Goal: Task Accomplishment & Management: Use online tool/utility

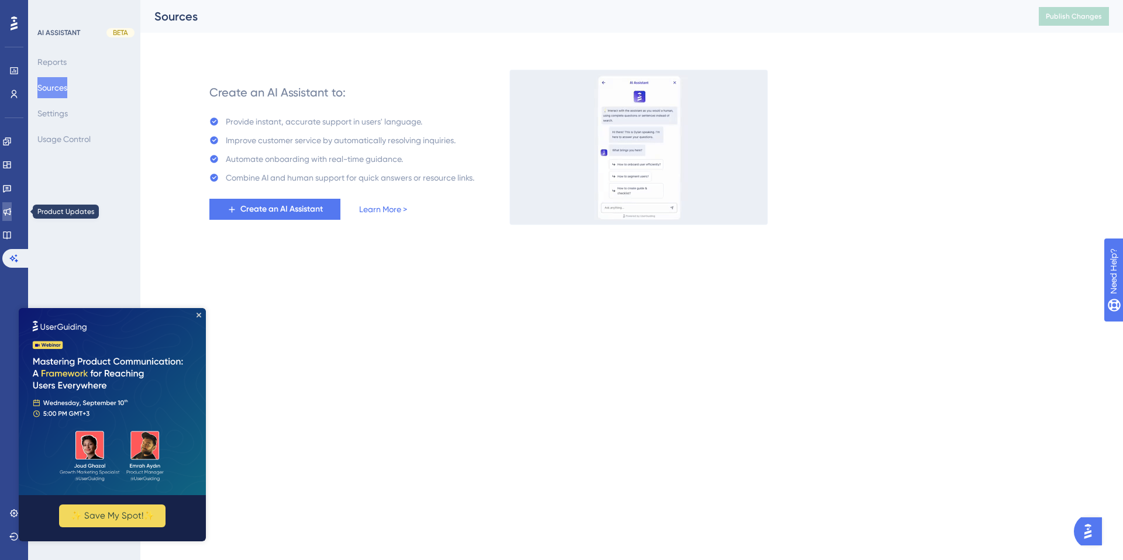
click at [12, 209] on icon at bounding box center [6, 211] width 9 height 9
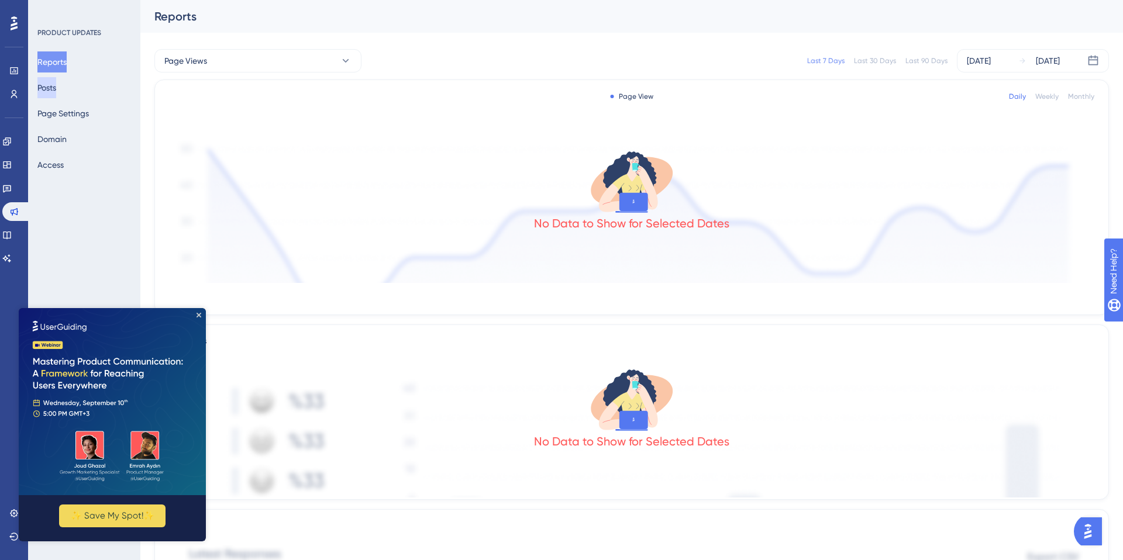
click at [56, 91] on button "Posts" at bounding box center [46, 87] width 19 height 21
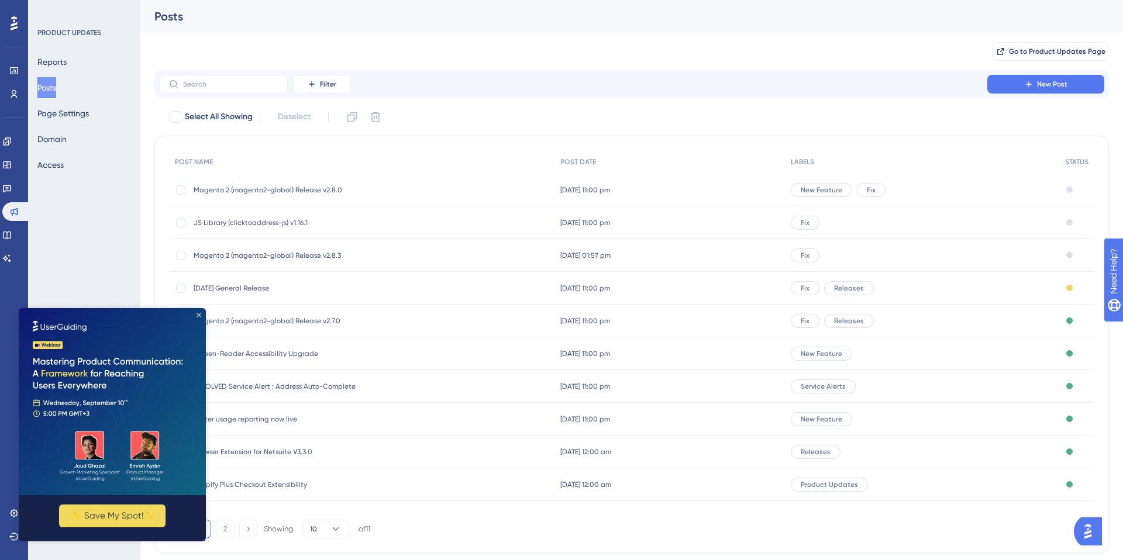
click at [199, 316] on icon "Close Preview" at bounding box center [199, 315] width 5 height 5
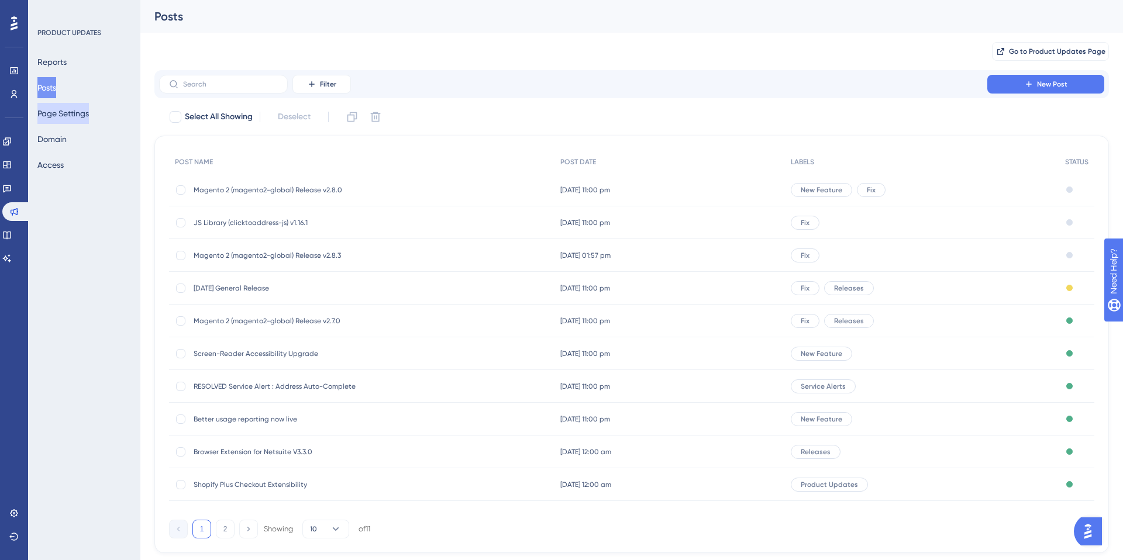
click at [70, 116] on button "Page Settings" at bounding box center [62, 113] width 51 height 21
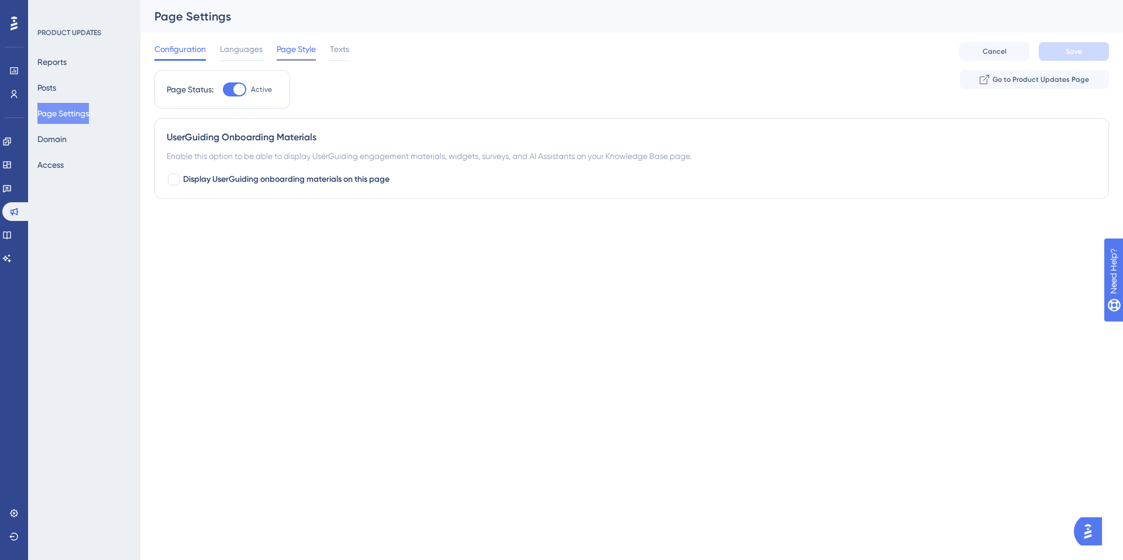
click at [294, 47] on span "Page Style" at bounding box center [296, 49] width 39 height 14
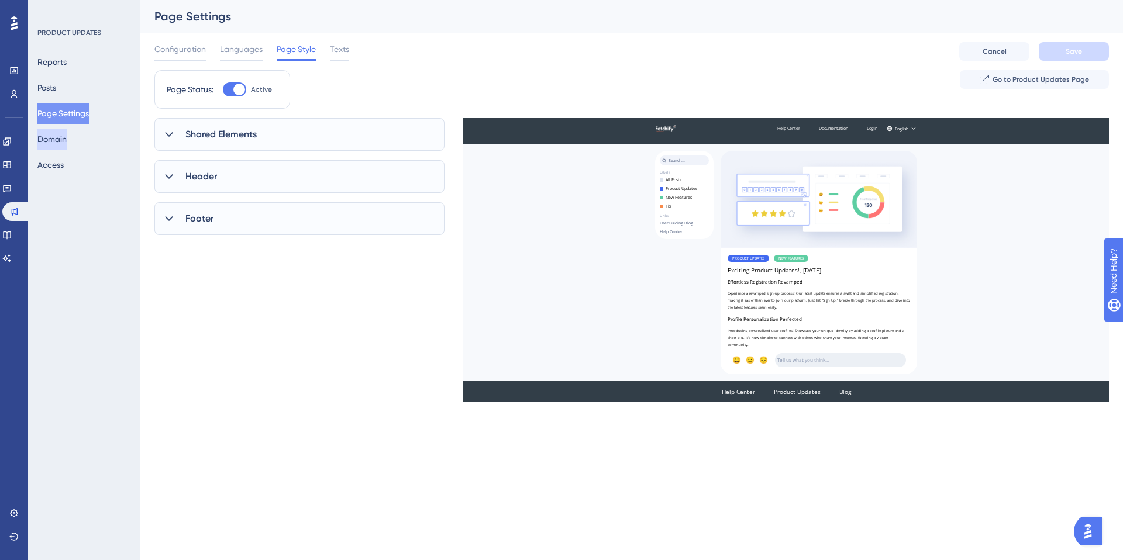
click at [64, 137] on button "Domain" at bounding box center [51, 139] width 29 height 21
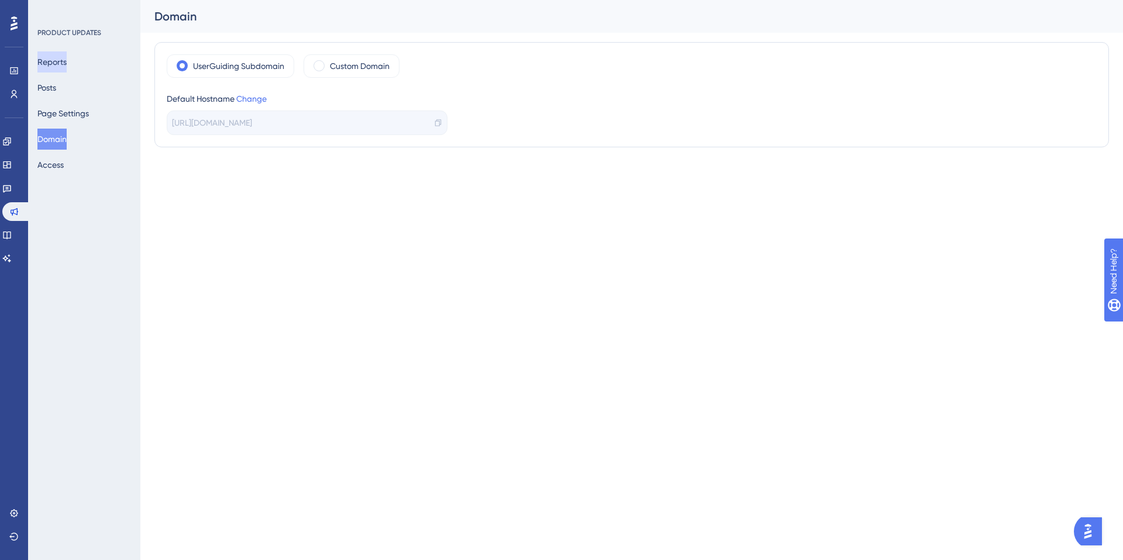
click at [64, 67] on button "Reports" at bounding box center [51, 61] width 29 height 21
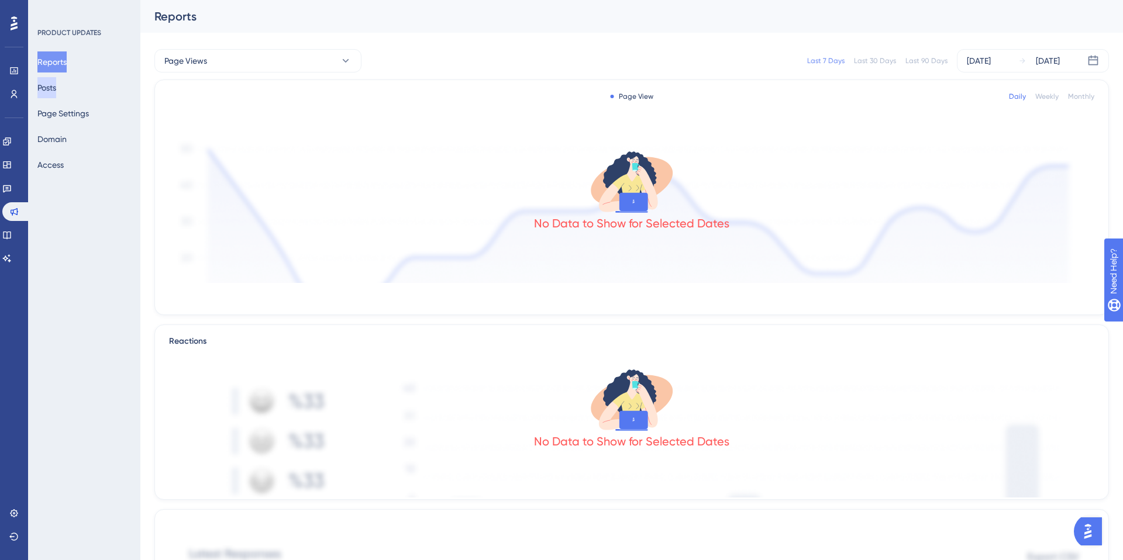
click at [56, 86] on button "Posts" at bounding box center [46, 87] width 19 height 21
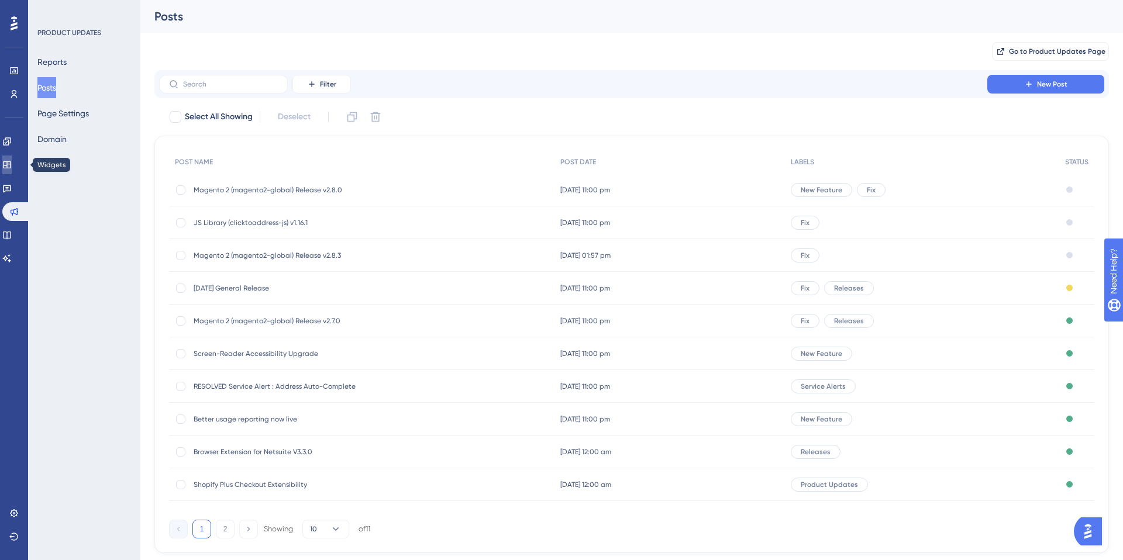
click at [12, 161] on icon at bounding box center [6, 164] width 9 height 9
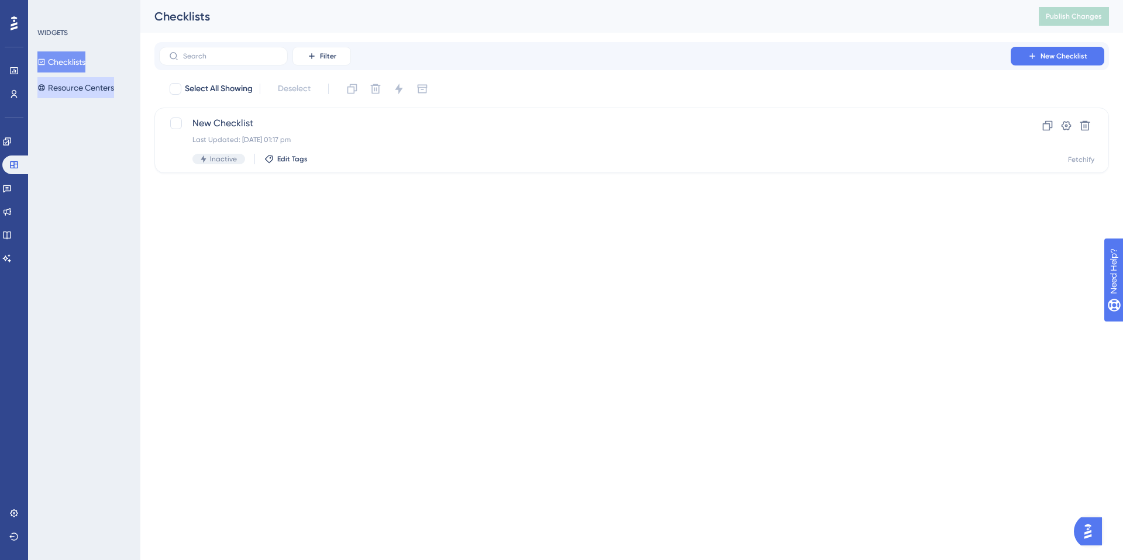
click at [102, 87] on button "Resource Centers" at bounding box center [75, 87] width 77 height 21
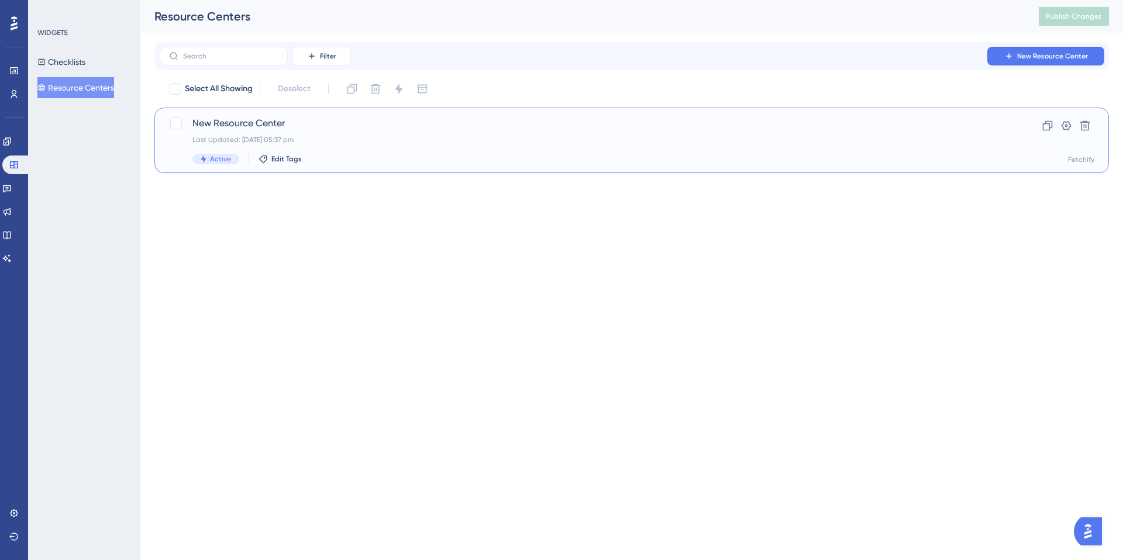
click at [234, 124] on span "New Resource Center" at bounding box center [584, 123] width 785 height 14
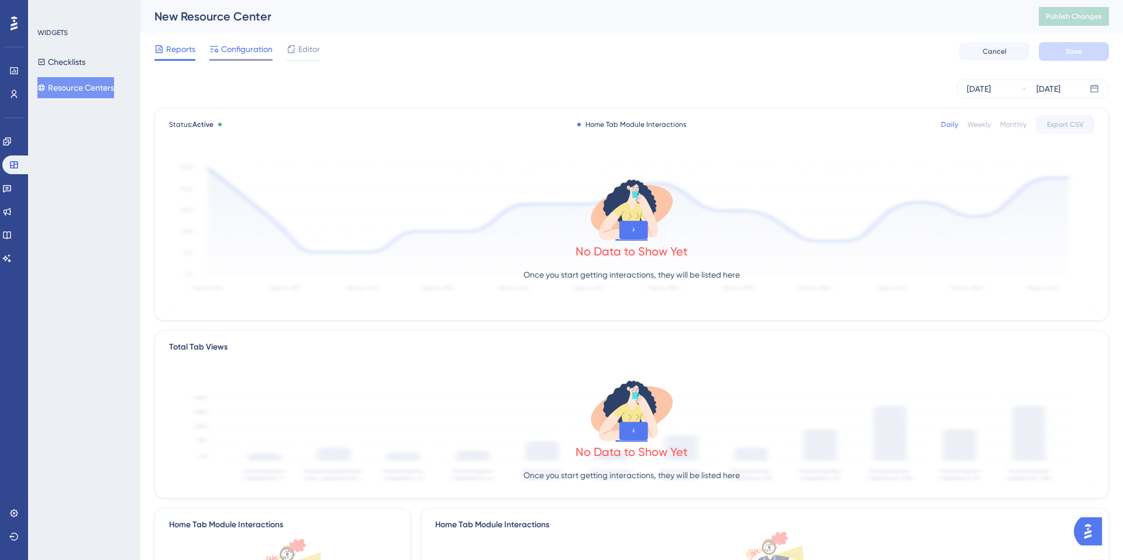
click at [242, 47] on span "Configuration" at bounding box center [246, 49] width 51 height 14
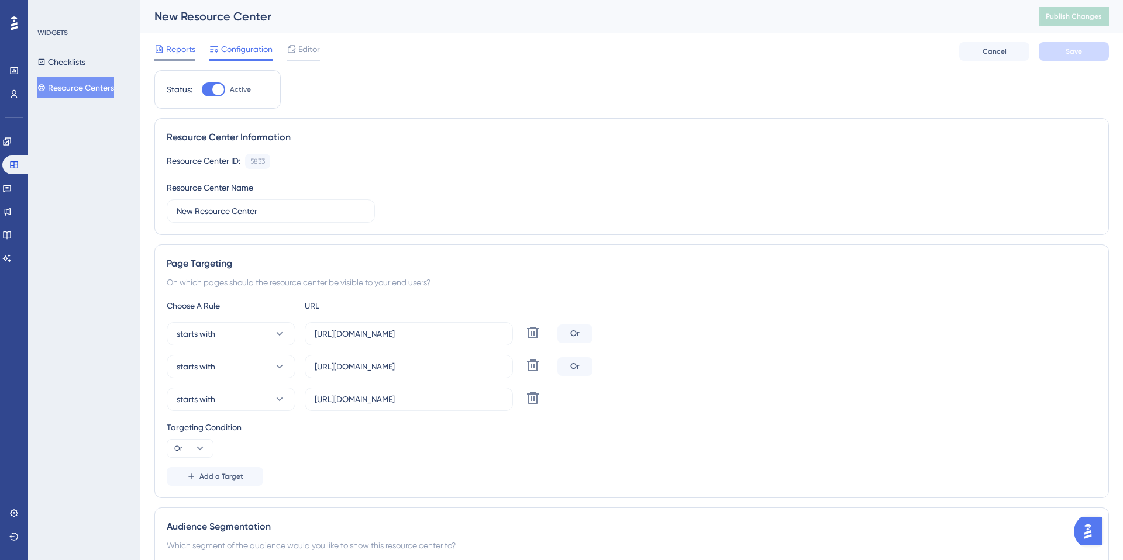
click at [171, 51] on span "Reports" at bounding box center [180, 49] width 29 height 14
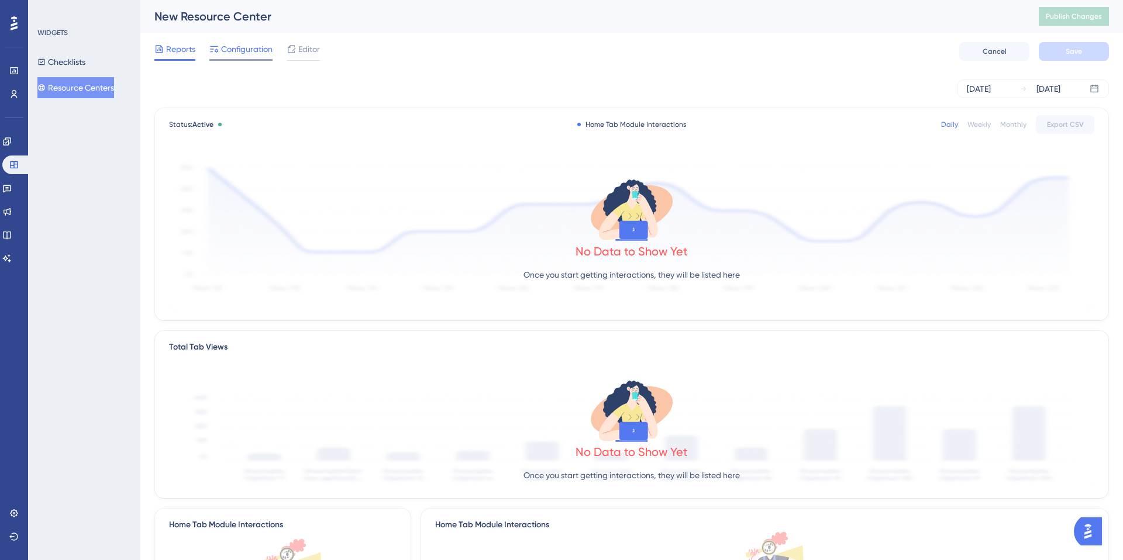
click at [246, 49] on span "Configuration" at bounding box center [246, 49] width 51 height 14
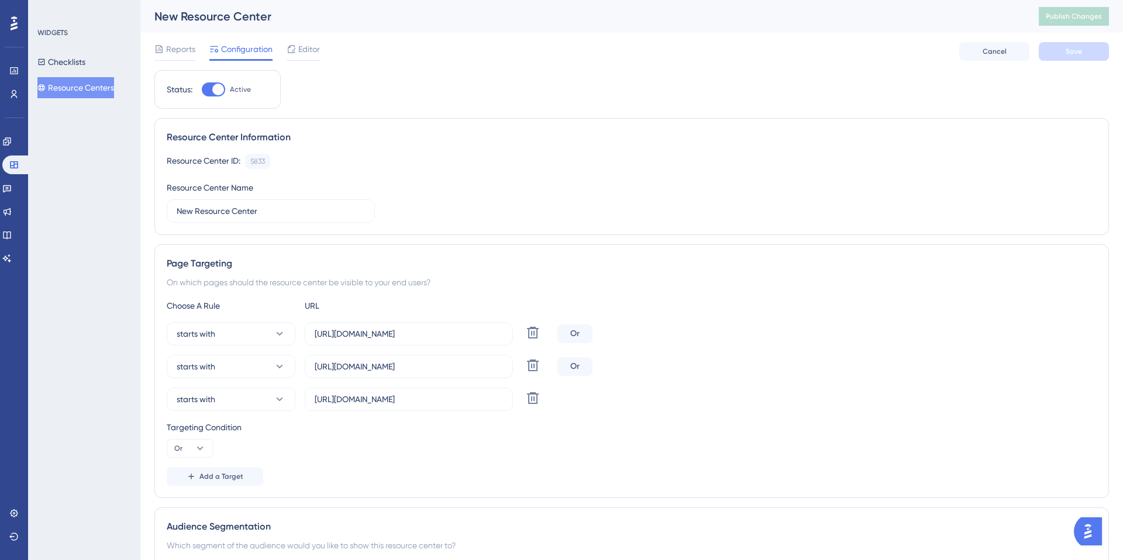
click at [72, 89] on button "Resource Centers" at bounding box center [75, 87] width 77 height 21
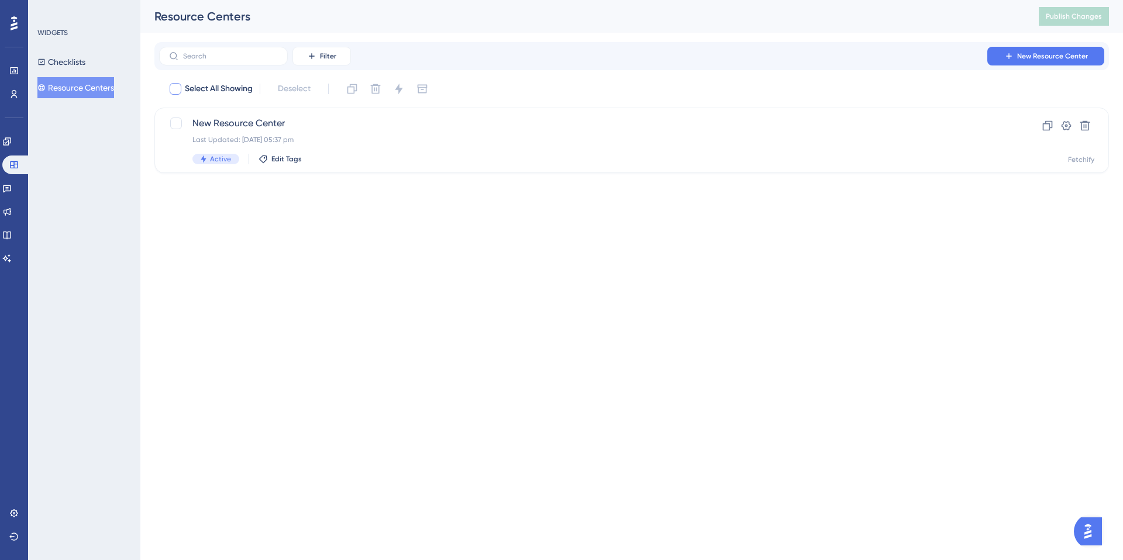
click at [178, 89] on div at bounding box center [176, 89] width 12 height 12
checkbox input "true"
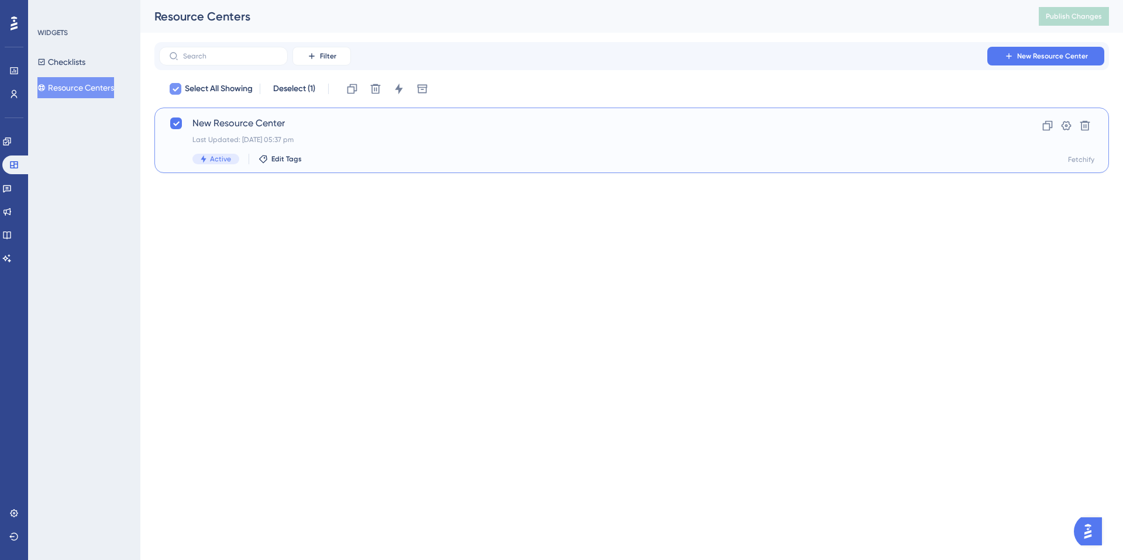
click at [178, 89] on icon at bounding box center [175, 88] width 7 height 9
checkbox input "false"
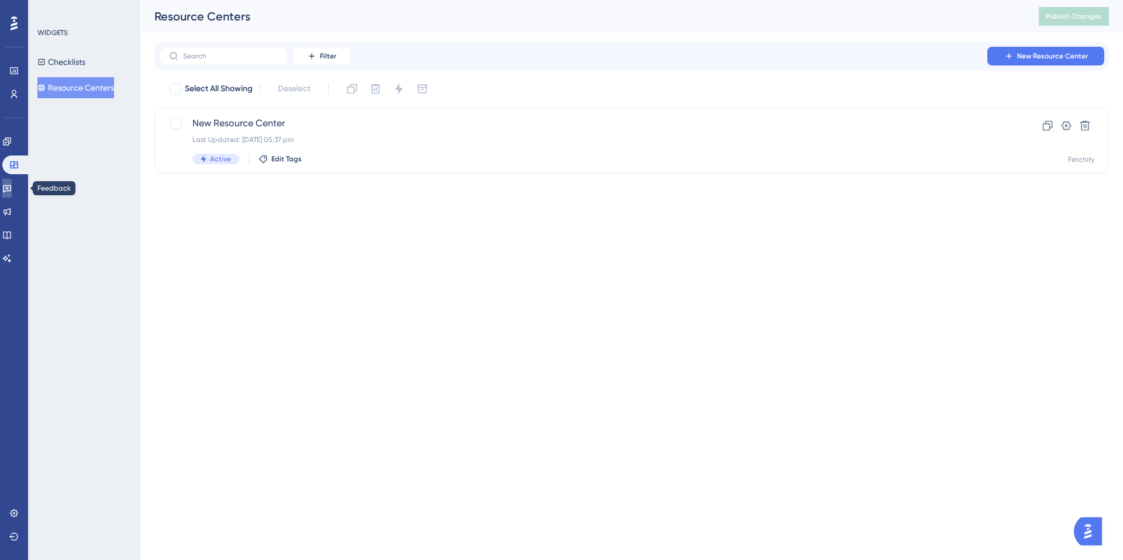
click at [12, 187] on icon at bounding box center [6, 188] width 9 height 9
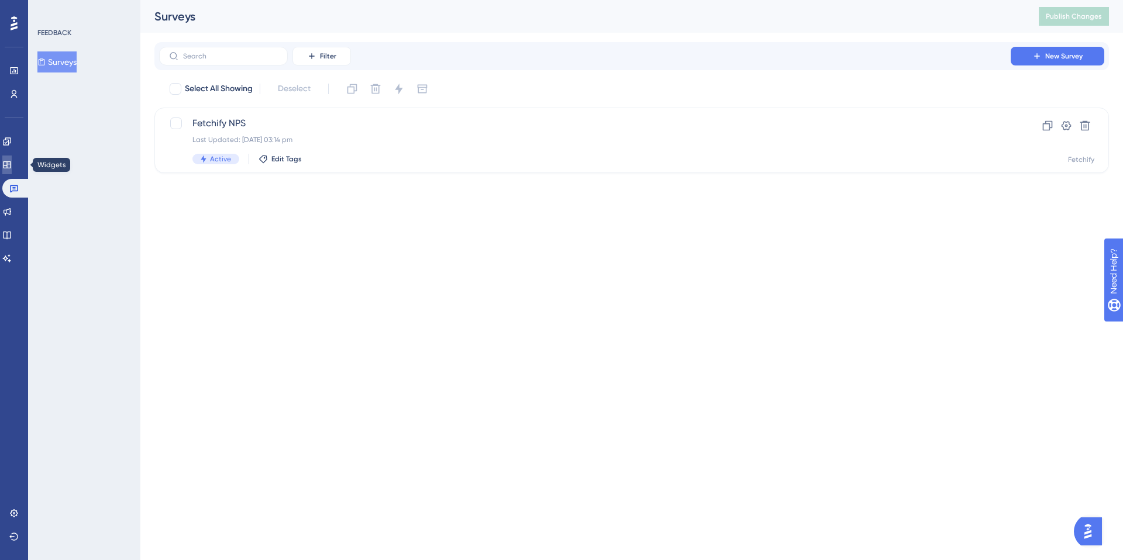
click at [12, 167] on icon at bounding box center [6, 164] width 9 height 9
click at [12, 191] on icon at bounding box center [6, 188] width 9 height 9
click at [12, 213] on icon at bounding box center [6, 211] width 9 height 9
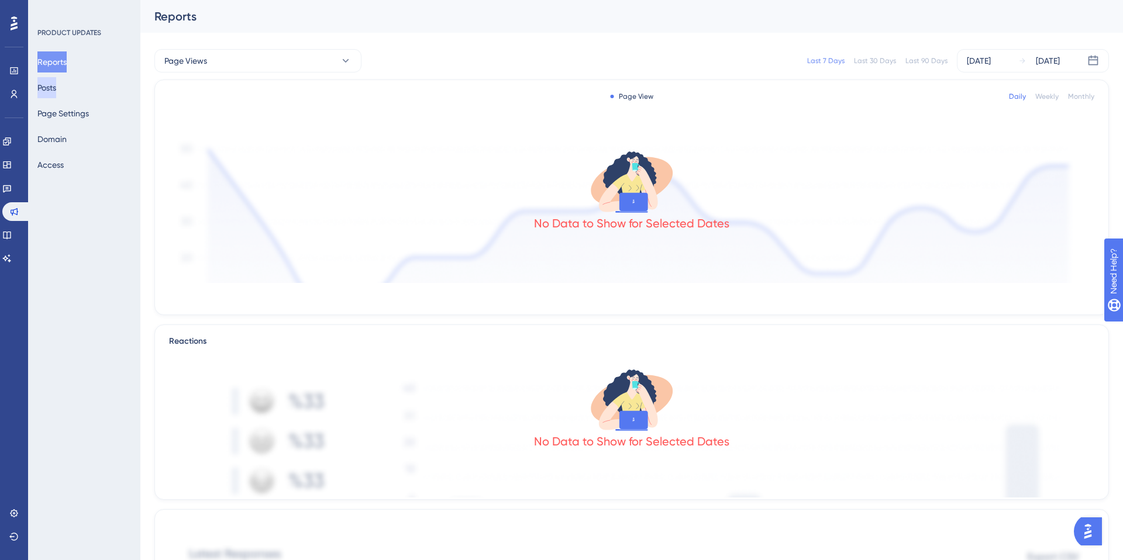
click at [56, 89] on button "Posts" at bounding box center [46, 87] width 19 height 21
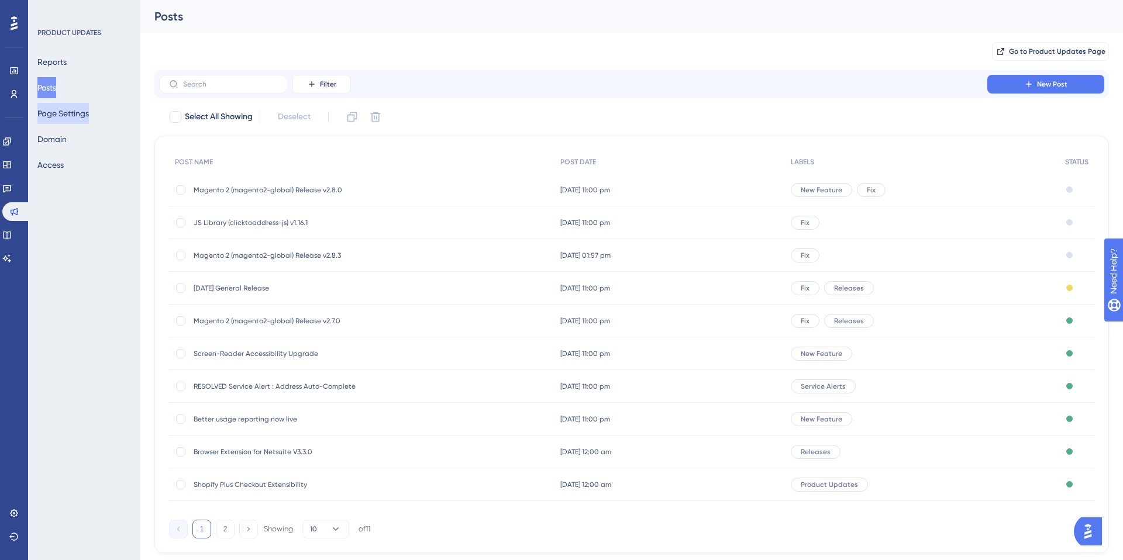
click at [63, 111] on button "Page Settings" at bounding box center [62, 113] width 51 height 21
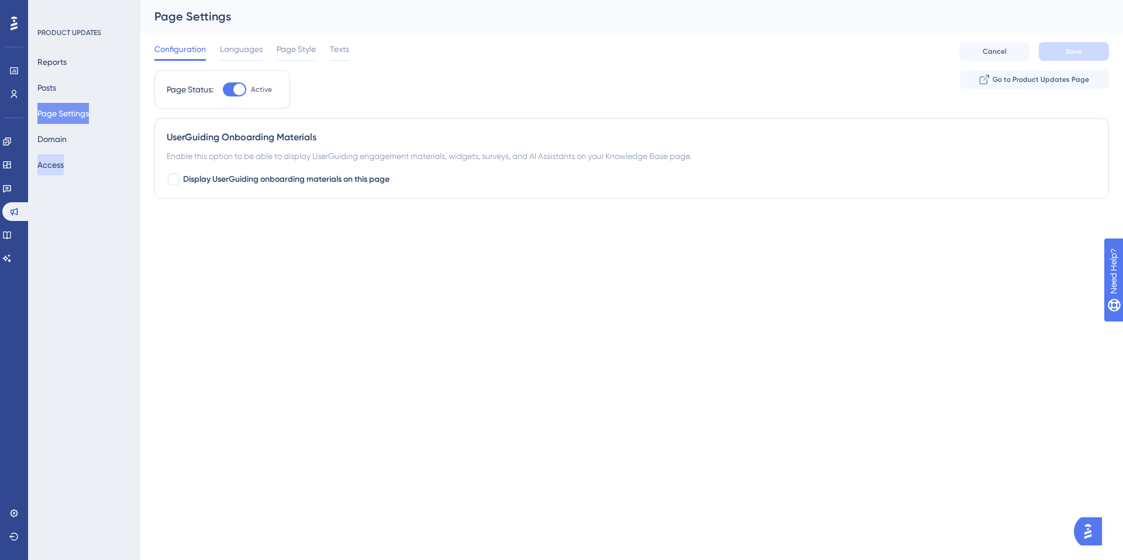
click at [60, 163] on button "Access" at bounding box center [50, 164] width 26 height 21
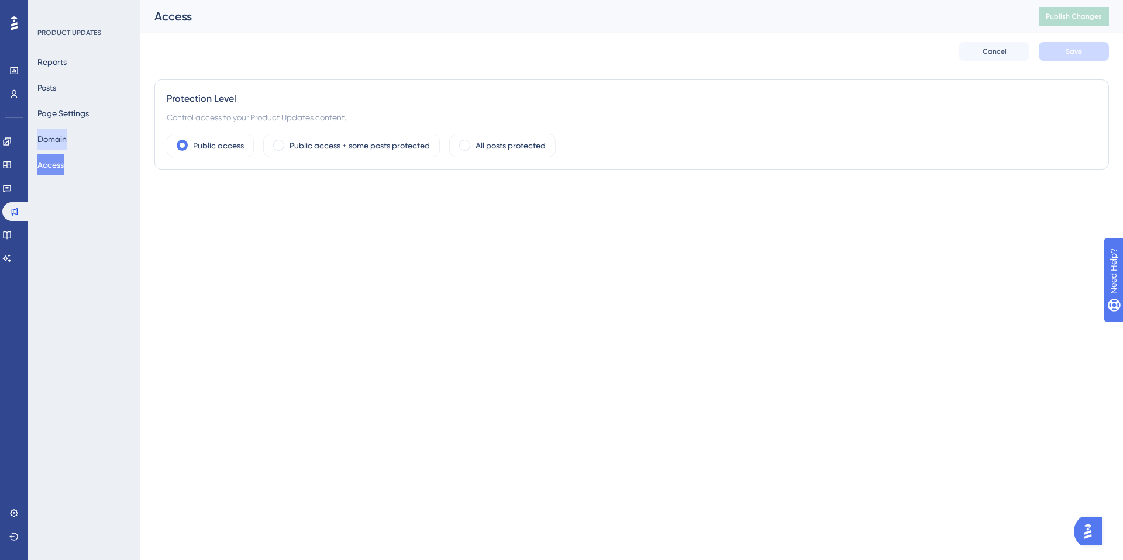
click at [56, 137] on button "Domain" at bounding box center [51, 139] width 29 height 21
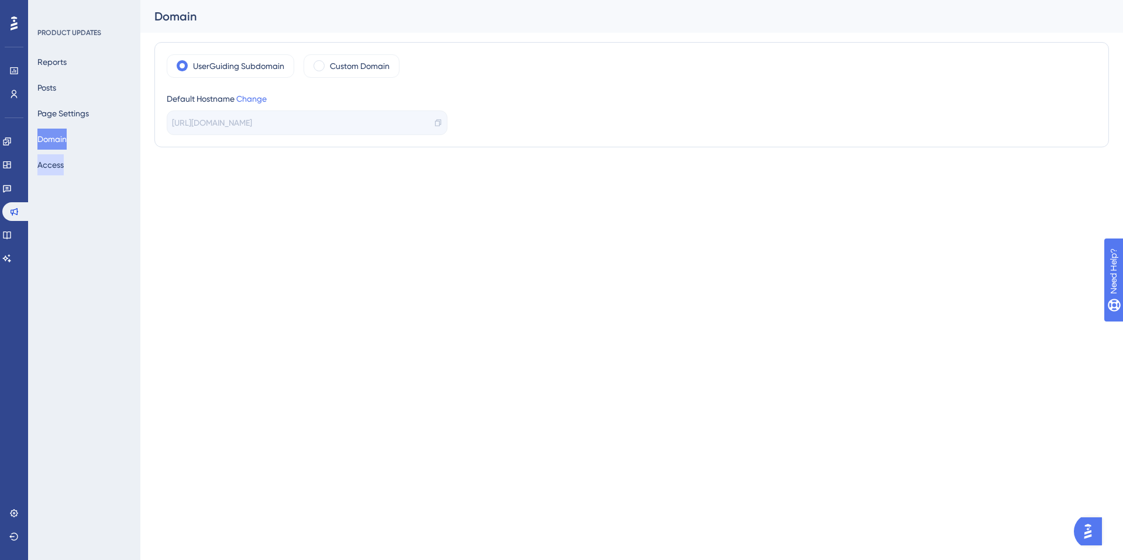
click at [58, 162] on button "Access" at bounding box center [50, 164] width 26 height 21
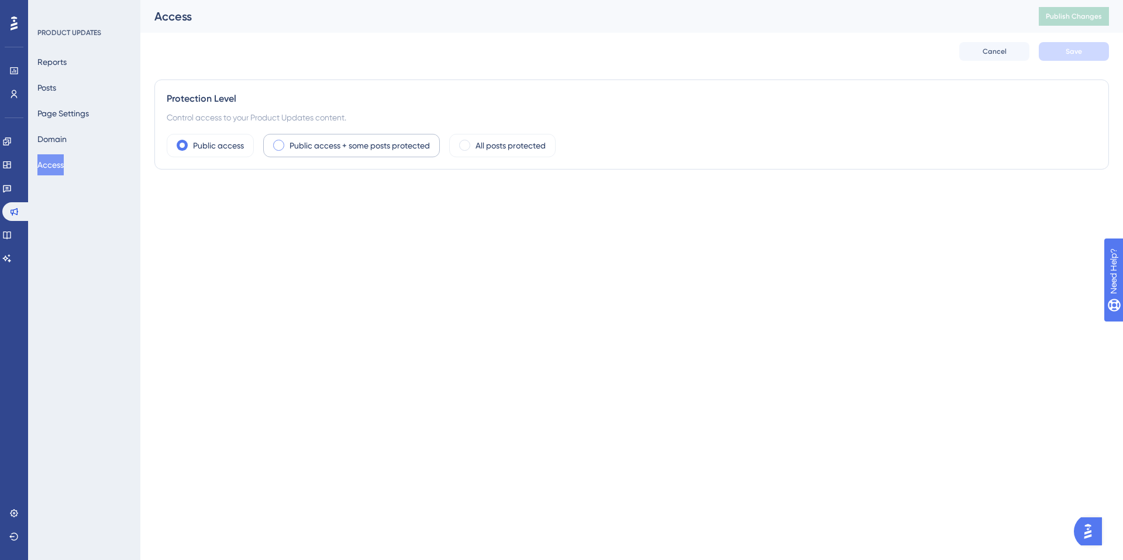
click at [278, 146] on span at bounding box center [278, 145] width 11 height 11
click at [288, 142] on input "radio" at bounding box center [288, 142] width 0 height 0
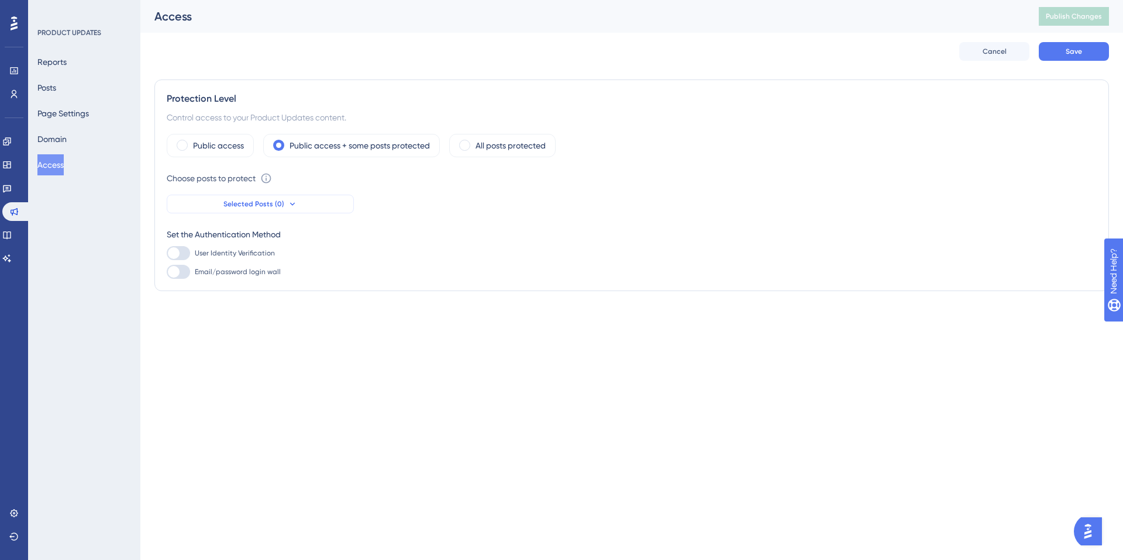
click at [292, 205] on icon at bounding box center [292, 203] width 9 height 9
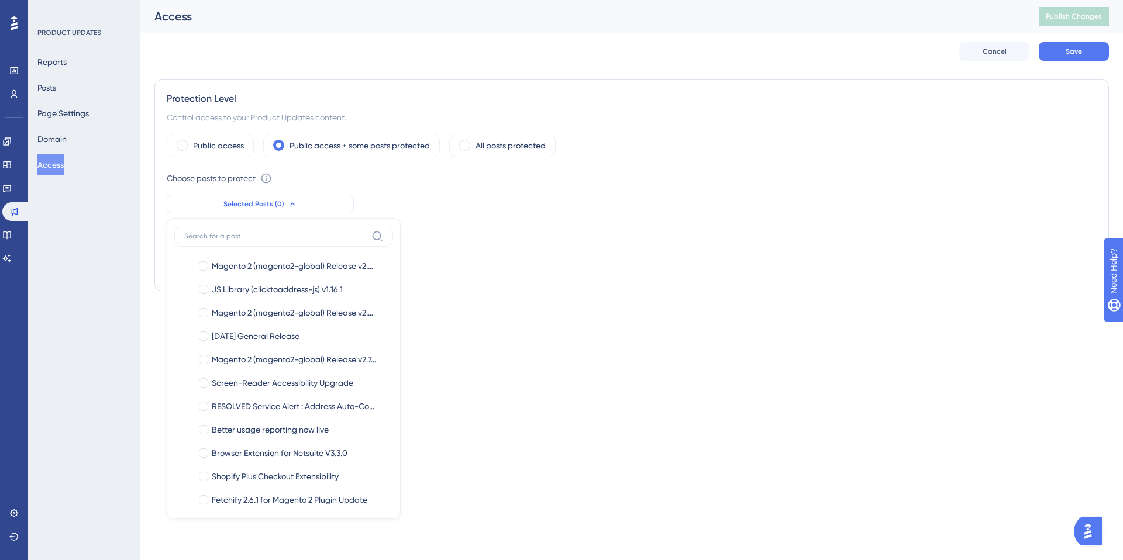
click at [292, 205] on icon at bounding box center [292, 203] width 9 height 9
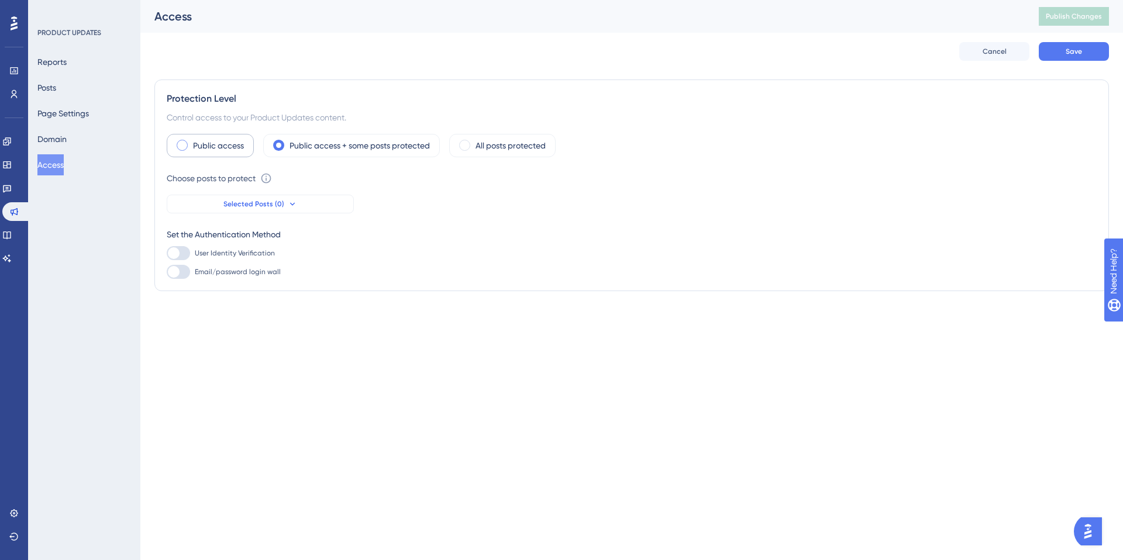
click at [179, 144] on span at bounding box center [182, 145] width 11 height 11
click at [191, 142] on input "radio" at bounding box center [191, 142] width 0 height 0
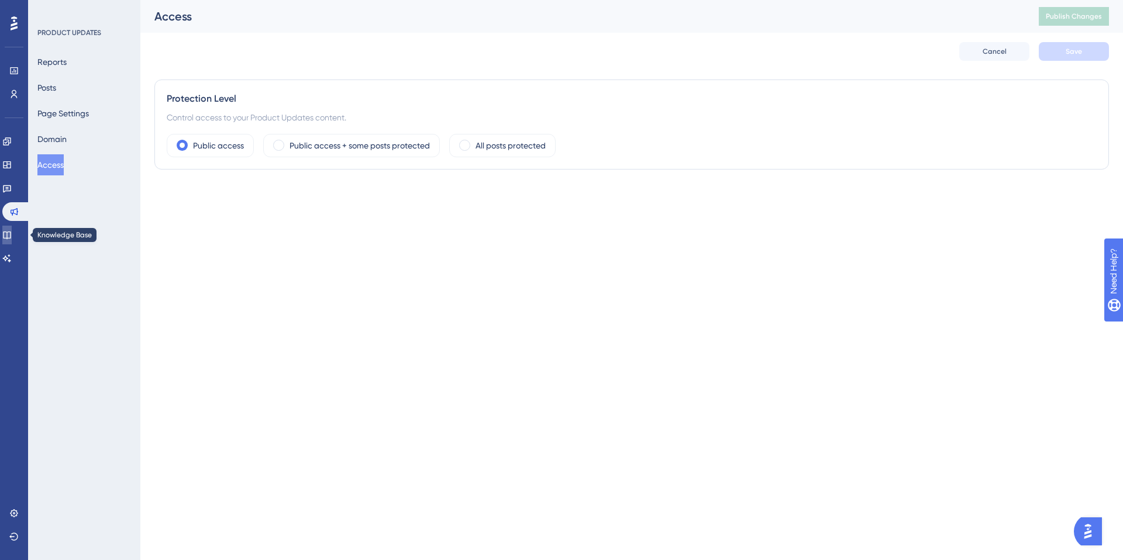
click at [12, 237] on icon at bounding box center [6, 234] width 9 height 9
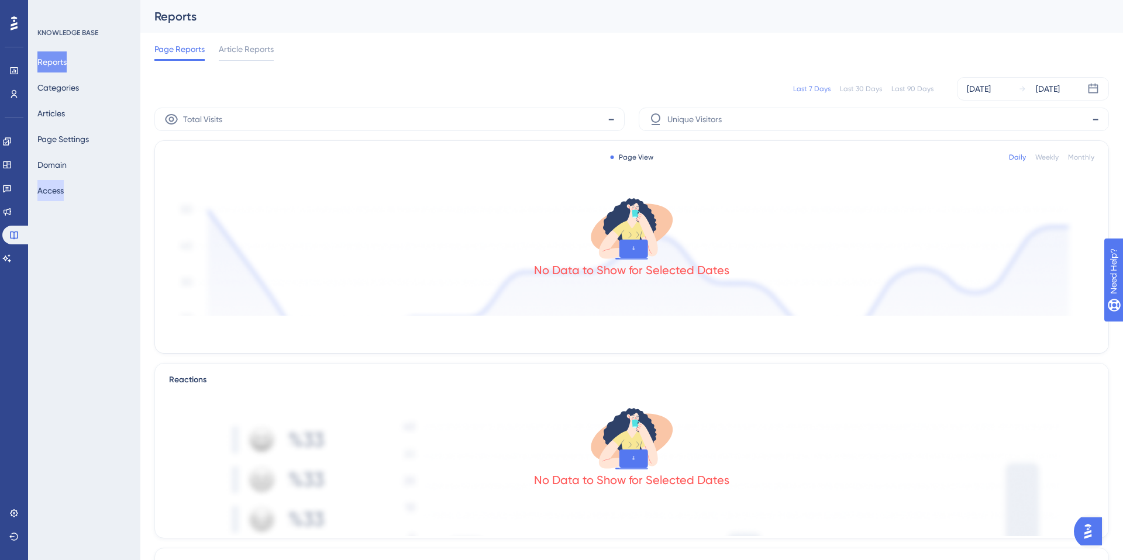
click at [63, 192] on button "Access" at bounding box center [50, 190] width 26 height 21
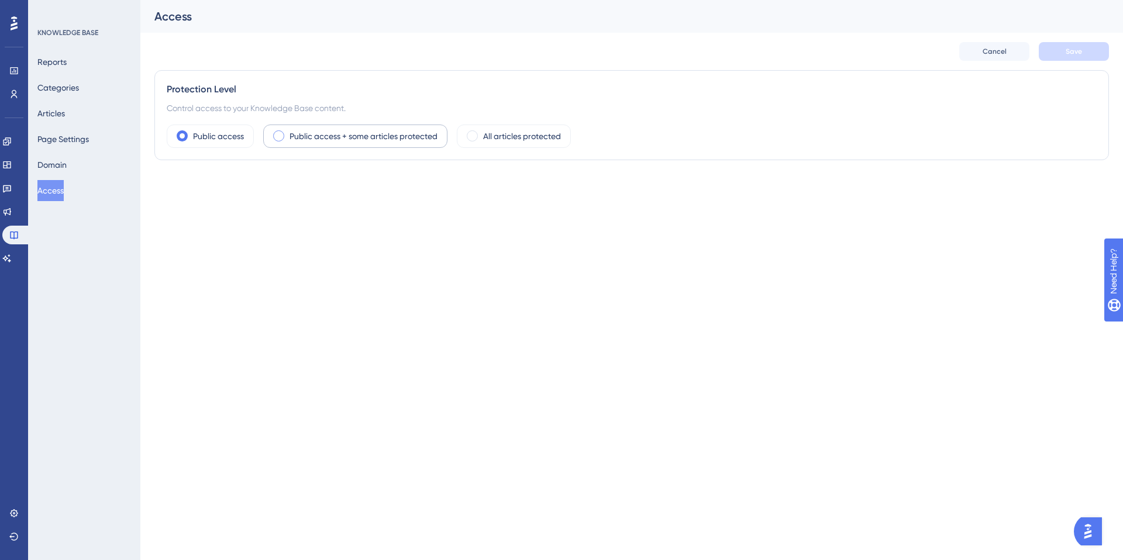
click at [282, 137] on span at bounding box center [278, 135] width 11 height 11
click at [288, 132] on input "radio" at bounding box center [288, 132] width 0 height 0
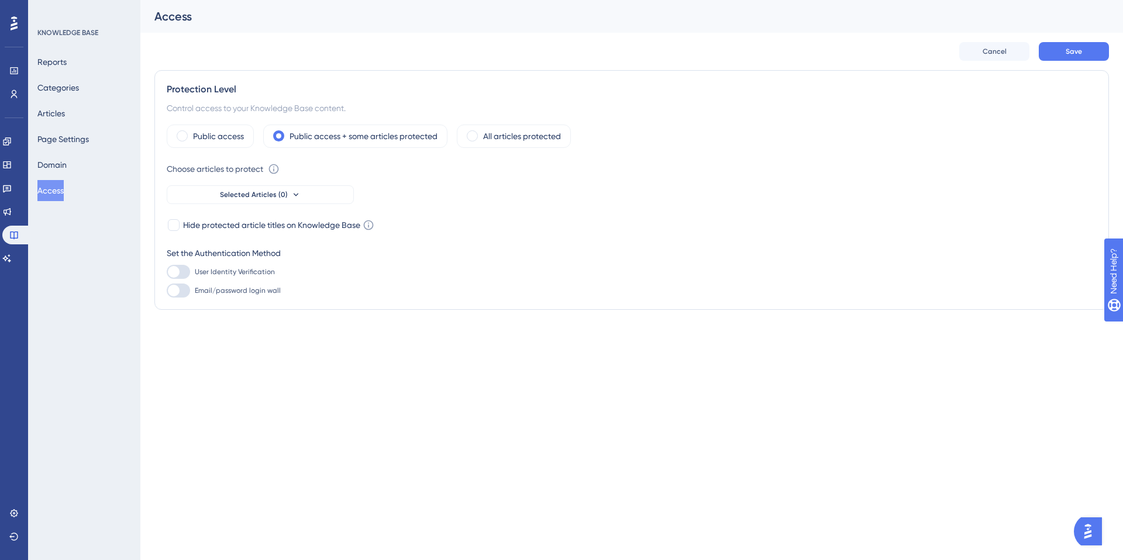
click at [176, 269] on div at bounding box center [174, 272] width 12 height 12
click at [167, 272] on input "User Identity Verification" at bounding box center [166, 272] width 1 height 1
checkbox input "false"
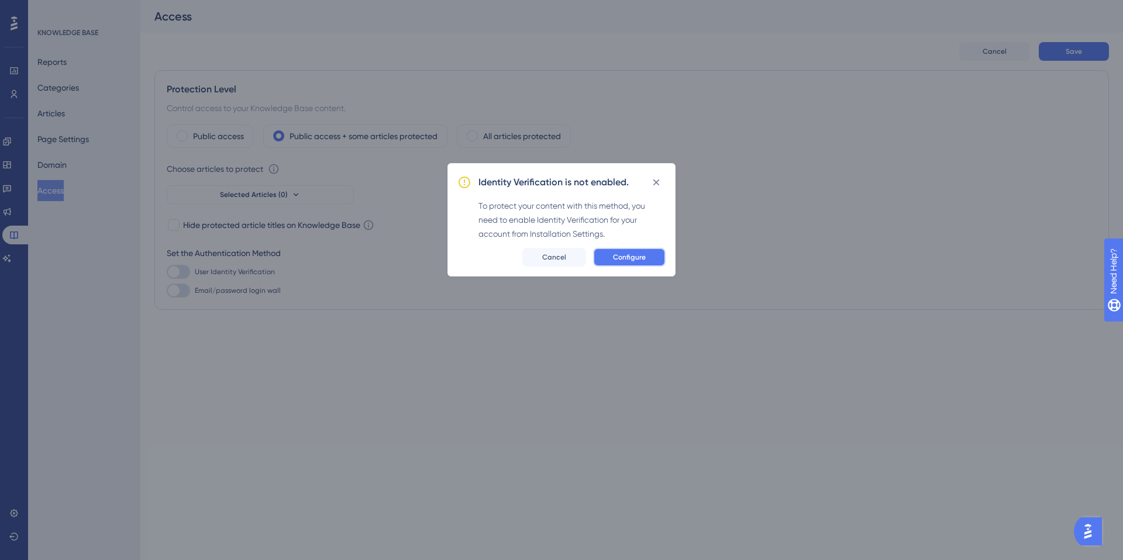
click at [639, 258] on span "Configure" at bounding box center [629, 257] width 33 height 9
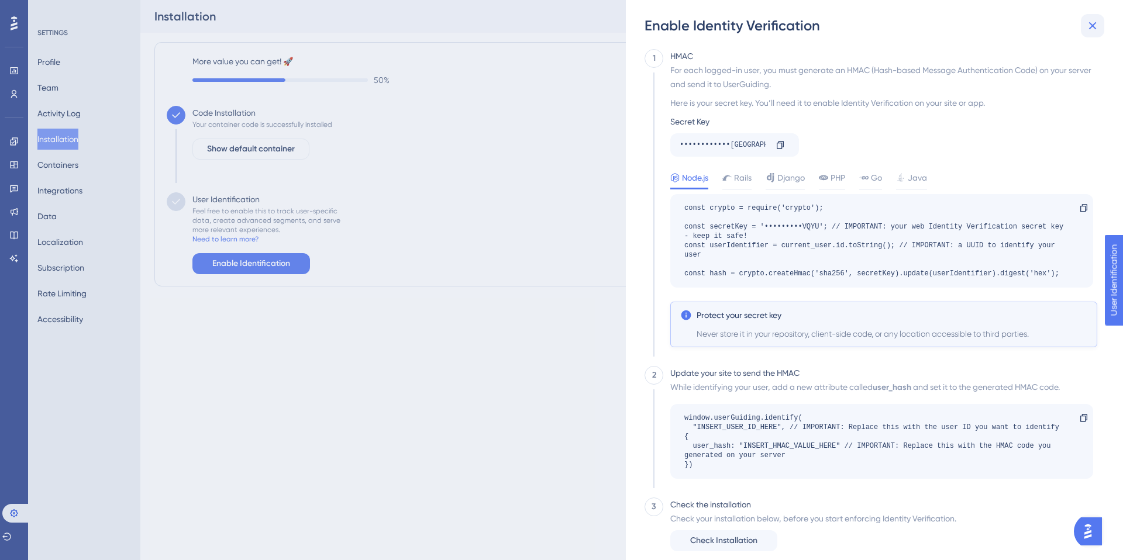
click at [1099, 22] on icon at bounding box center [1092, 26] width 14 height 14
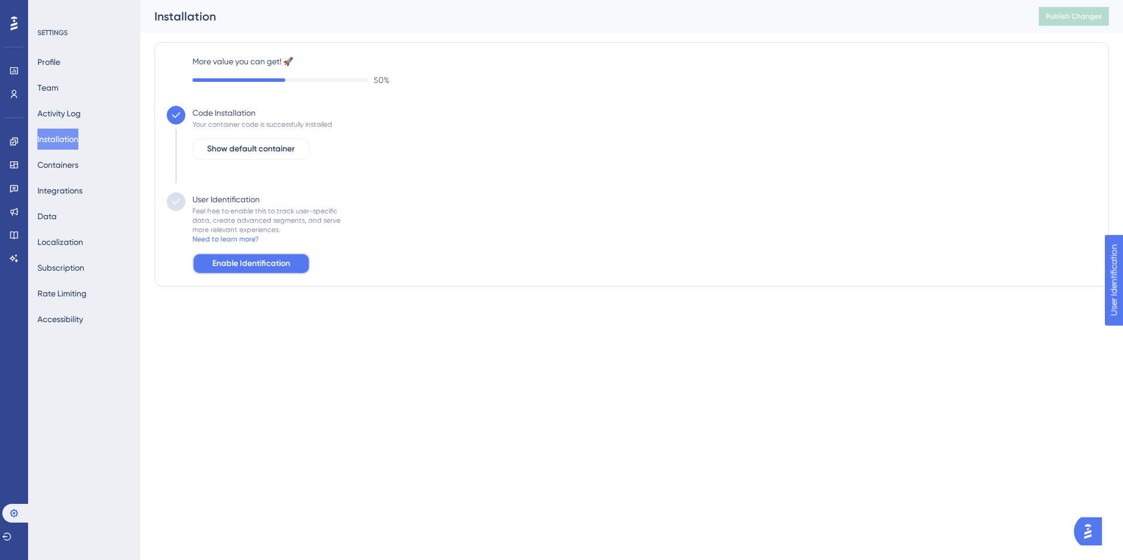
click at [220, 261] on span "Enable Identification" at bounding box center [251, 264] width 78 height 14
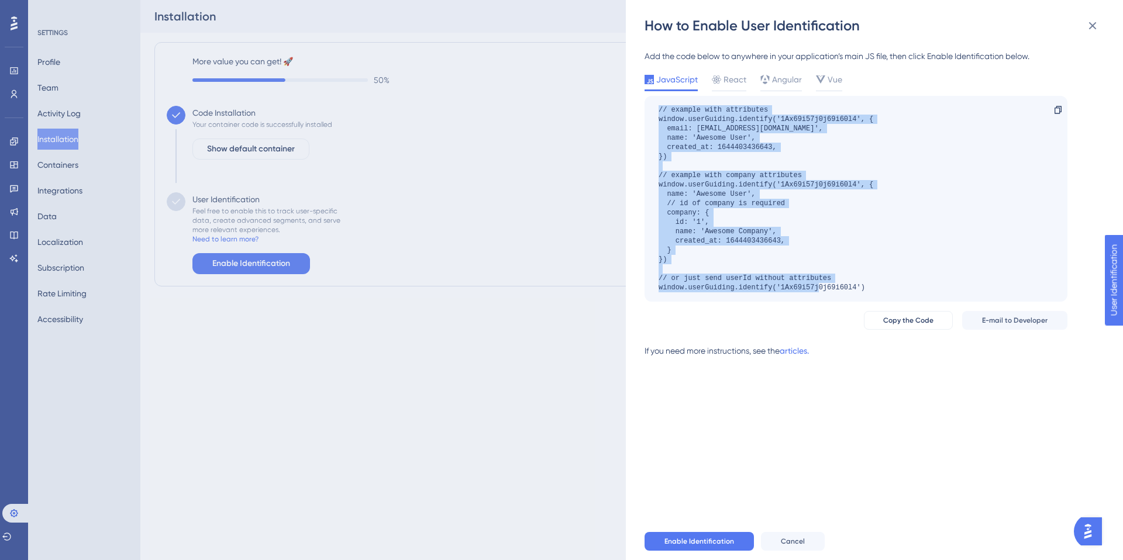
drag, startPoint x: 655, startPoint y: 101, endPoint x: 916, endPoint y: 301, distance: 328.3
click at [916, 301] on div "// example with attributes window.userGuiding.identify('1Ax69i57j0j69i60l4', { …" at bounding box center [856, 199] width 423 height 206
copy div "// example with attributes window.userGuiding.identify('1Ax69i57j0j69i60l4', { …"
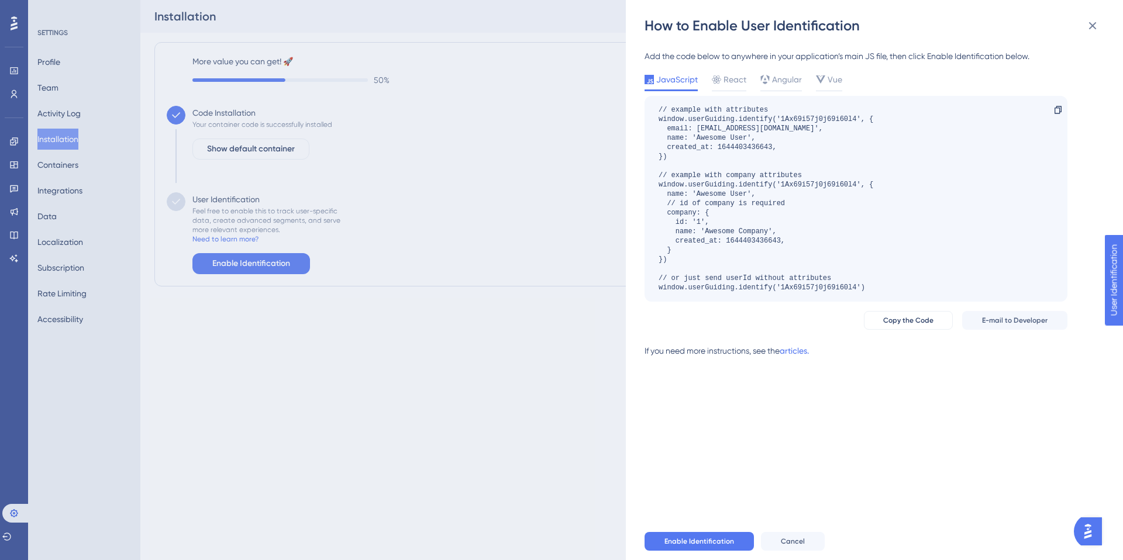
click at [14, 140] on div "How to Enable User Identification Add the code below to anywhere in your applic…" at bounding box center [561, 280] width 1123 height 560
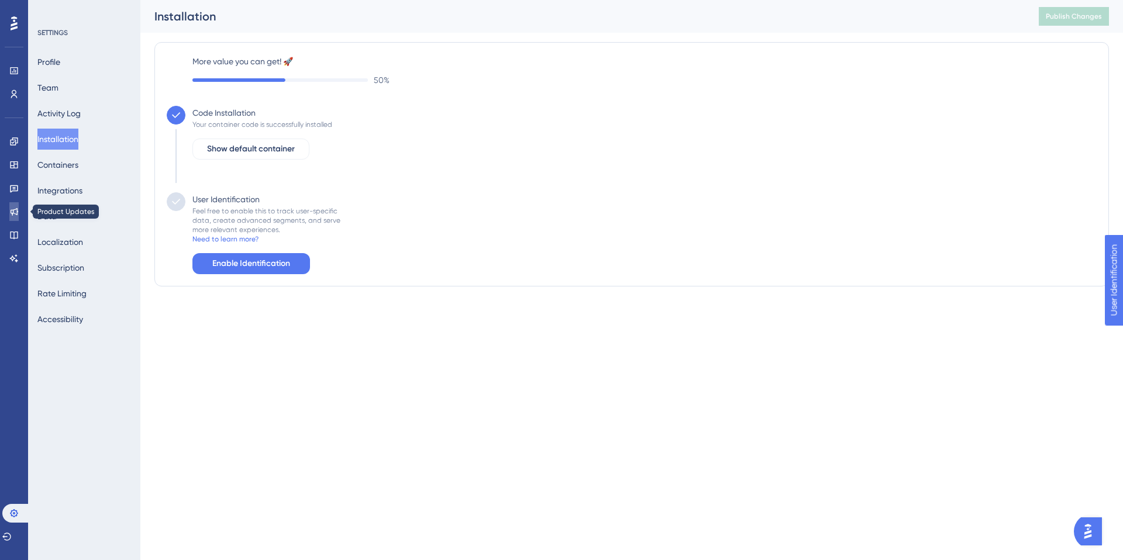
click at [11, 209] on icon at bounding box center [15, 212] width 8 height 8
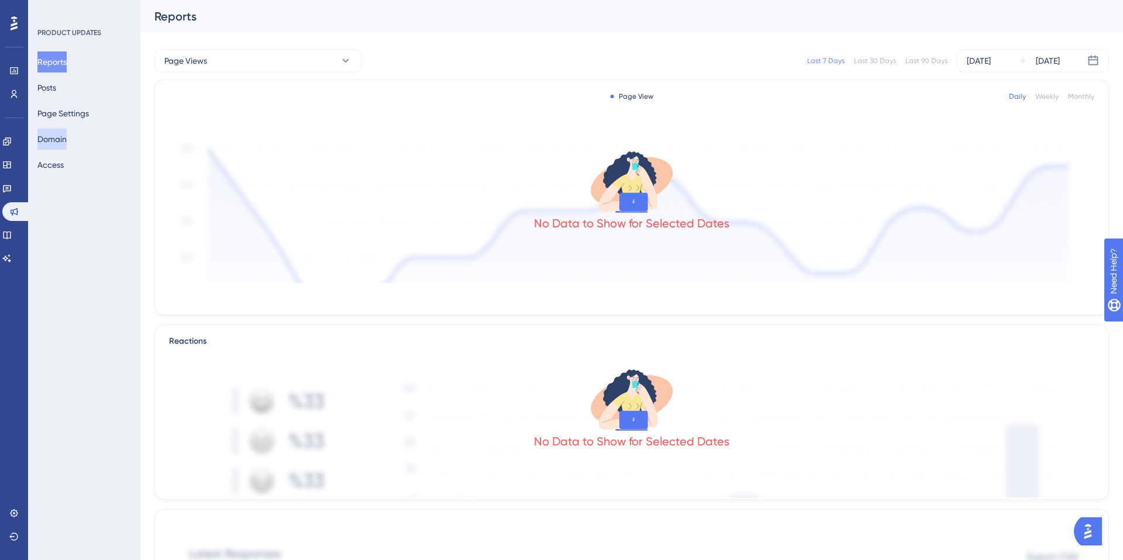
click at [67, 138] on button "Domain" at bounding box center [51, 139] width 29 height 21
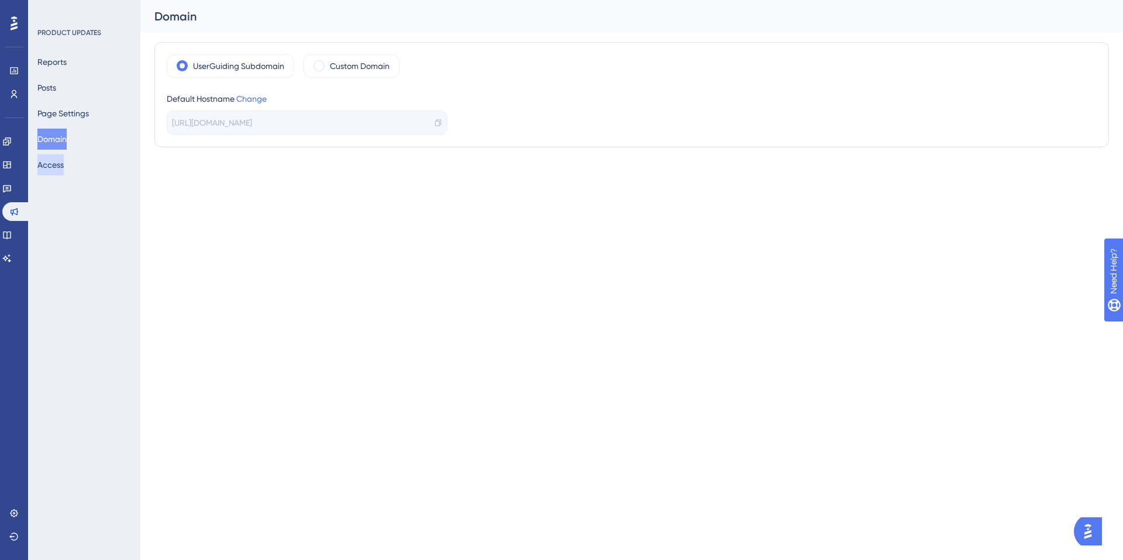
click at [64, 168] on button "Access" at bounding box center [50, 164] width 26 height 21
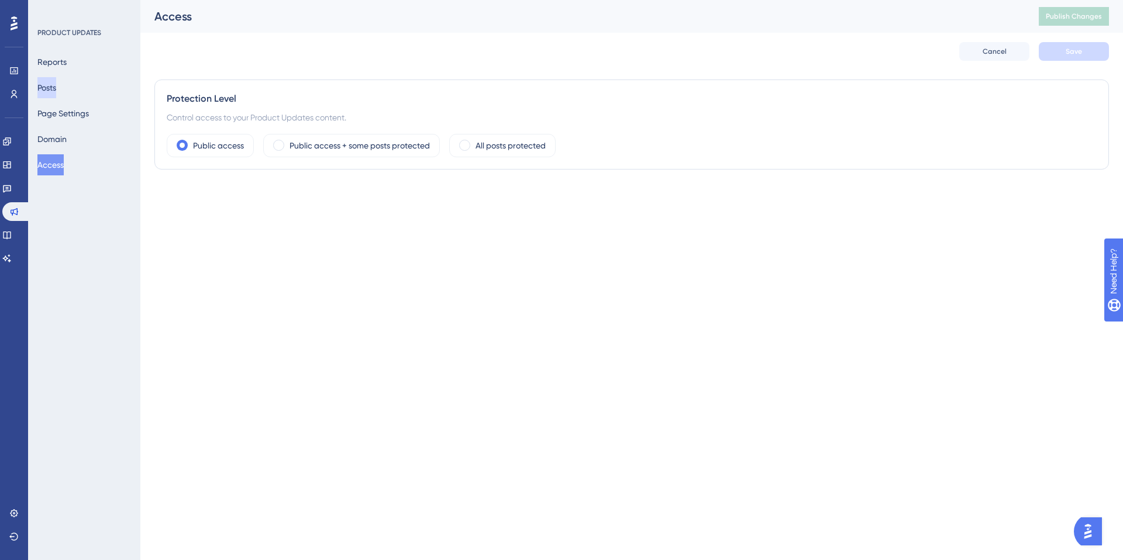
click at [56, 85] on button "Posts" at bounding box center [46, 87] width 19 height 21
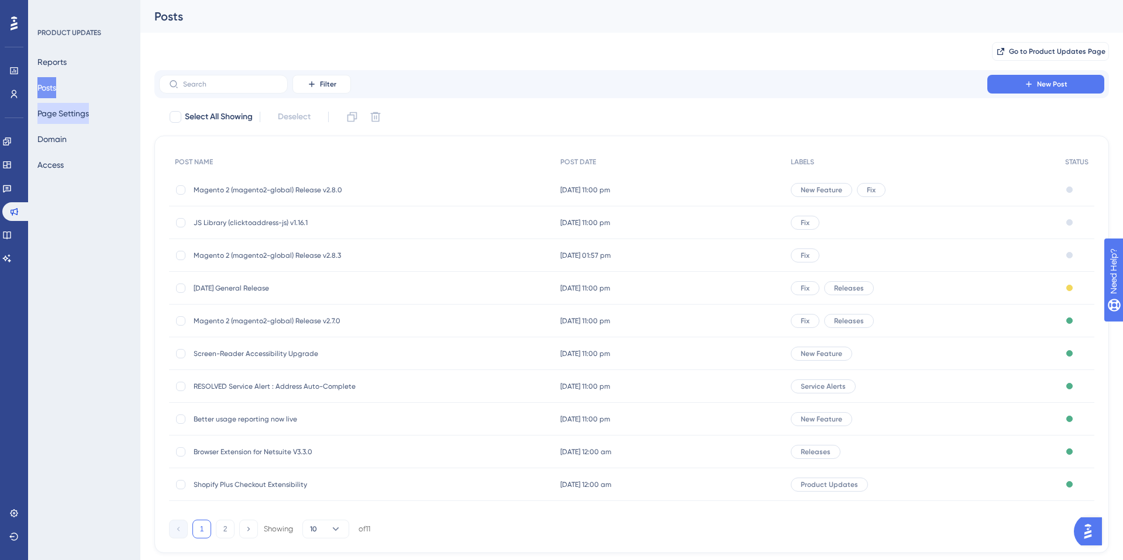
click at [64, 106] on button "Page Settings" at bounding box center [62, 113] width 51 height 21
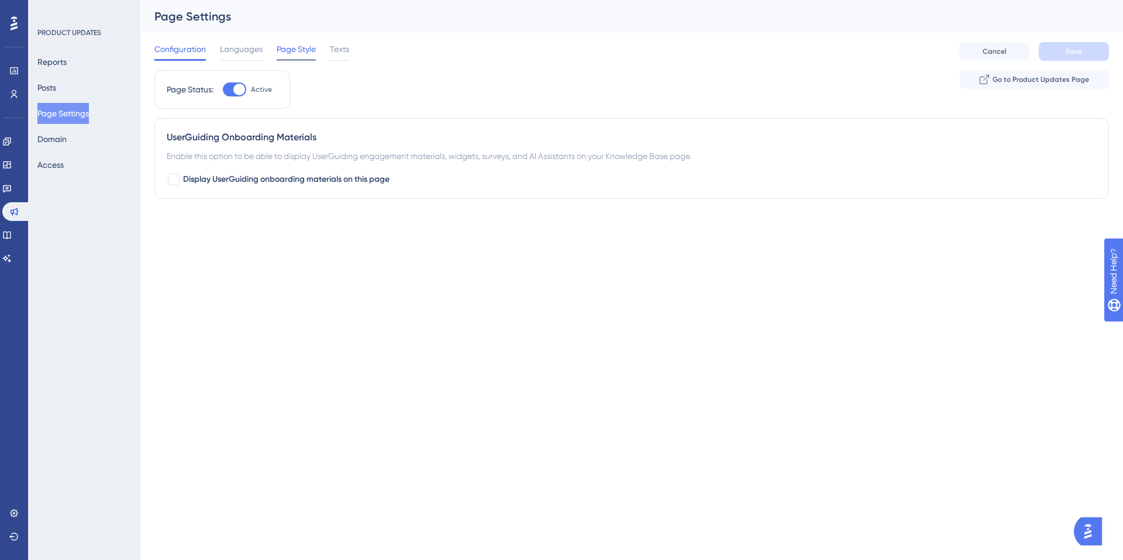
click at [291, 50] on span "Page Style" at bounding box center [296, 49] width 39 height 14
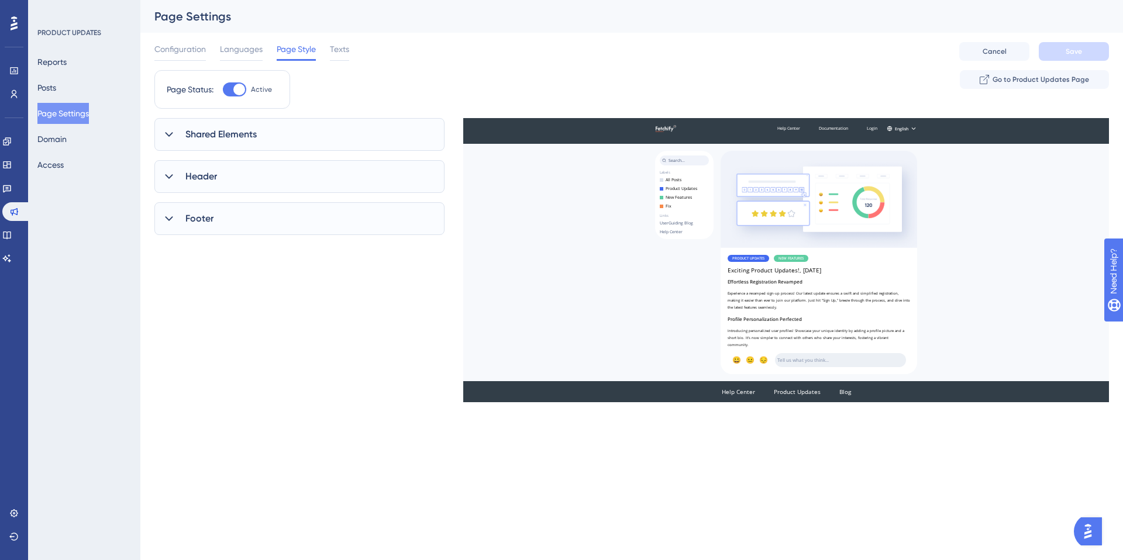
click at [350, 49] on div "Configuration Languages Page Style Texts Cancel Save" at bounding box center [631, 51] width 954 height 37
click at [342, 49] on span "Texts" at bounding box center [339, 49] width 19 height 14
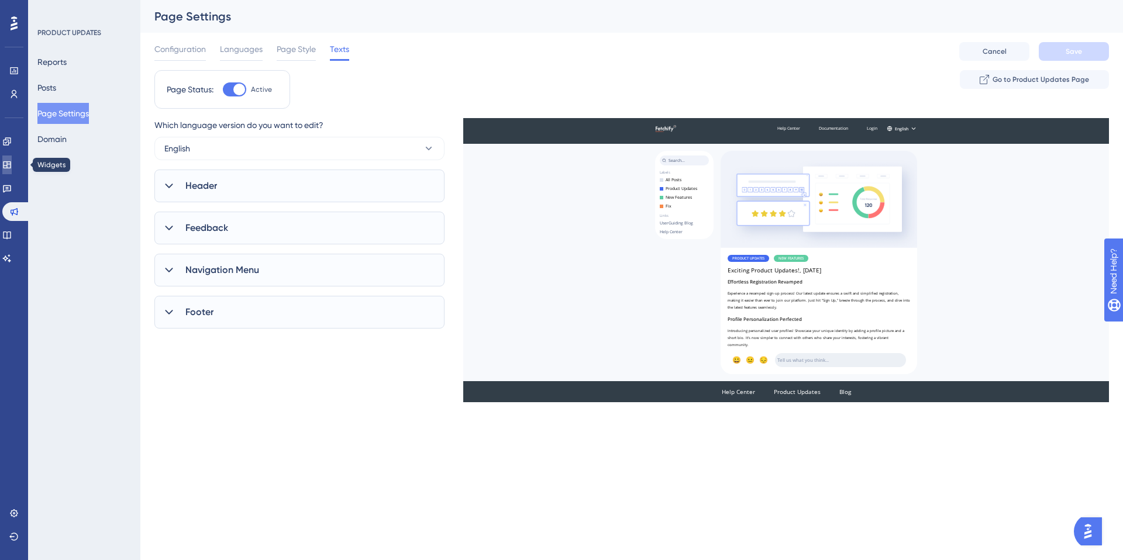
click at [12, 164] on icon at bounding box center [6, 164] width 9 height 9
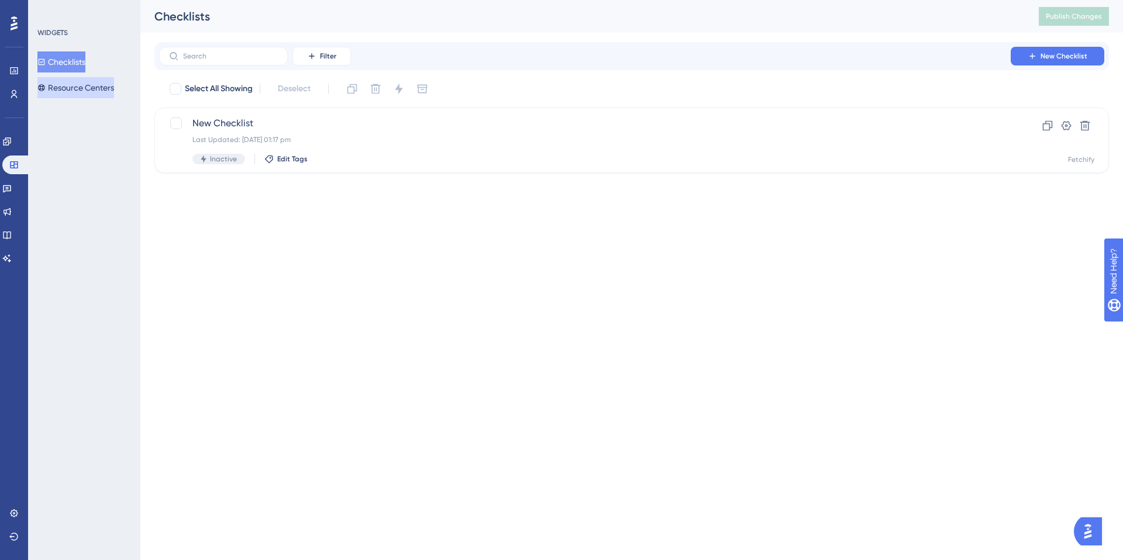
click at [80, 87] on button "Resource Centers" at bounding box center [75, 87] width 77 height 21
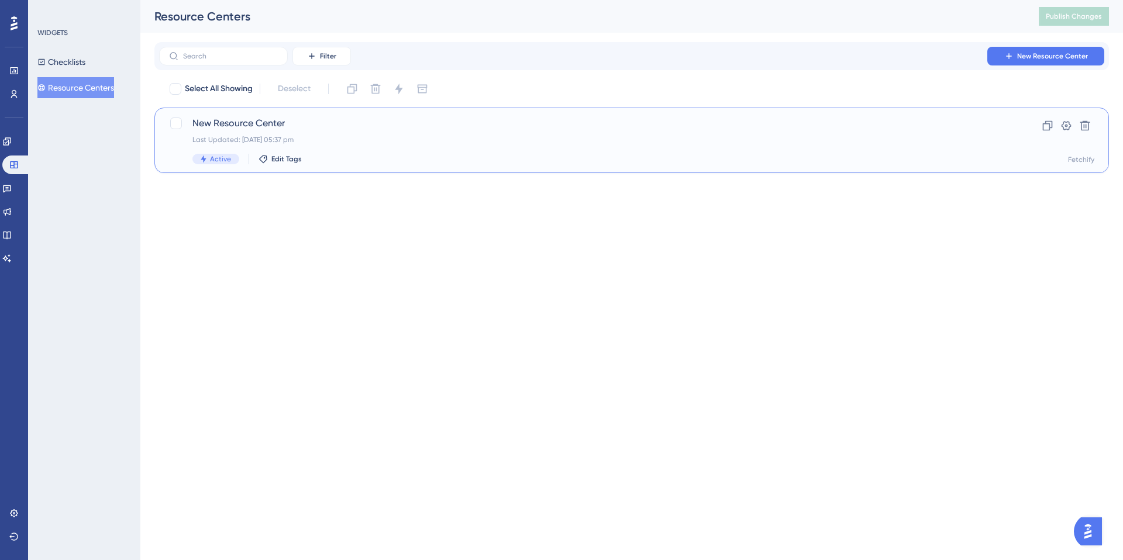
click at [232, 125] on span "New Resource Center" at bounding box center [584, 123] width 785 height 14
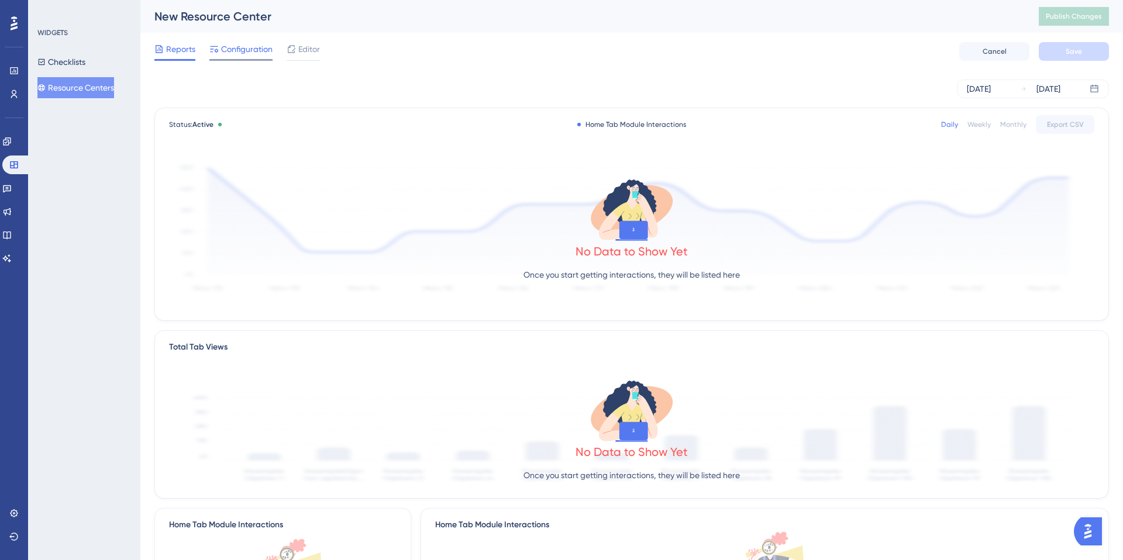
click at [249, 53] on span "Configuration" at bounding box center [246, 49] width 51 height 14
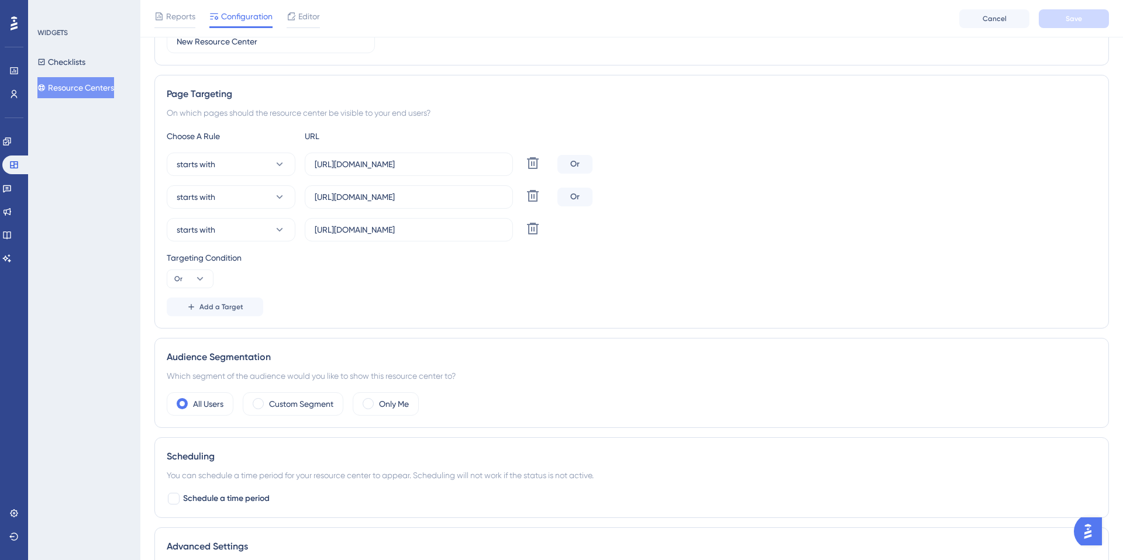
scroll to position [178, 0]
click at [202, 276] on icon at bounding box center [200, 276] width 12 height 12
click at [187, 310] on span "And" at bounding box center [186, 309] width 15 height 14
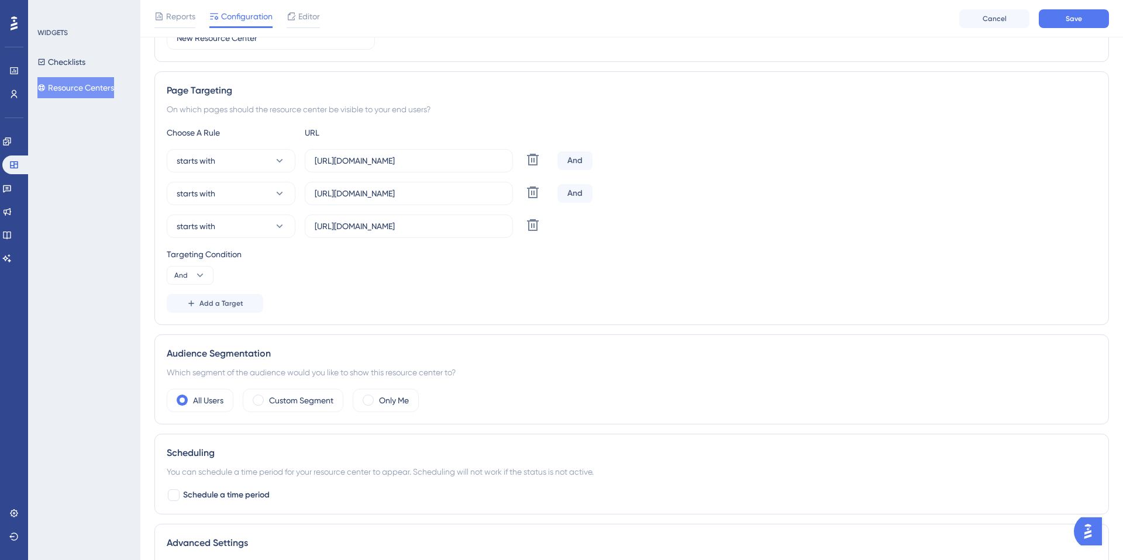
click at [585, 191] on div "And" at bounding box center [574, 193] width 35 height 19
click at [576, 191] on div "And" at bounding box center [574, 193] width 35 height 19
click at [199, 278] on icon at bounding box center [200, 276] width 12 height 12
click at [181, 333] on span "Or" at bounding box center [183, 332] width 9 height 14
click at [325, 298] on div "Add a Target" at bounding box center [632, 303] width 930 height 19
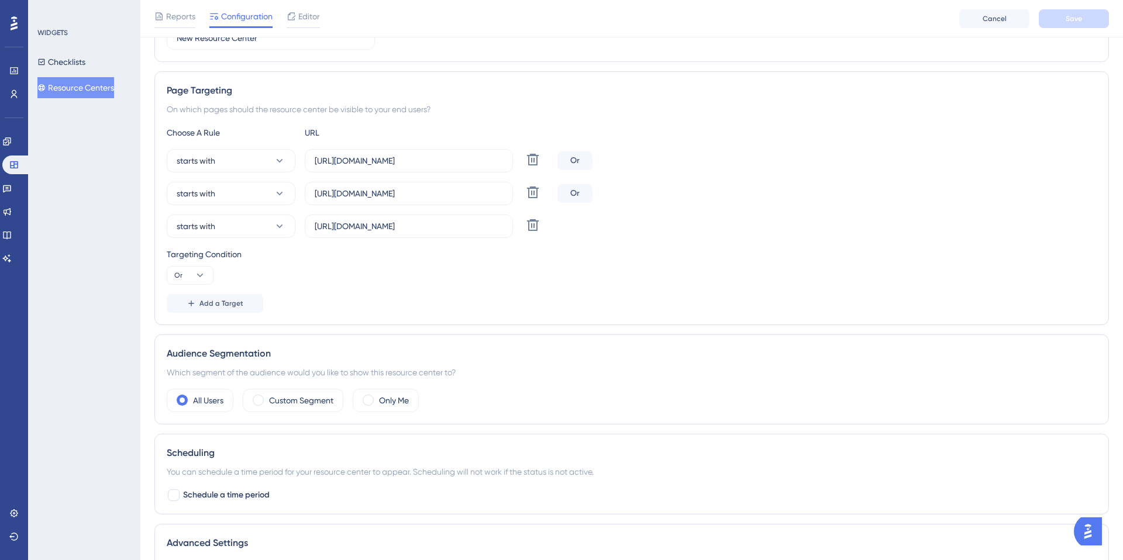
click at [219, 114] on div "On which pages should the resource center be visible to your end users?" at bounding box center [632, 109] width 930 height 14
click at [221, 106] on div "On which pages should the resource center be visible to your end users?" at bounding box center [632, 109] width 930 height 14
click at [450, 164] on input "[URL][DOMAIN_NAME]" at bounding box center [409, 160] width 188 height 13
drag, startPoint x: 424, startPoint y: 161, endPoint x: 467, endPoint y: 163, distance: 43.3
click at [467, 163] on input "[URL][DOMAIN_NAME]" at bounding box center [409, 160] width 188 height 13
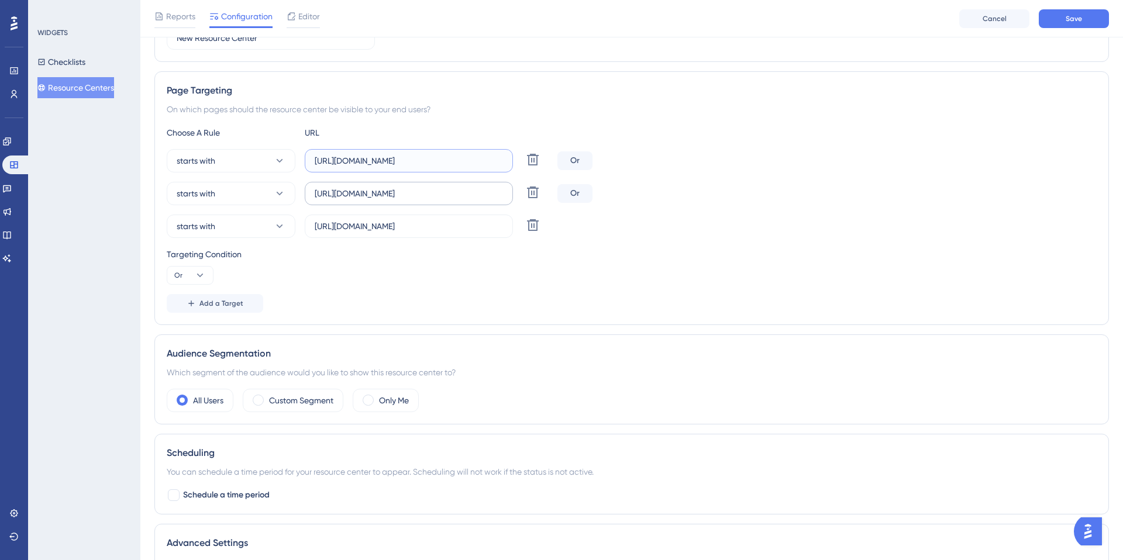
type input "[URL][DOMAIN_NAME]"
click at [462, 197] on input "[URL][DOMAIN_NAME]" at bounding box center [409, 193] width 188 height 13
paste input "/#/client"
type input "[URL][DOMAIN_NAME]"
click at [456, 227] on input "[URL][DOMAIN_NAME]" at bounding box center [409, 226] width 188 height 13
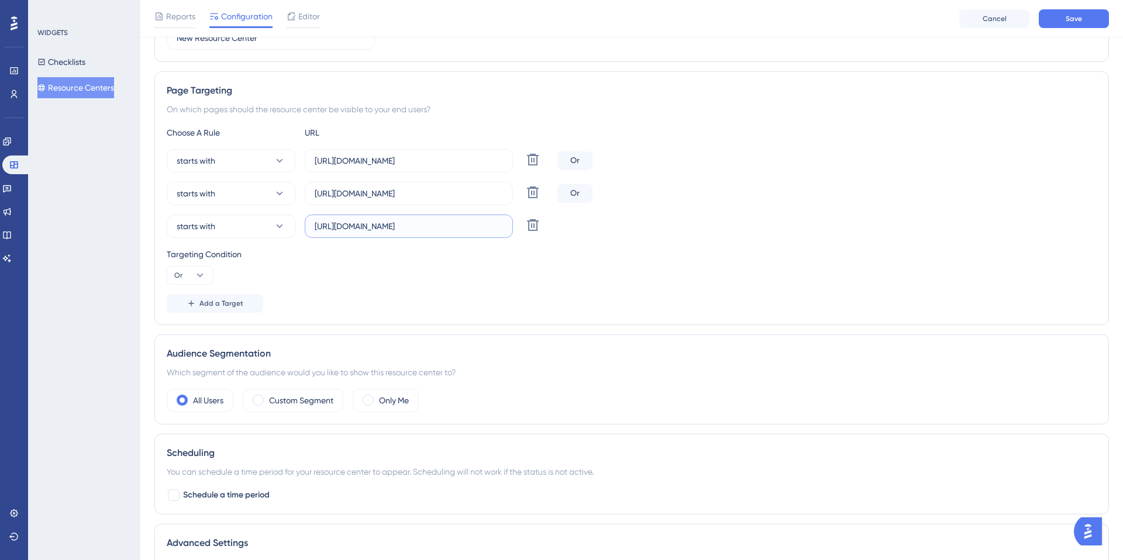
paste input "/#/client"
type input "[URL][DOMAIN_NAME]"
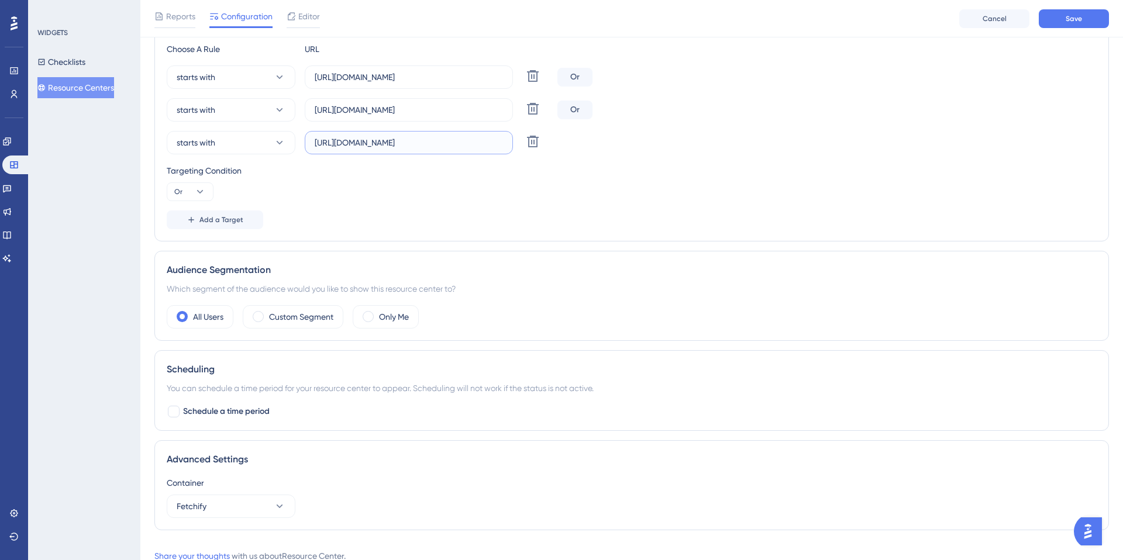
scroll to position [261, 0]
click at [279, 316] on label "Custom Segment" at bounding box center [301, 318] width 64 height 14
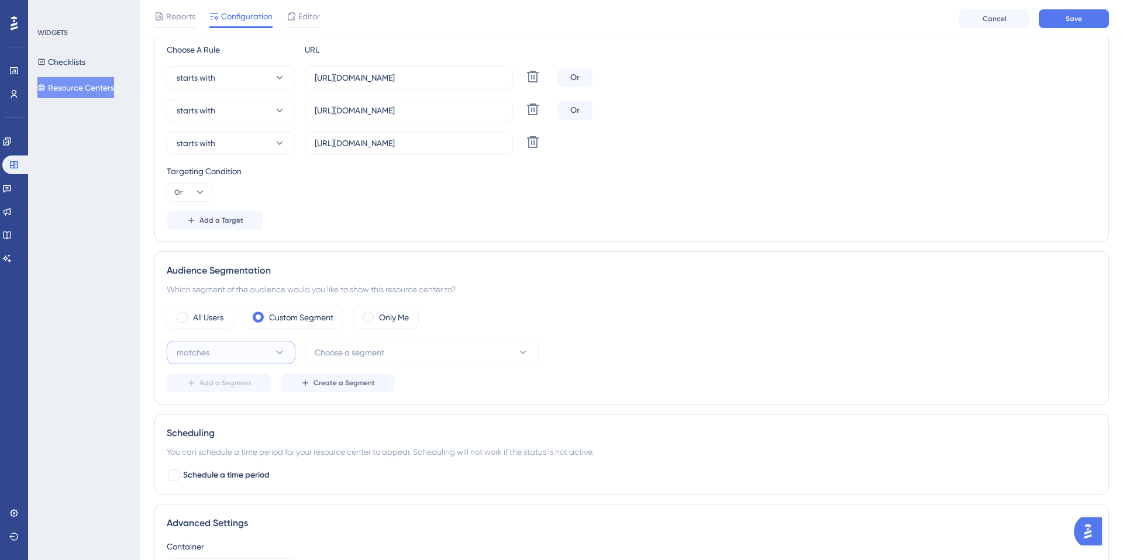
click at [276, 351] on icon at bounding box center [280, 353] width 12 height 12
click at [216, 389] on div "matches matches" at bounding box center [231, 388] width 95 height 23
click at [441, 353] on button "Choose a segment" at bounding box center [422, 352] width 234 height 23
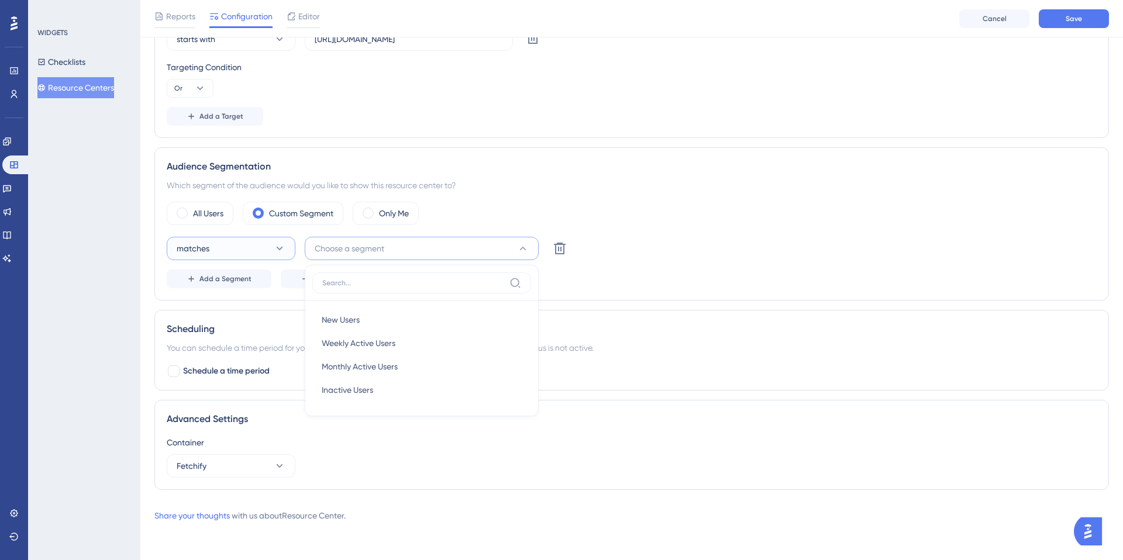
click at [267, 251] on button "matches" at bounding box center [231, 248] width 129 height 23
click at [199, 214] on label "All Users" at bounding box center [208, 213] width 30 height 14
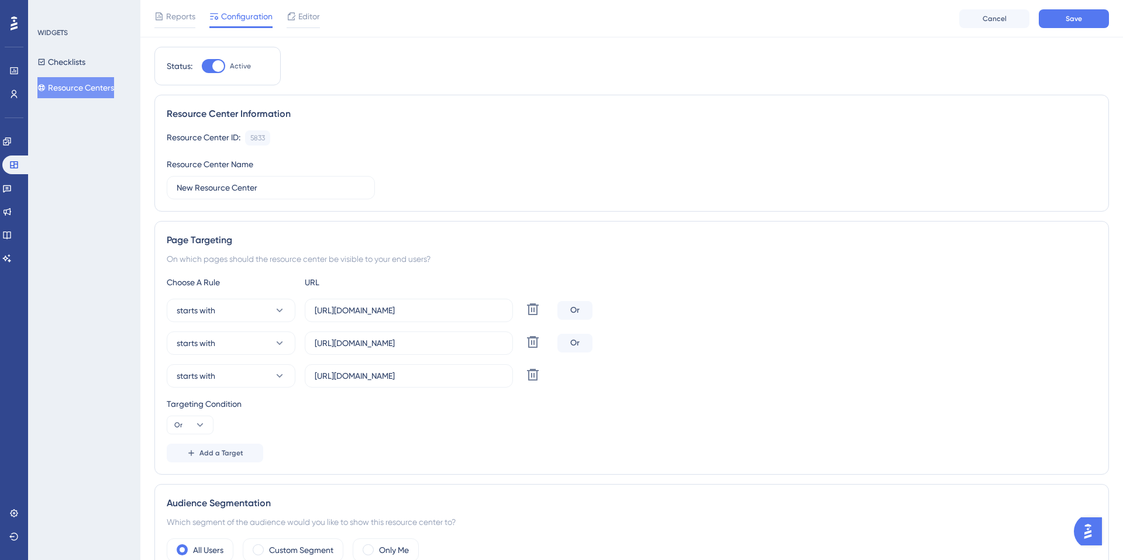
scroll to position [0, 0]
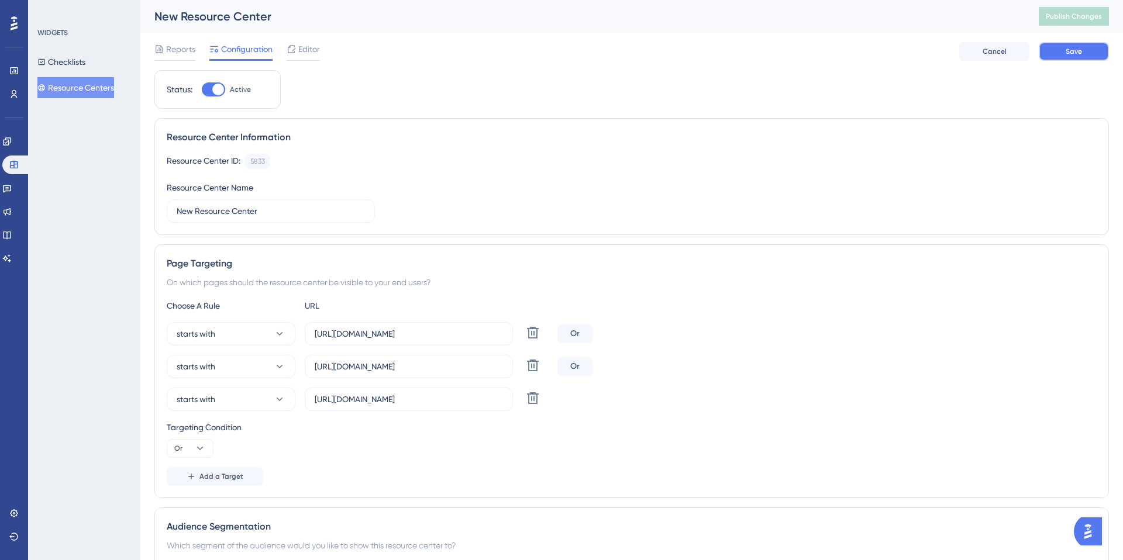
click at [1095, 47] on button "Save" at bounding box center [1074, 51] width 70 height 19
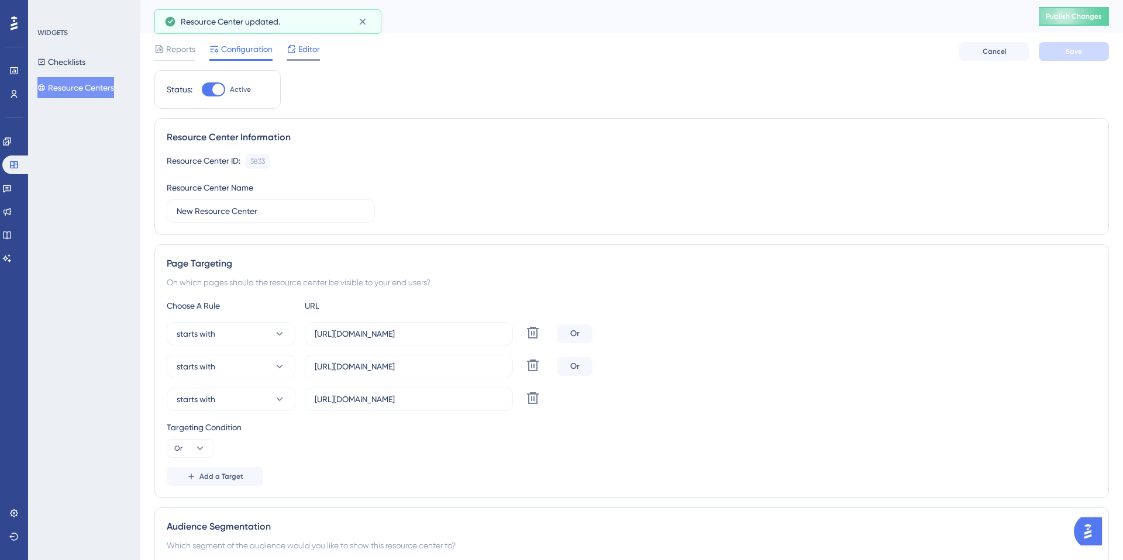
click at [295, 50] on icon at bounding box center [291, 48] width 9 height 9
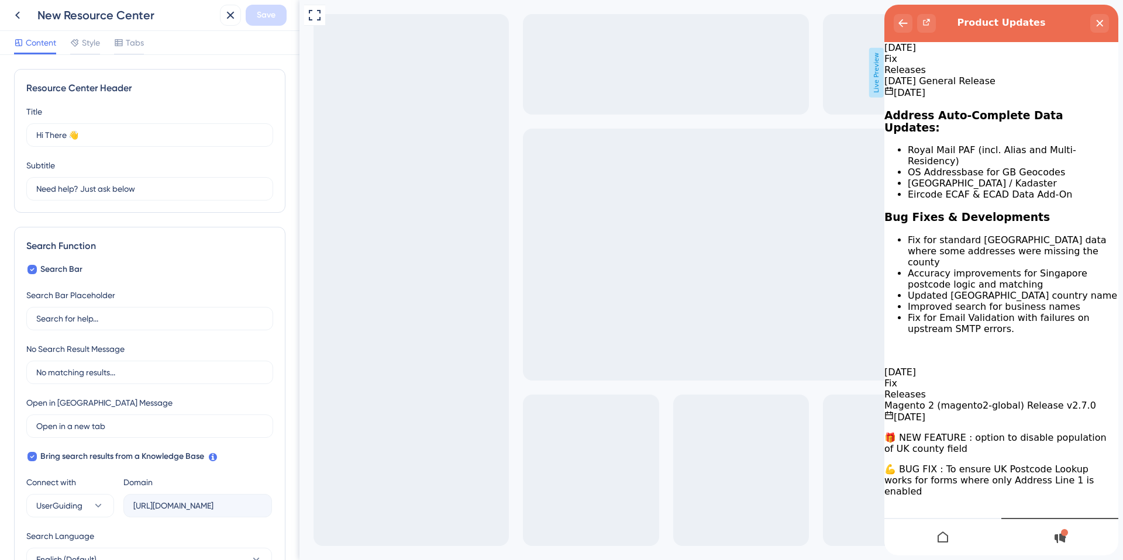
click at [947, 534] on icon at bounding box center [943, 537] width 14 height 14
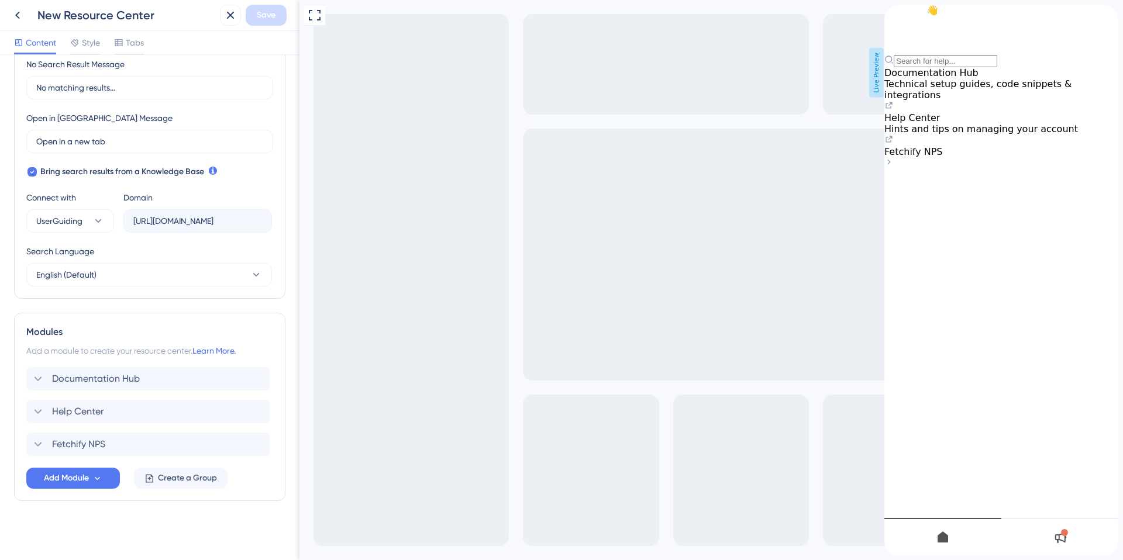
scroll to position [287, 0]
click at [43, 441] on icon at bounding box center [38, 443] width 14 height 14
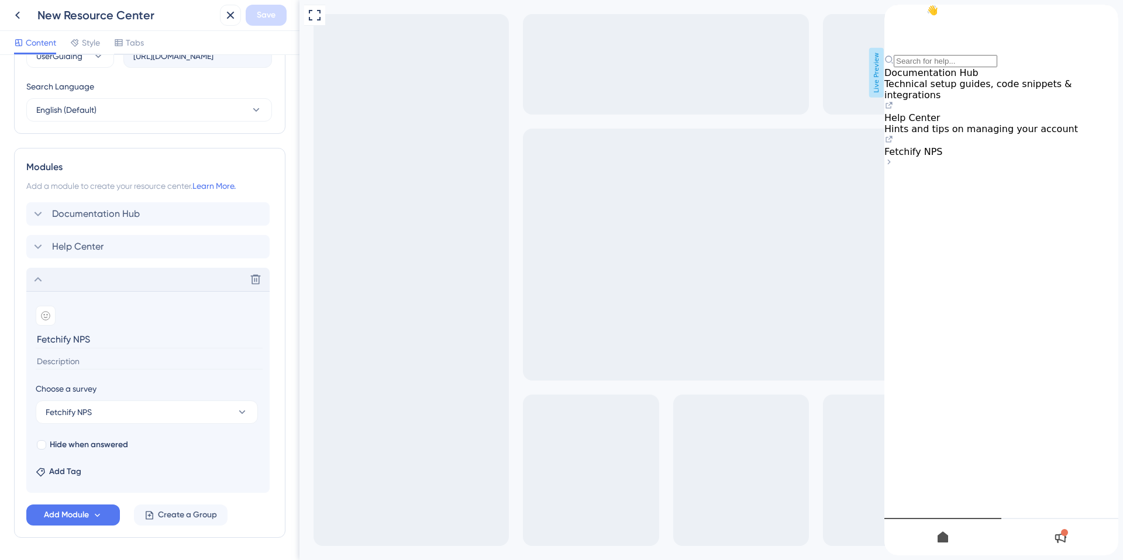
scroll to position [488, 0]
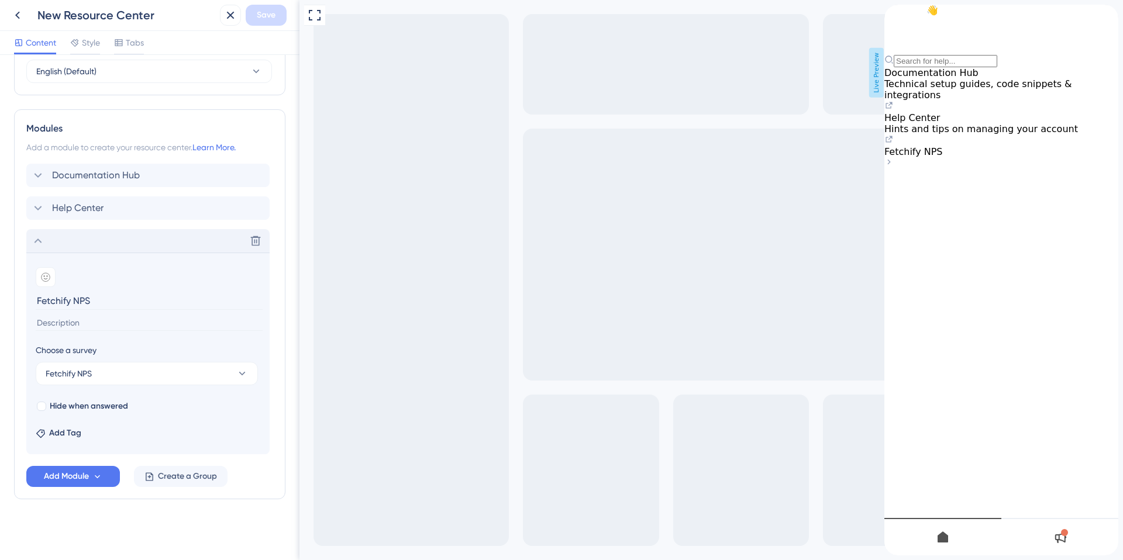
drag, startPoint x: 100, startPoint y: 300, endPoint x: 29, endPoint y: 297, distance: 71.4
click at [29, 297] on section "Add emoji Fetchify NPS Choose a survey Fetchify NPS Hide when answered Add Tag" at bounding box center [147, 354] width 243 height 202
type input "How are we doing?"
click at [60, 325] on input at bounding box center [149, 323] width 227 height 16
type input "L"
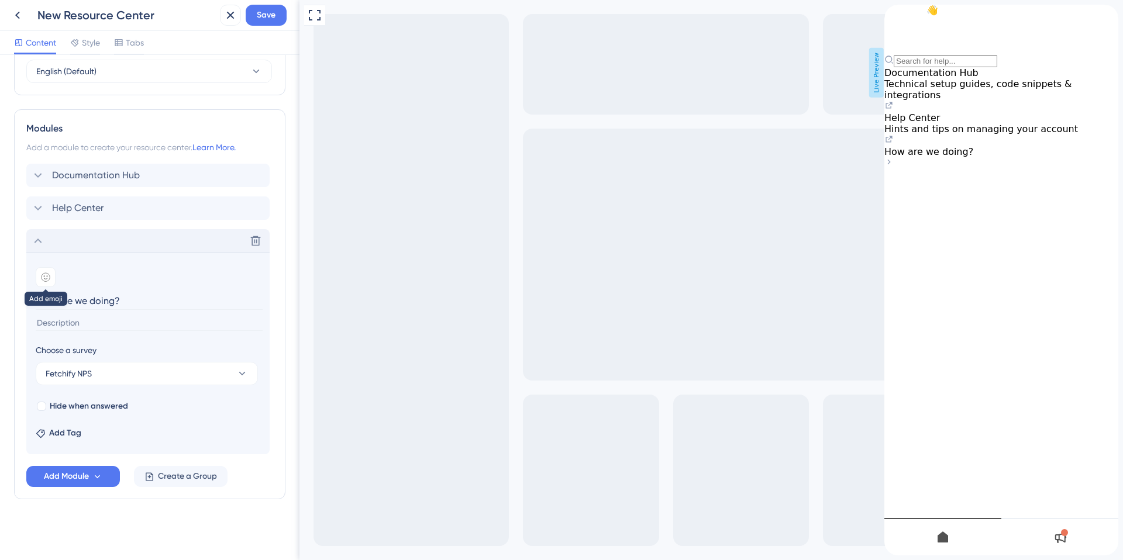
click at [49, 280] on icon at bounding box center [45, 277] width 9 height 9
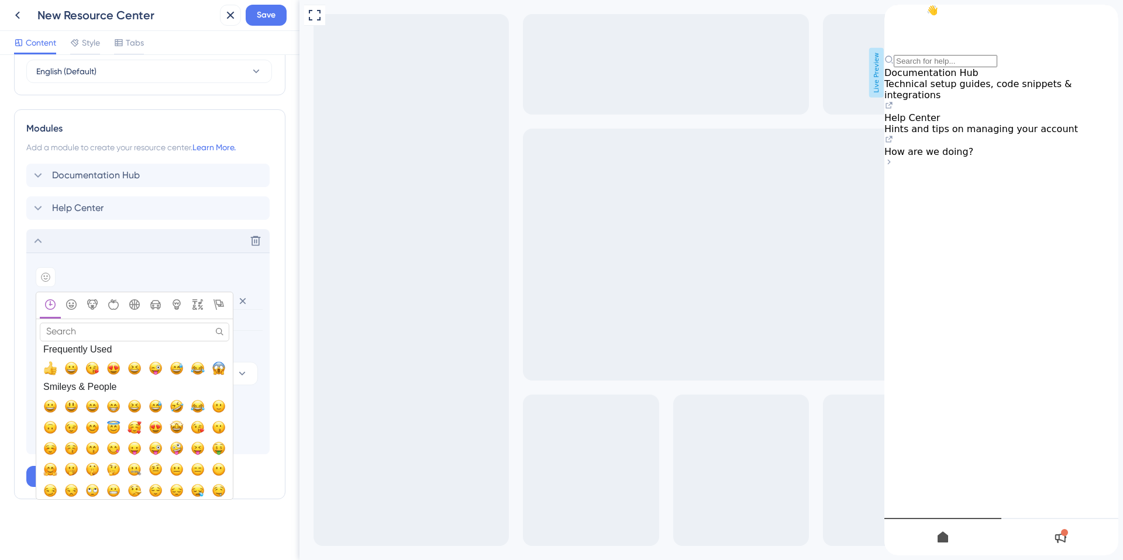
click at [98, 332] on input "Search" at bounding box center [134, 332] width 189 height 18
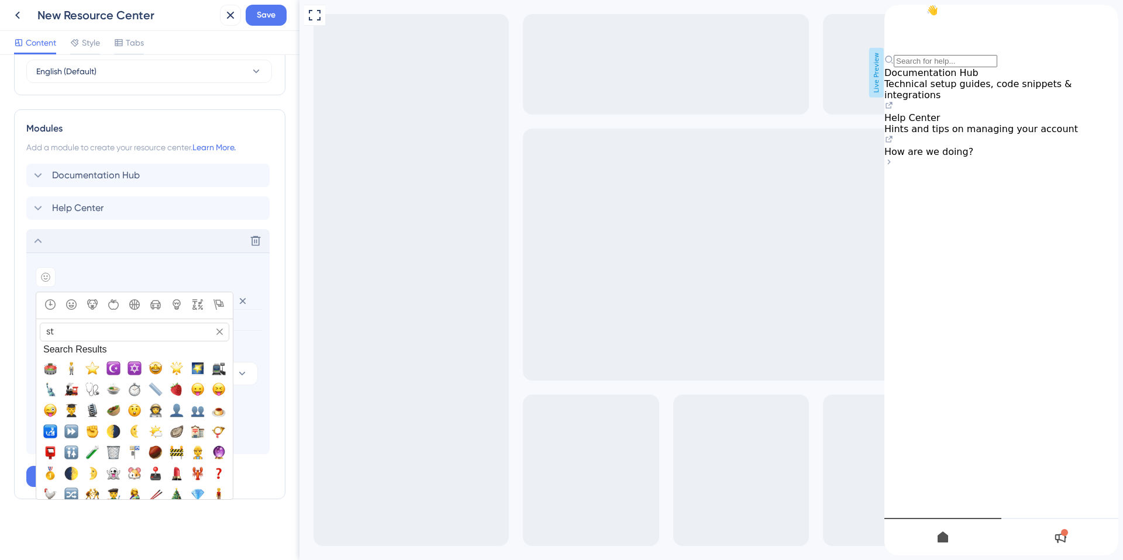
type input "s"
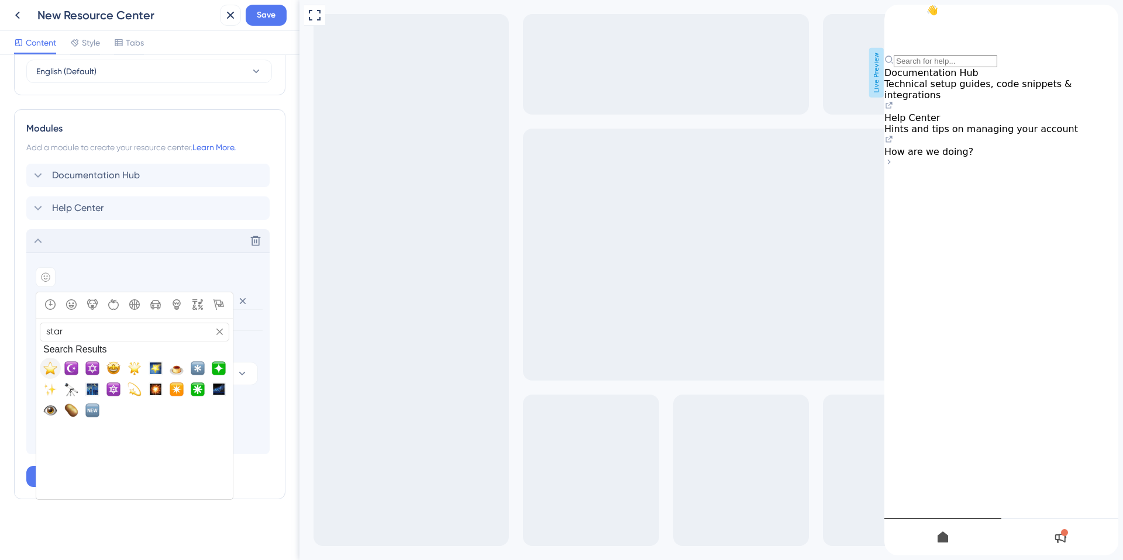
type input "star"
click at [53, 368] on span "⭐, star" at bounding box center [50, 368] width 14 height 14
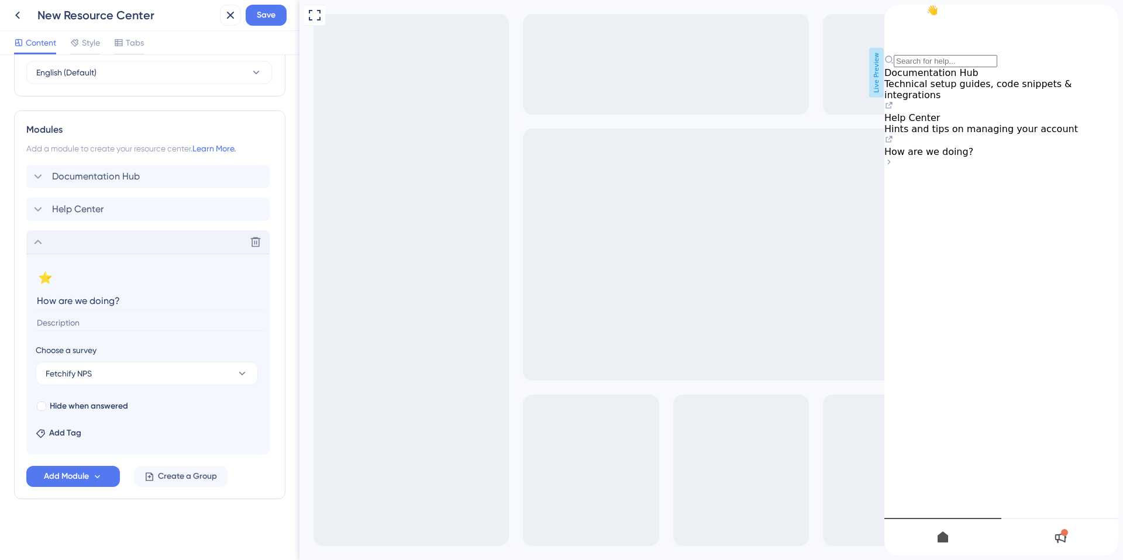
scroll to position [487, 0]
click at [201, 278] on span "Remove emoji" at bounding box center [220, 278] width 61 height 11
click at [44, 405] on div at bounding box center [41, 406] width 9 height 9
checkbox input "true"
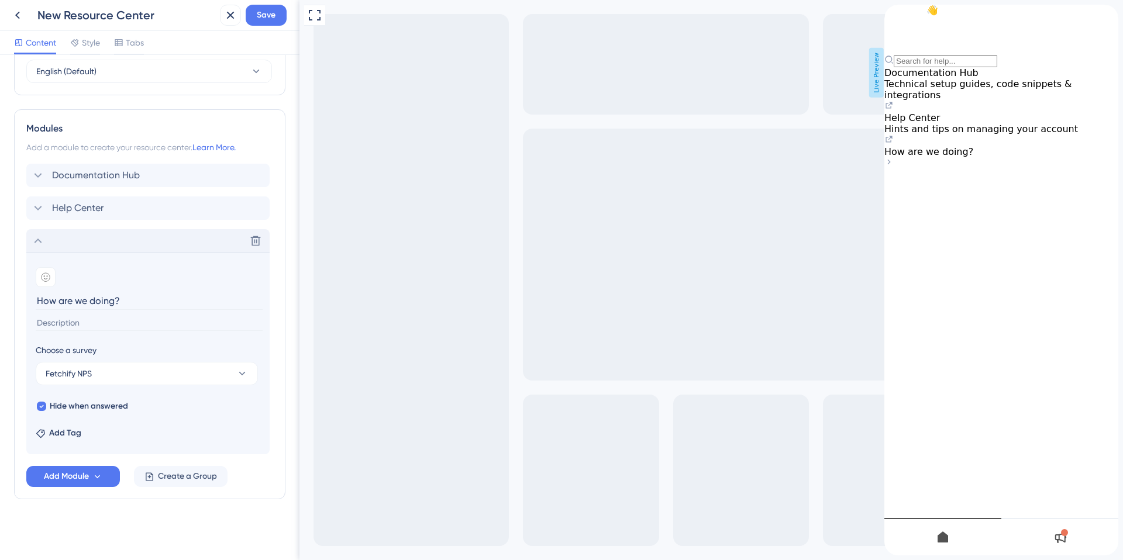
click at [94, 326] on input at bounding box center [149, 323] width 227 height 16
drag, startPoint x: 158, startPoint y: 321, endPoint x: 26, endPoint y: 321, distance: 132.2
click at [26, 321] on section "Add emoji How are we doing? We value your feedback Choose a survey Fetchify NPS…" at bounding box center [147, 354] width 243 height 202
type input "T"
type input "L"
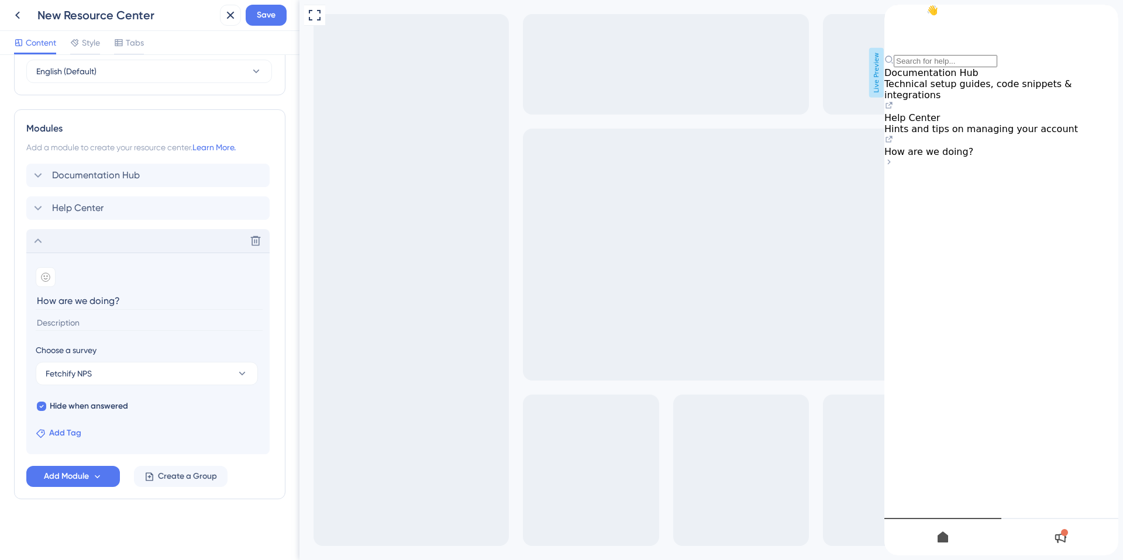
click at [58, 432] on span "Add Tag" at bounding box center [65, 433] width 32 height 14
click at [173, 430] on div "Add Tag No Result Found No Result Found New Tag" at bounding box center [148, 431] width 225 height 19
click at [63, 476] on span "Add Module" at bounding box center [66, 477] width 45 height 14
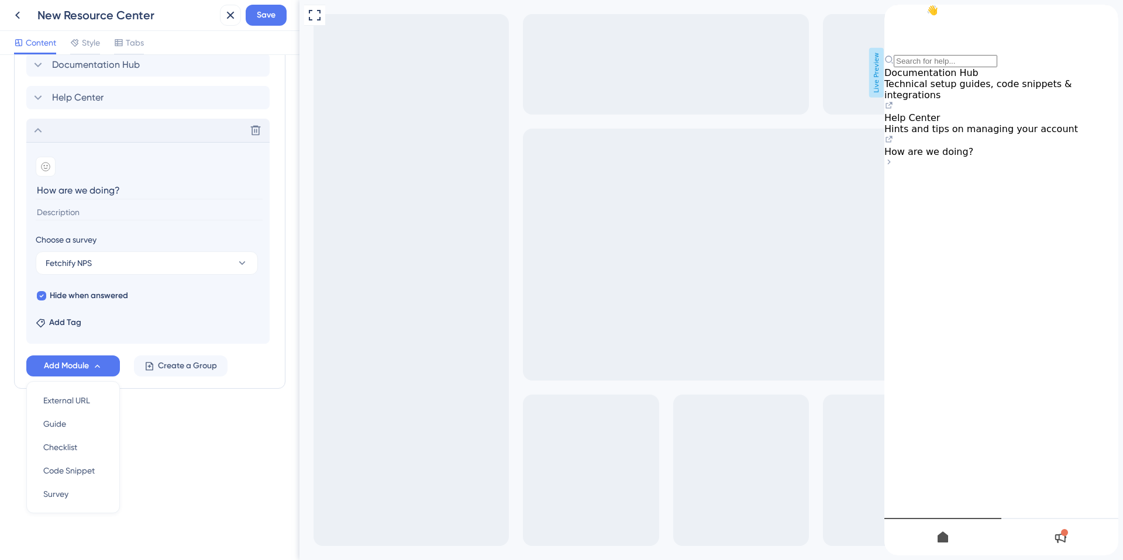
click at [223, 470] on div "Resource Center Header Title Hi There 👋 17 Hi There 👋 Subtitle Need help? Just …" at bounding box center [149, 307] width 299 height 505
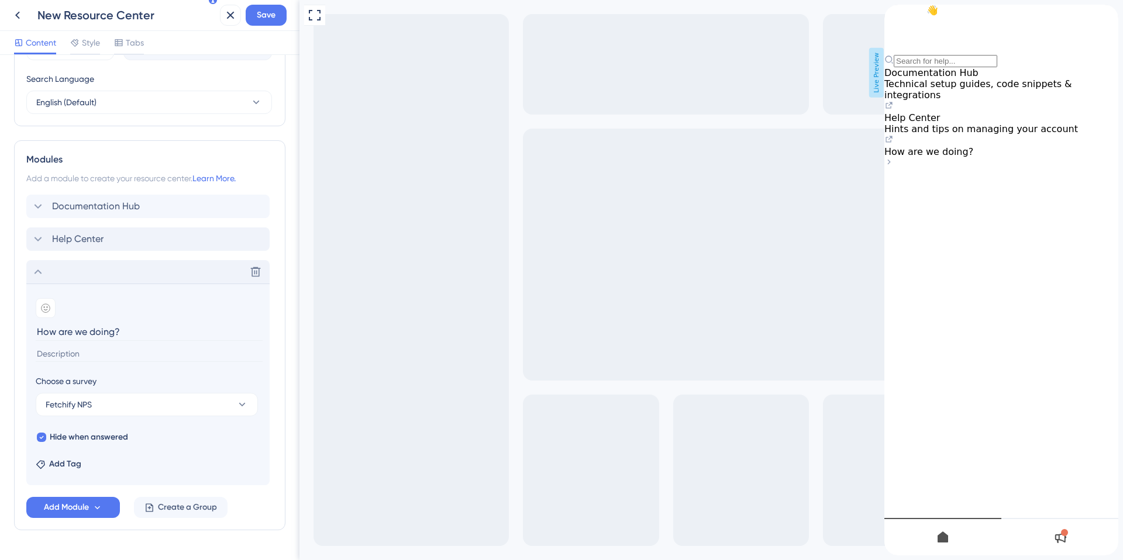
scroll to position [443, 0]
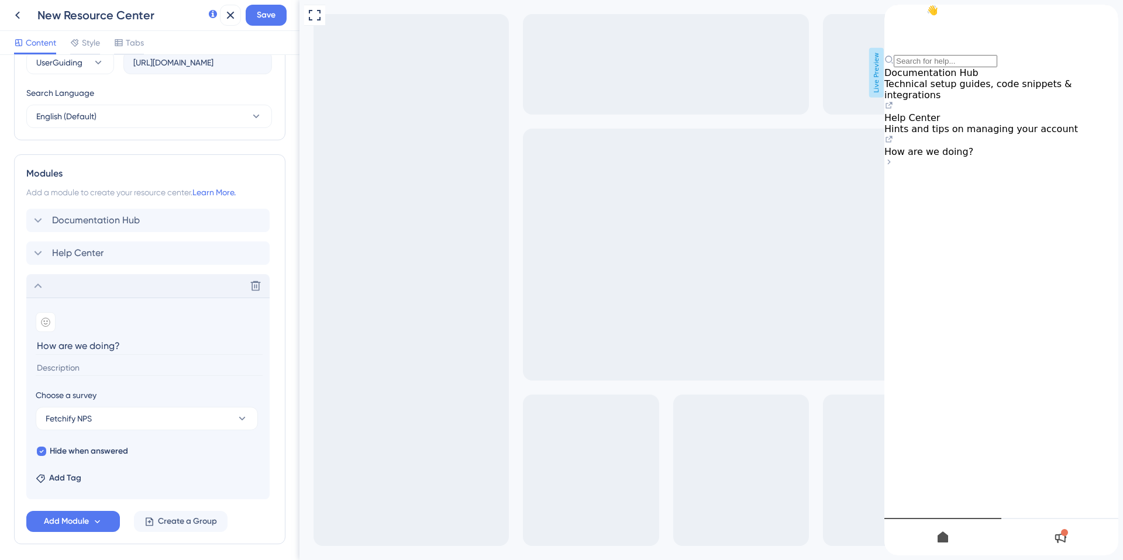
click at [36, 284] on icon at bounding box center [38, 286] width 14 height 14
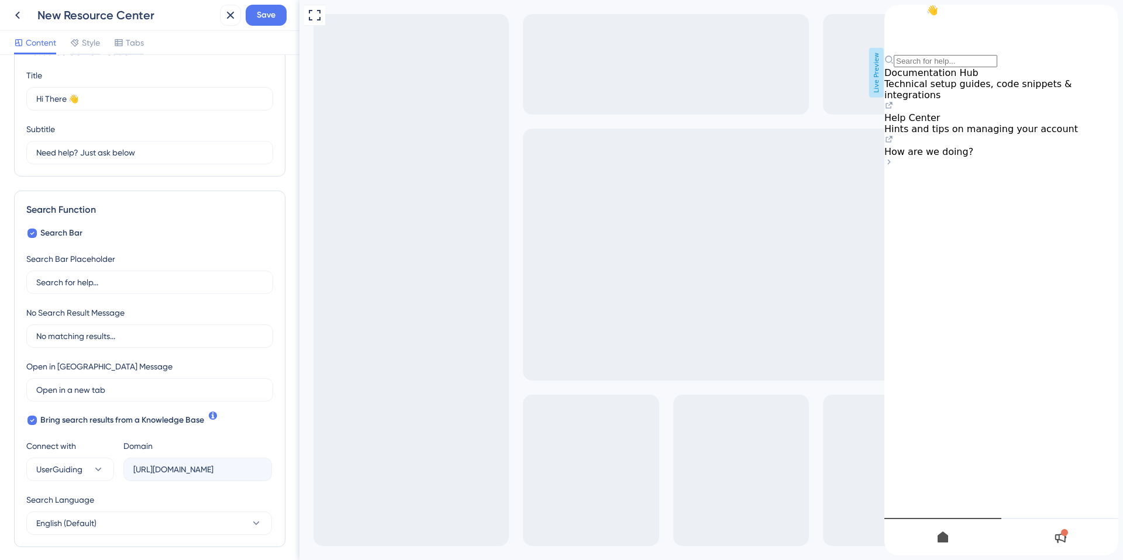
scroll to position [33, 0]
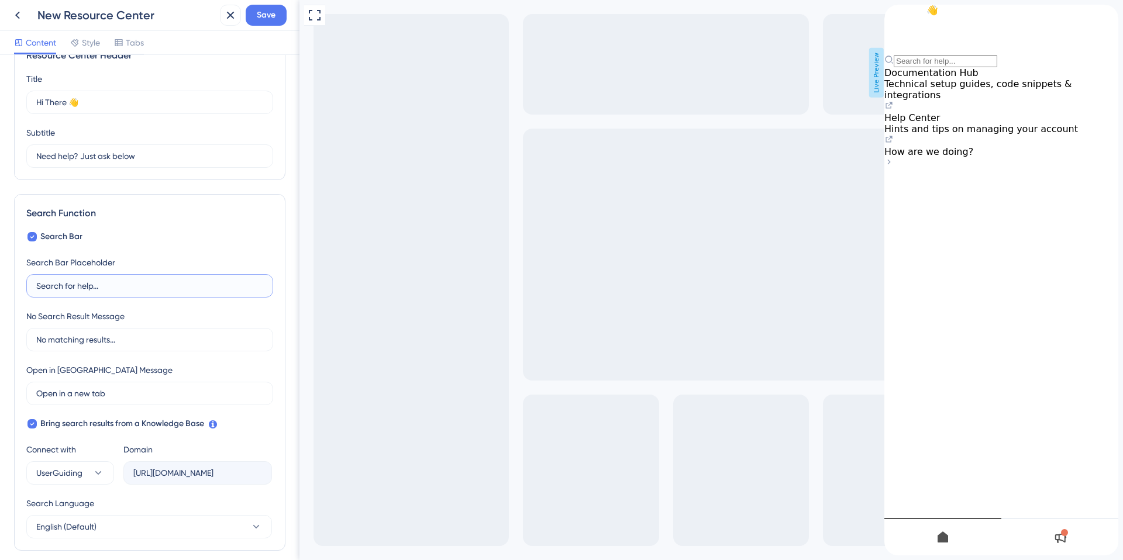
drag, startPoint x: 106, startPoint y: 288, endPoint x: 27, endPoint y: 281, distance: 79.9
click at [27, 281] on label "Search for help..." at bounding box center [149, 285] width 247 height 23
type input "N"
type input "Tell me about...."
click at [134, 342] on input "No matching results..." at bounding box center [149, 339] width 227 height 13
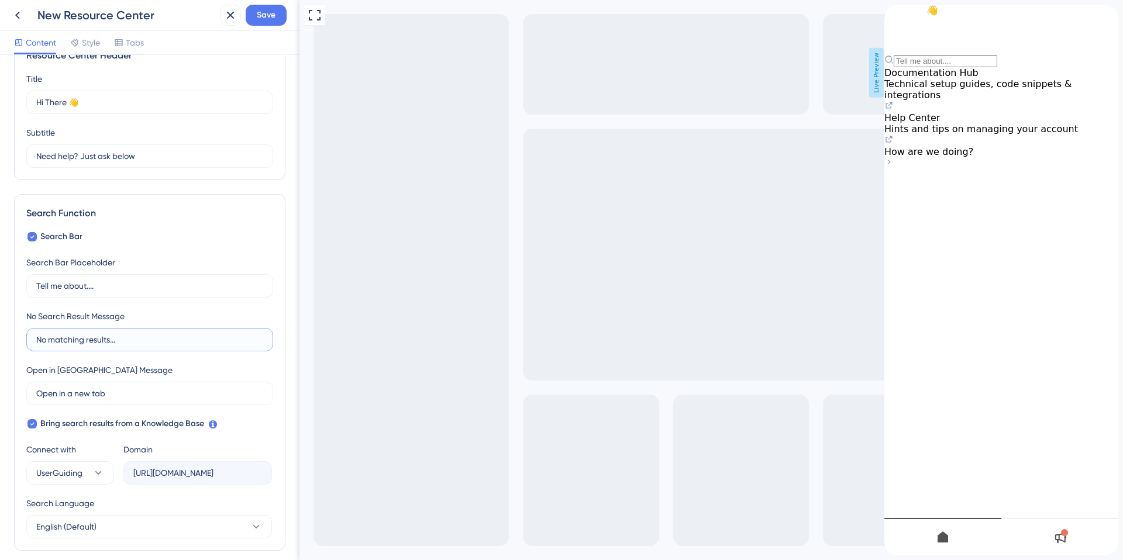
drag, startPoint x: 144, startPoint y: 340, endPoint x: 31, endPoint y: 336, distance: 113.5
click at [31, 336] on label "No matching results..." at bounding box center [149, 339] width 247 height 23
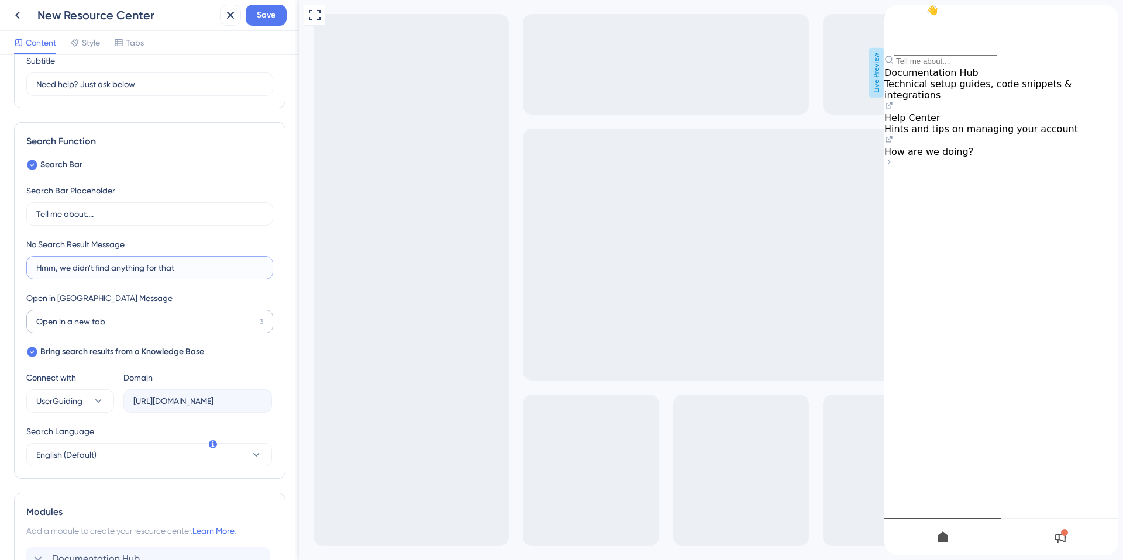
scroll to position [0, 0]
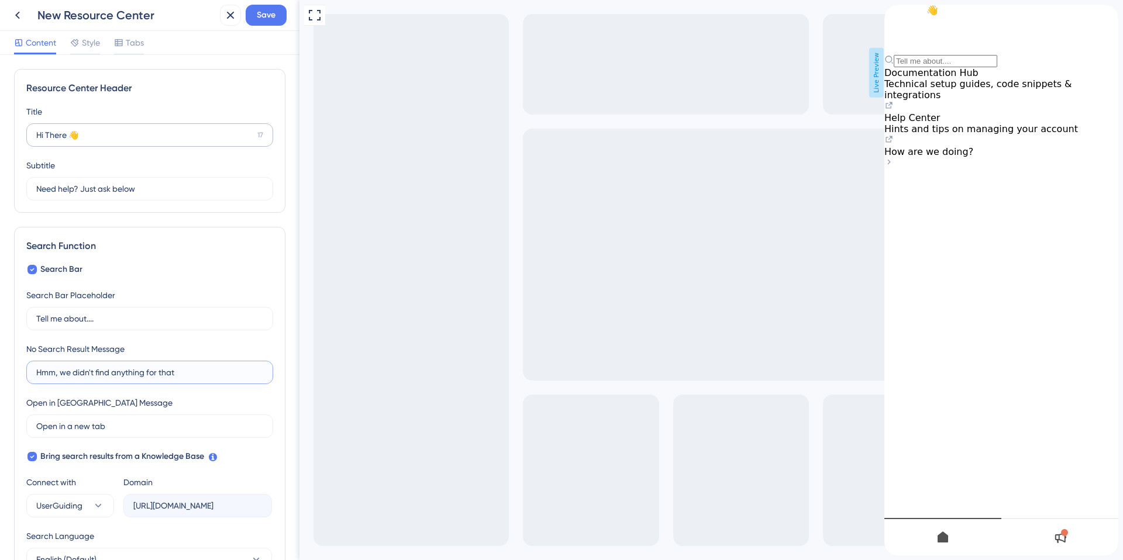
type input "Hmm, we didn't find anything for that"
click at [93, 137] on input "Hi There 👋" at bounding box center [144, 135] width 216 height 13
click at [94, 48] on span "Style" at bounding box center [91, 43] width 18 height 14
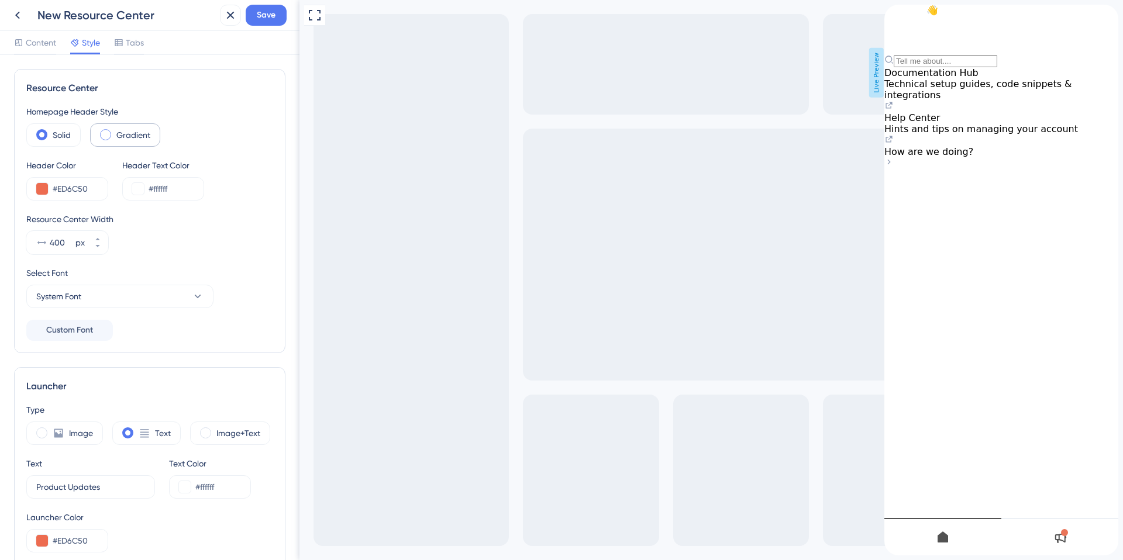
click at [109, 136] on span at bounding box center [105, 134] width 11 height 11
click at [115, 131] on input "radio" at bounding box center [115, 131] width 0 height 0
click at [109, 136] on span at bounding box center [105, 134] width 11 height 11
click at [115, 131] on input "radio" at bounding box center [115, 131] width 0 height 0
click at [54, 130] on label "Solid" at bounding box center [62, 135] width 18 height 14
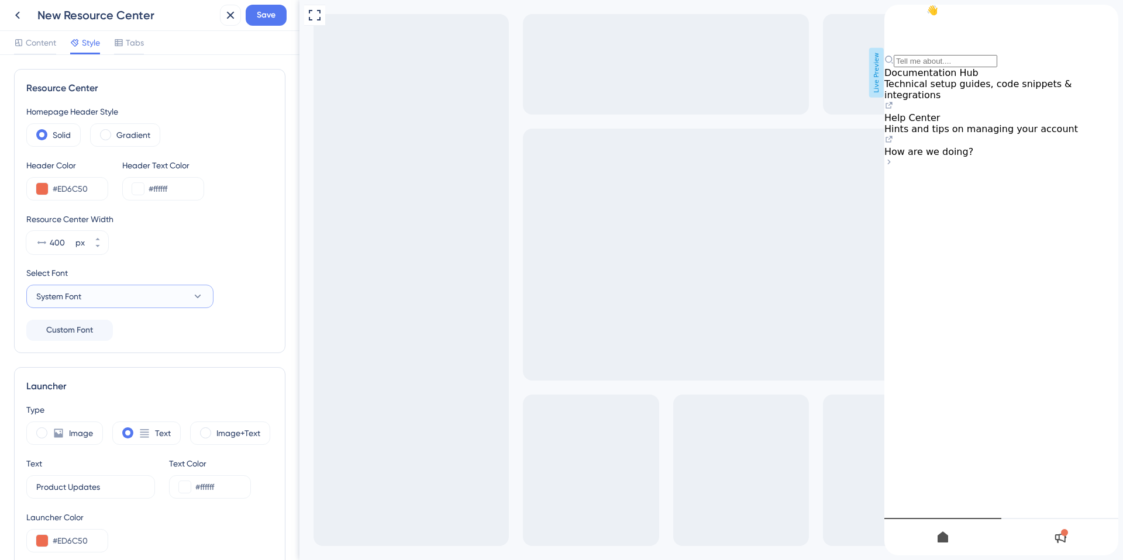
click at [113, 306] on button "System Font" at bounding box center [119, 296] width 187 height 23
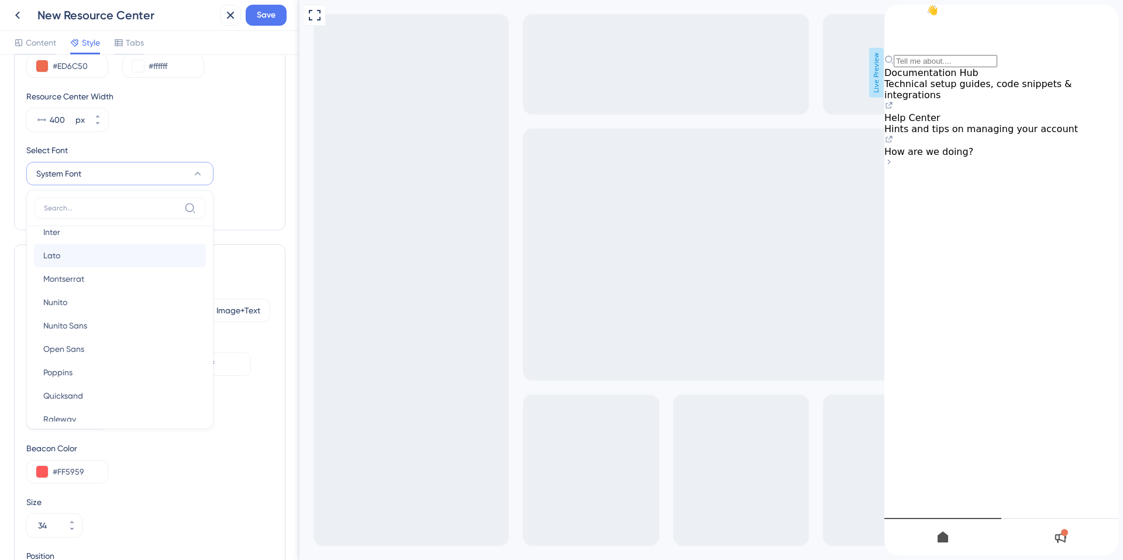
scroll to position [85, 0]
click at [70, 344] on span "Open Sans" at bounding box center [63, 347] width 41 height 14
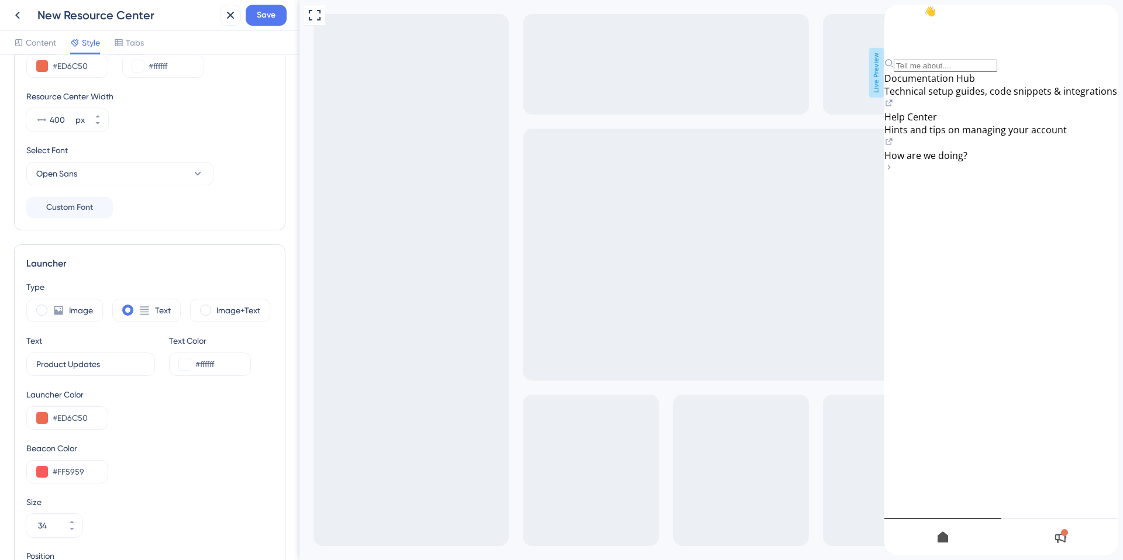
click at [247, 204] on div "Homepage Header Style Solid Gradient Header Color #ED6C50 Header Text Color #ff…" at bounding box center [149, 100] width 247 height 236
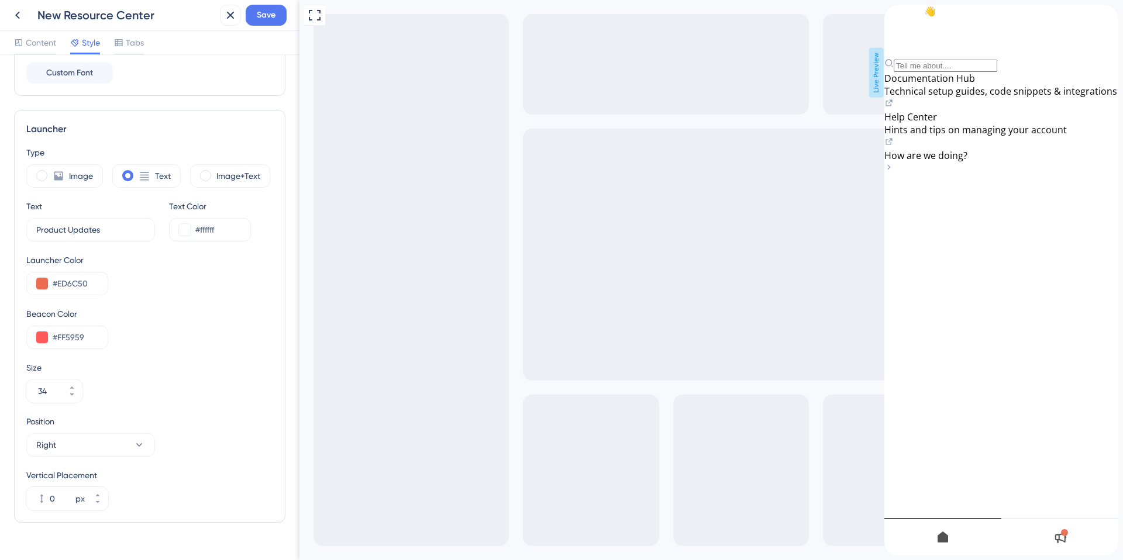
scroll to position [260, 0]
click at [903, 26] on div "close resource center" at bounding box center [893, 27] width 19 height 19
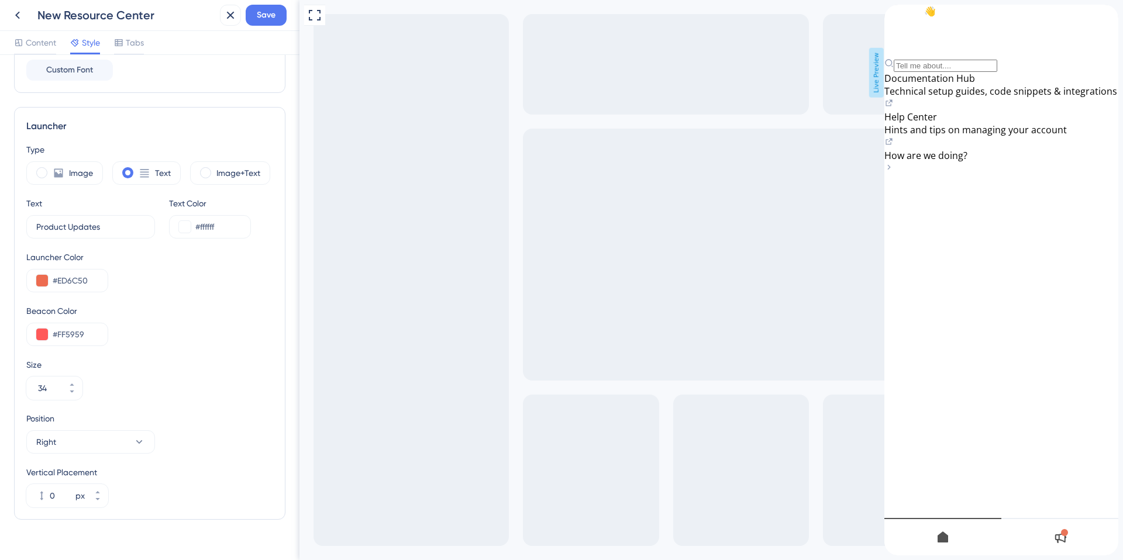
click at [1064, 534] on div at bounding box center [1064, 532] width 7 height 7
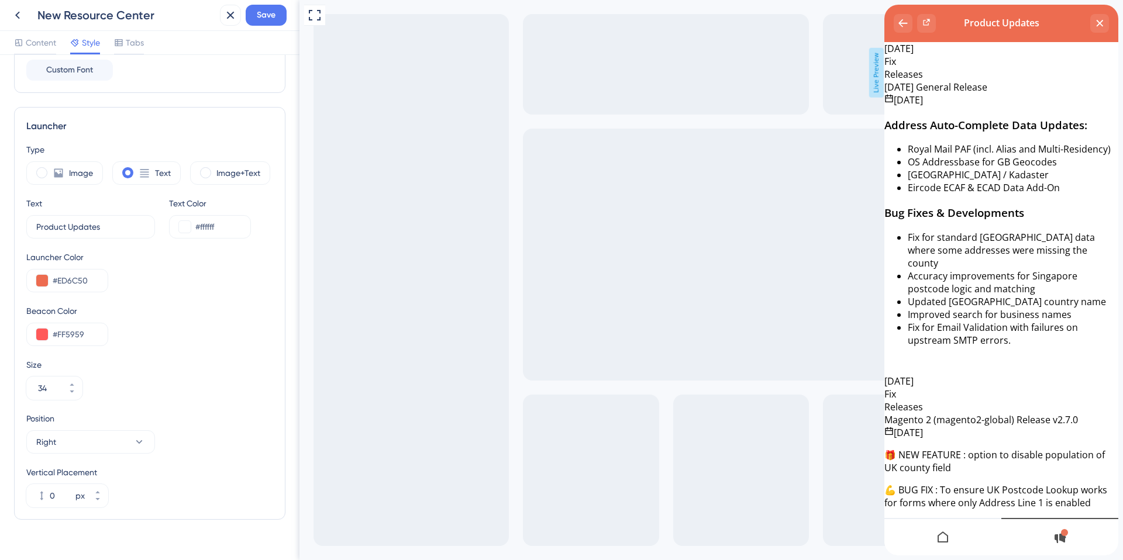
click at [952, 533] on div at bounding box center [942, 536] width 117 height 37
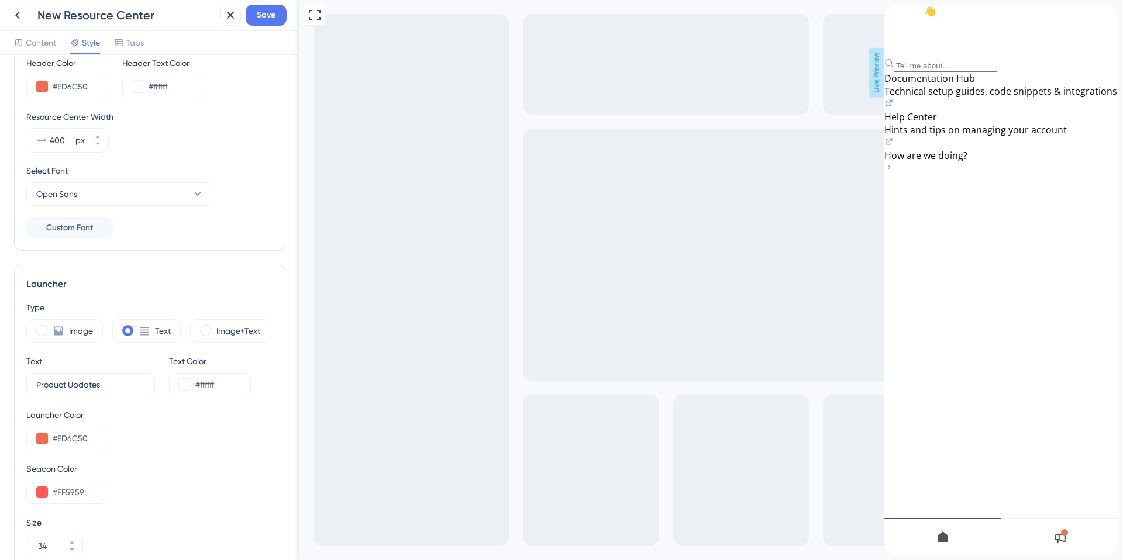
scroll to position [114, 0]
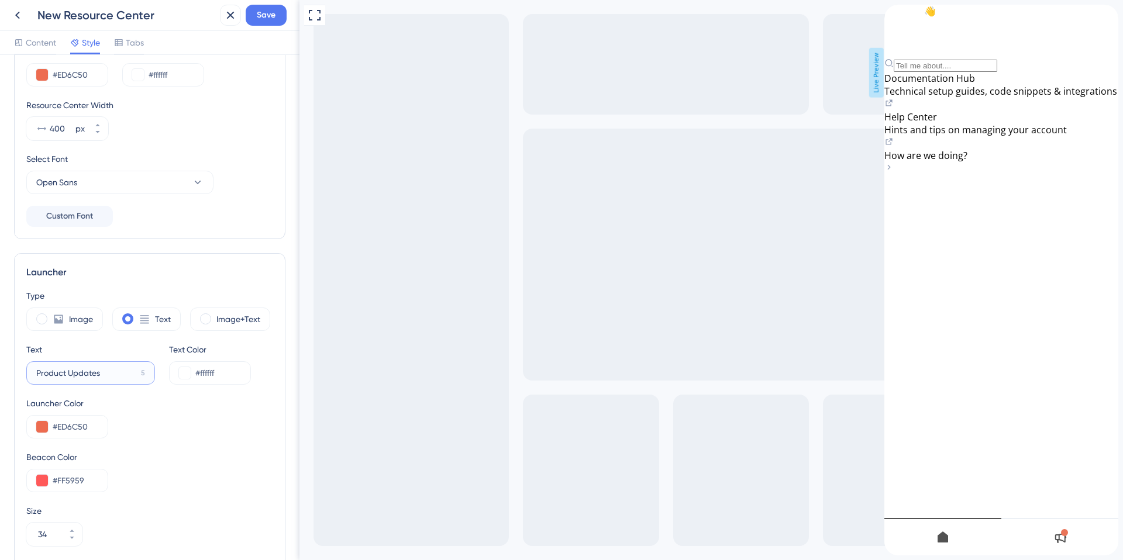
drag, startPoint x: 122, startPoint y: 378, endPoint x: 8, endPoint y: 366, distance: 114.7
click at [8, 366] on div "Resource Center Homepage Header Style Solid Gradient Header Color #ED6C50 Heade…" at bounding box center [149, 307] width 299 height 505
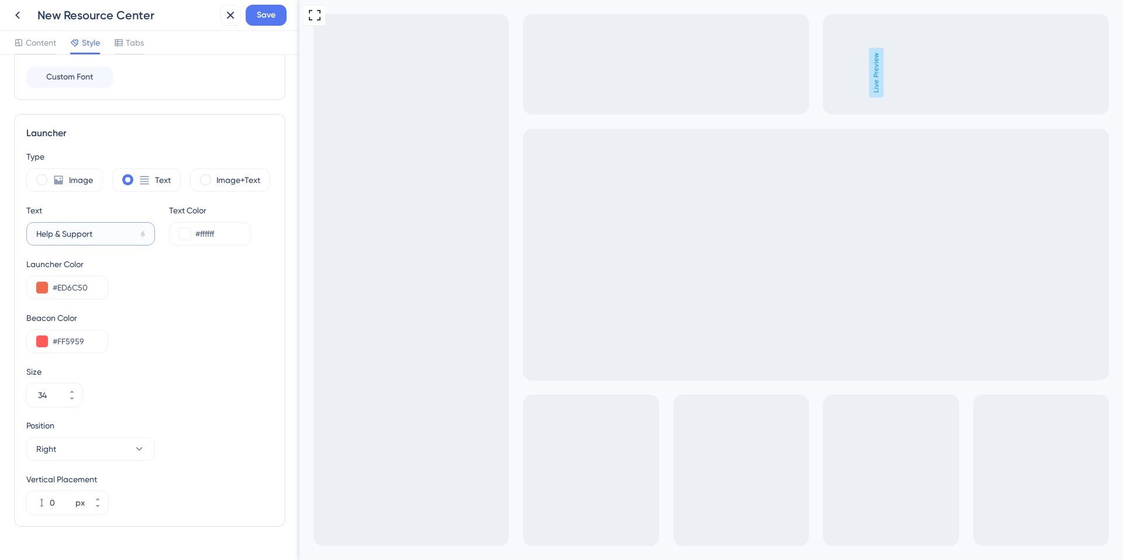
scroll to position [256, 0]
type input "Help & Support"
click at [73, 397] on icon at bounding box center [71, 396] width 7 height 7
click at [73, 386] on icon at bounding box center [71, 389] width 7 height 7
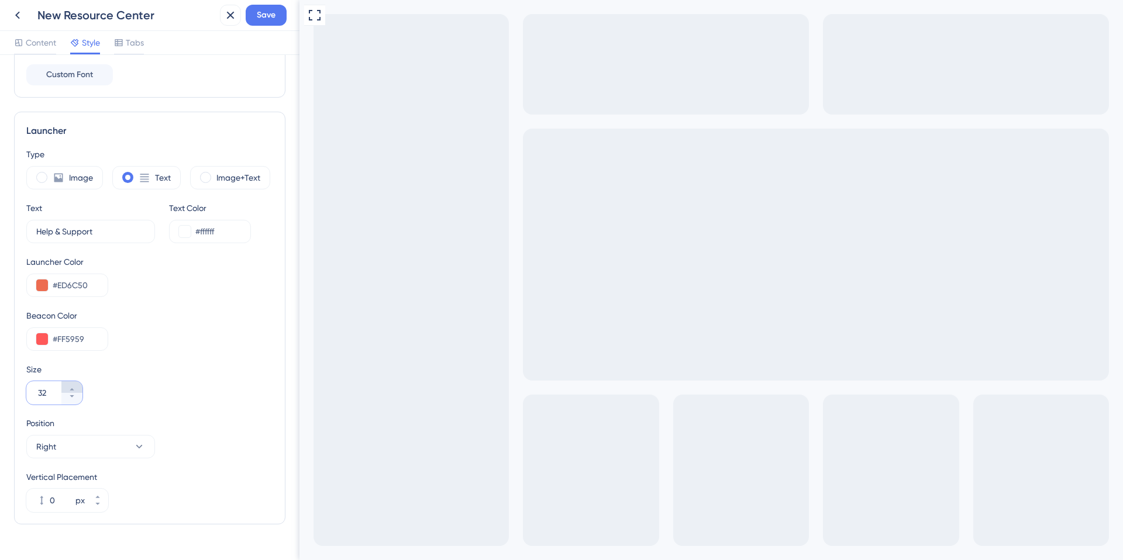
type input "33"
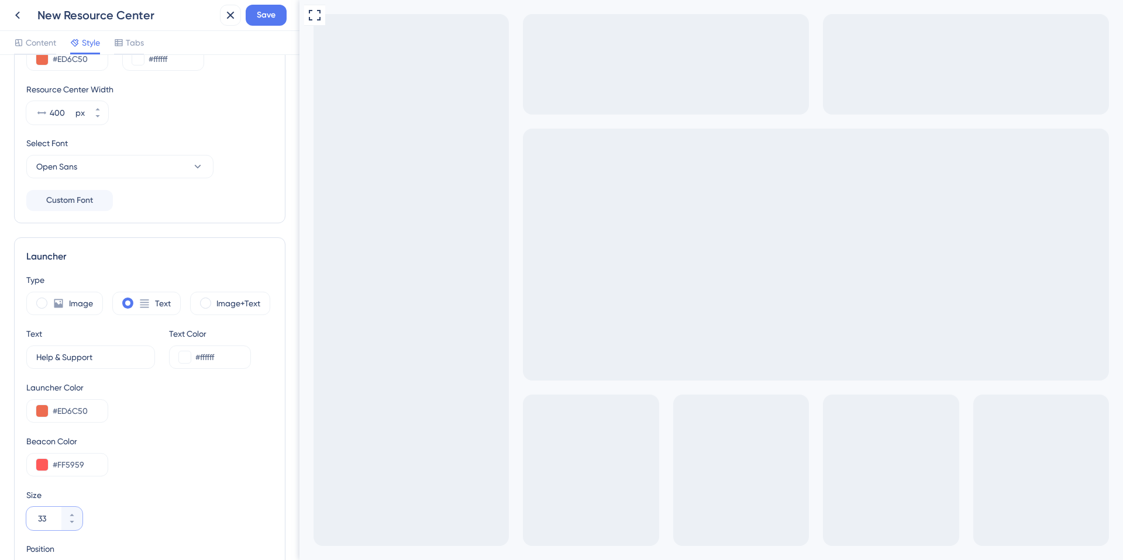
scroll to position [0, 0]
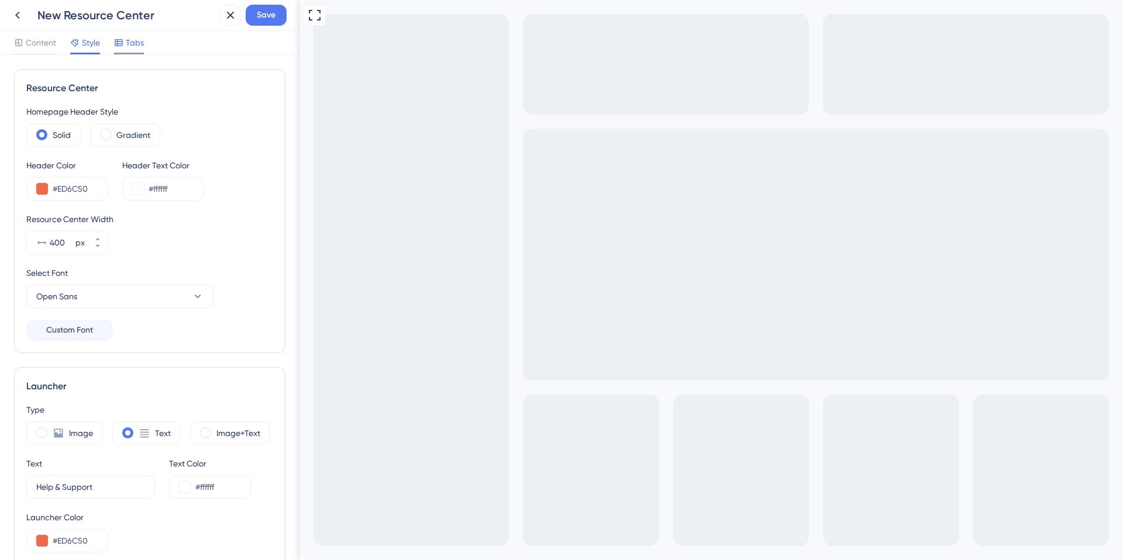
click at [135, 42] on span "Tabs" at bounding box center [135, 43] width 18 height 14
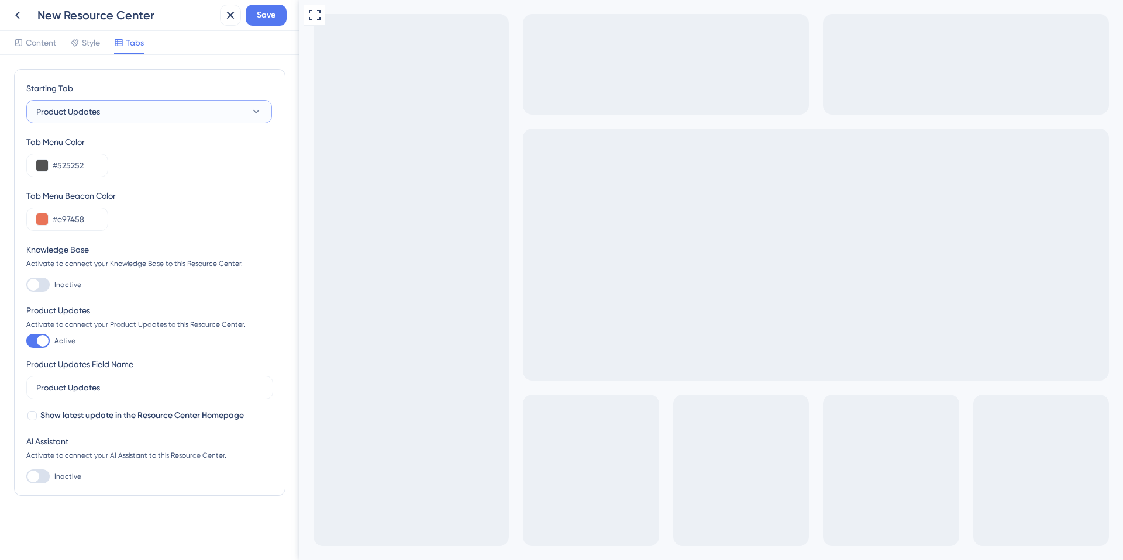
click at [163, 113] on button "Product Updates" at bounding box center [149, 111] width 246 height 23
click at [156, 147] on div "Home Home" at bounding box center [149, 147] width 212 height 23
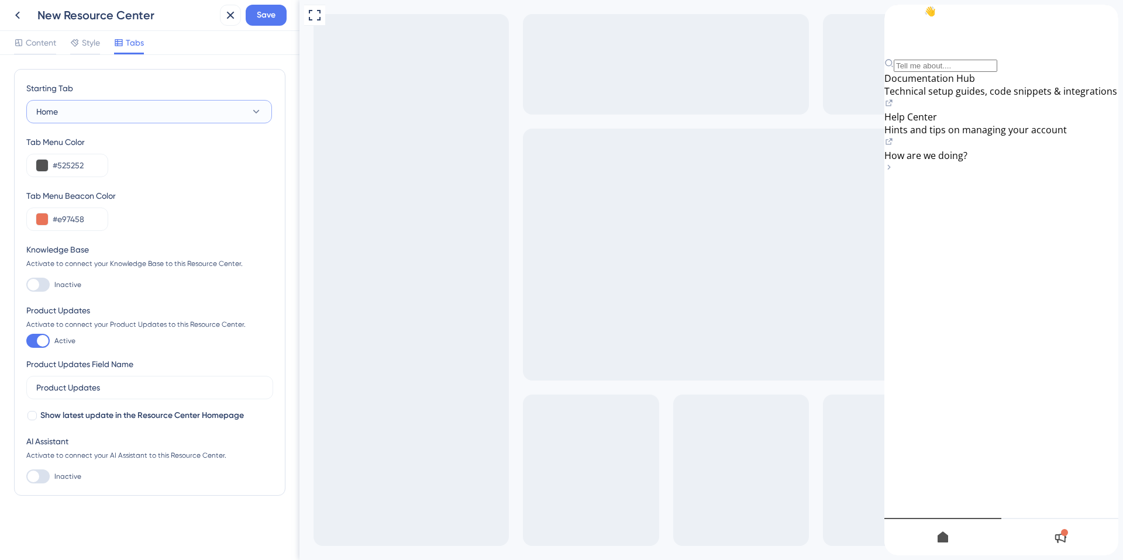
click at [168, 115] on button "Home" at bounding box center [149, 111] width 246 height 23
click at [146, 150] on div "Home Home" at bounding box center [149, 147] width 212 height 23
click at [97, 45] on span "Style" at bounding box center [91, 43] width 18 height 14
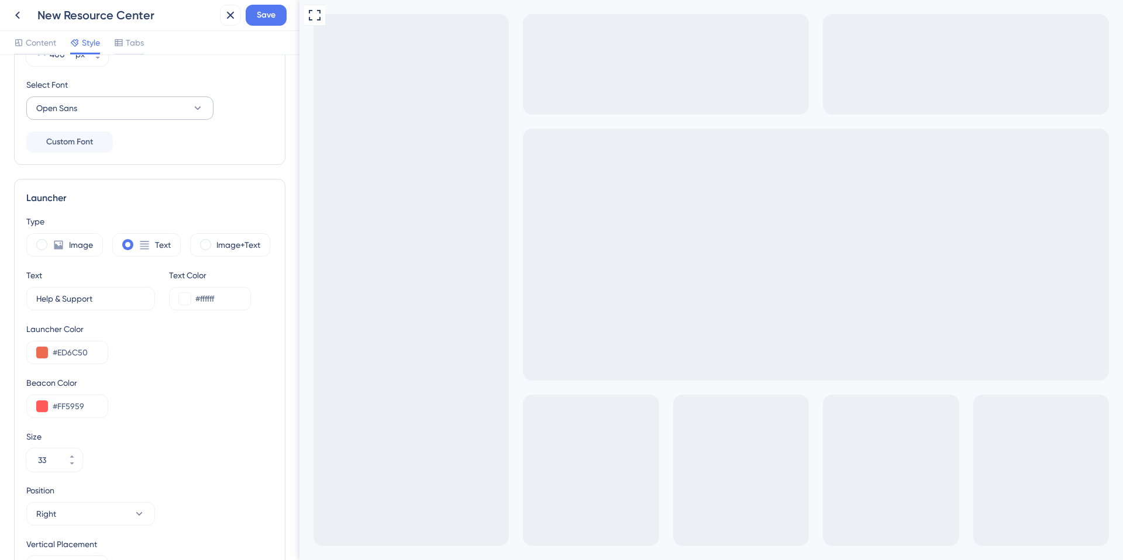
scroll to position [190, 0]
drag, startPoint x: 102, startPoint y: 300, endPoint x: 29, endPoint y: 288, distance: 73.6
click at [29, 288] on label "Help & Support 6" at bounding box center [90, 296] width 129 height 23
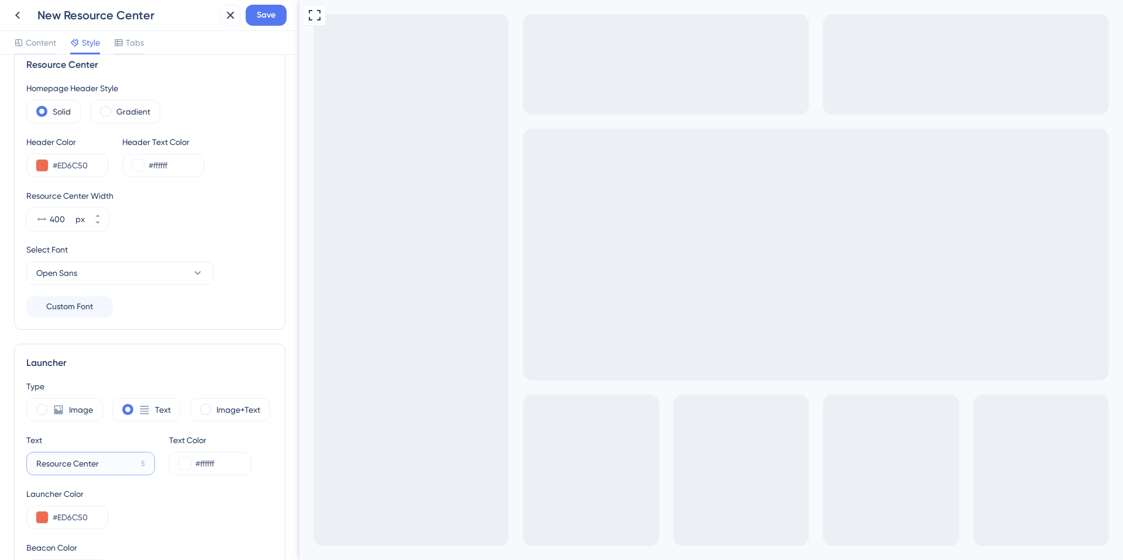
scroll to position [0, 0]
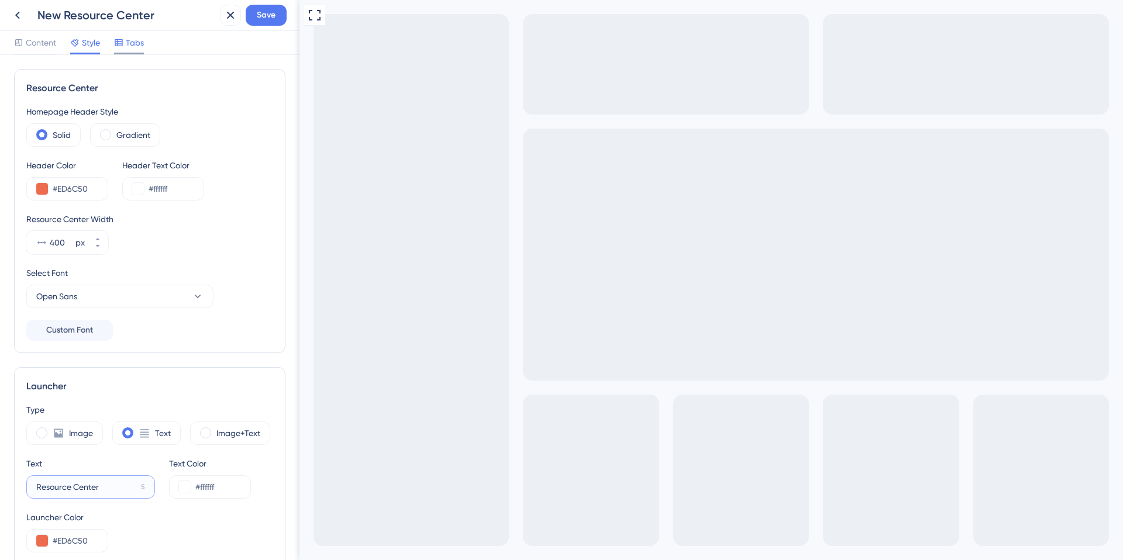
type input "Resource Center"
click at [136, 39] on span "Tabs" at bounding box center [135, 43] width 18 height 14
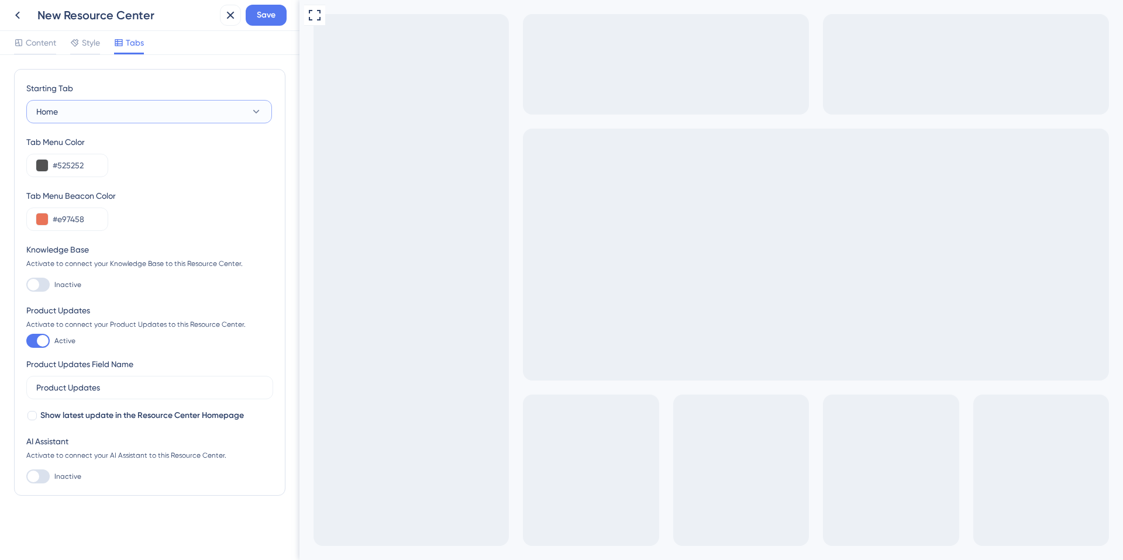
click at [199, 113] on button "Home" at bounding box center [149, 111] width 246 height 23
click at [189, 142] on div "Home Home" at bounding box center [149, 147] width 212 height 23
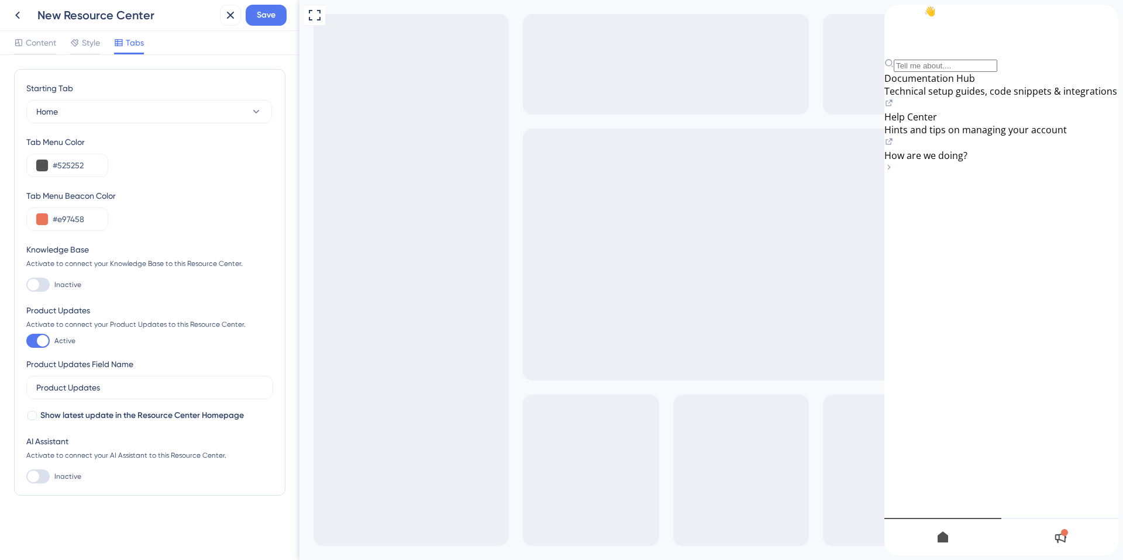
click at [39, 280] on div at bounding box center [37, 285] width 23 height 14
click at [26, 285] on input "Inactive" at bounding box center [26, 285] width 1 height 1
checkbox input "true"
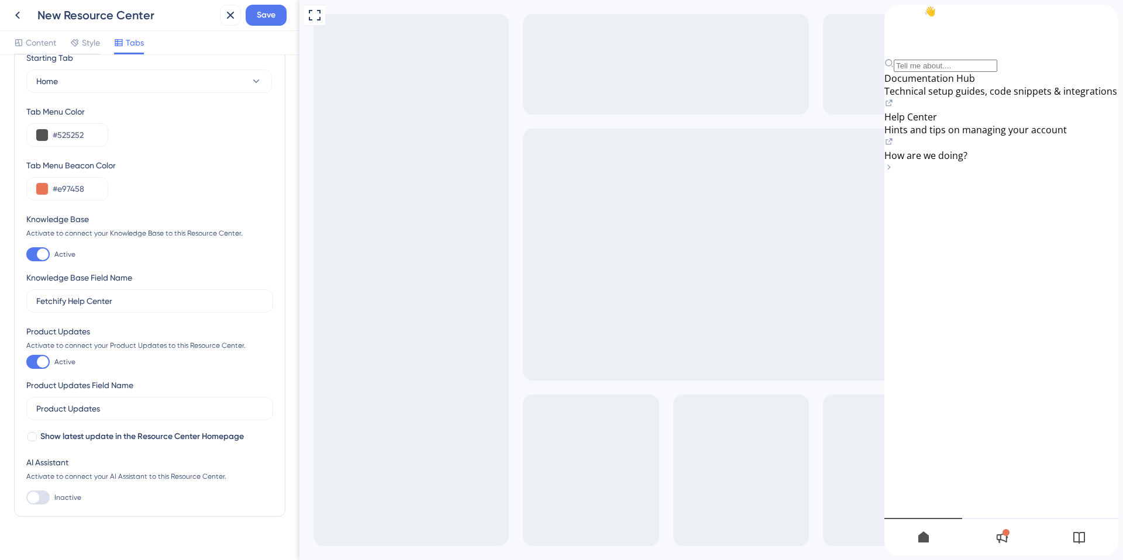
scroll to position [48, 0]
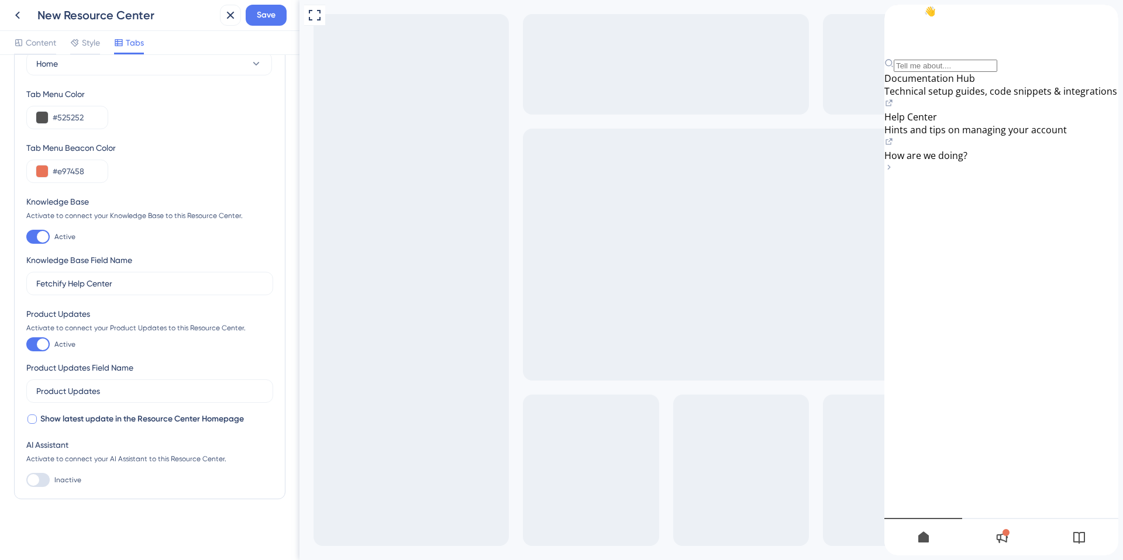
click at [91, 419] on span "Show latest update in the Resource Center Homepage" at bounding box center [142, 419] width 204 height 14
checkbox input "true"
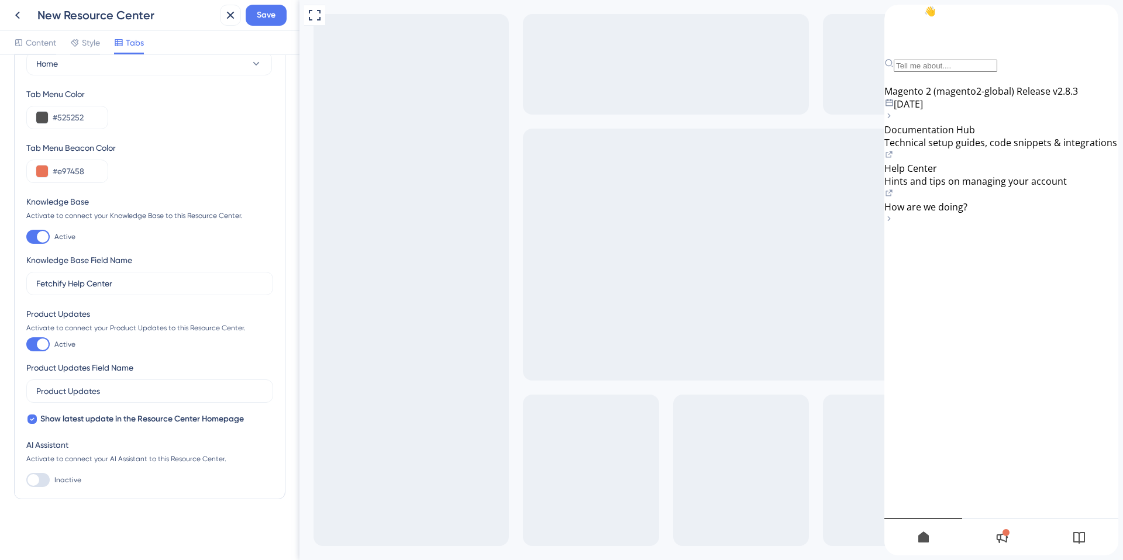
click at [35, 480] on div at bounding box center [33, 480] width 12 height 12
click at [26, 480] on input "Inactive" at bounding box center [26, 480] width 1 height 1
checkbox input "true"
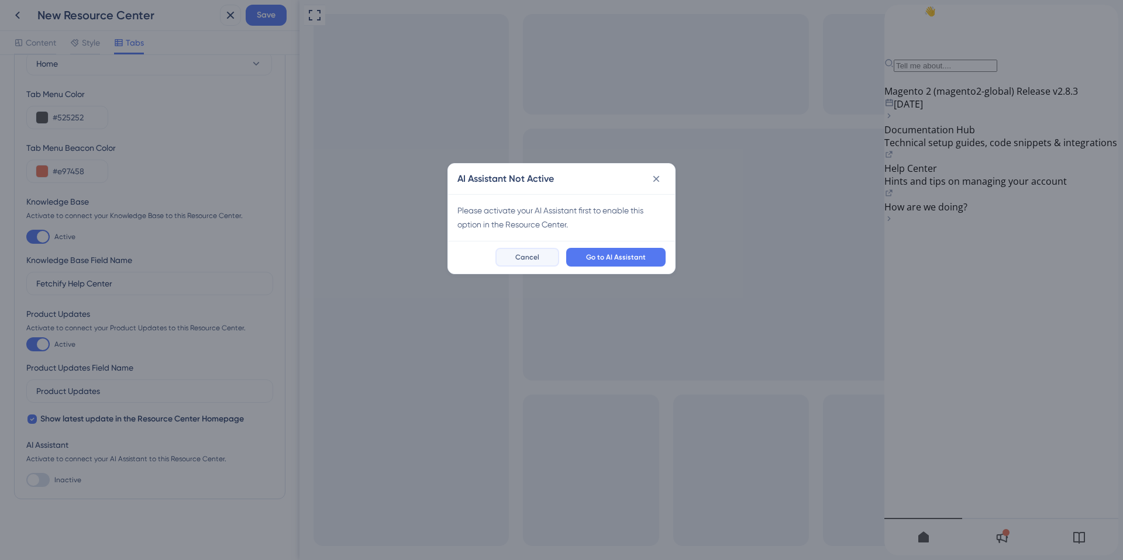
click at [522, 259] on span "Cancel" at bounding box center [527, 257] width 24 height 9
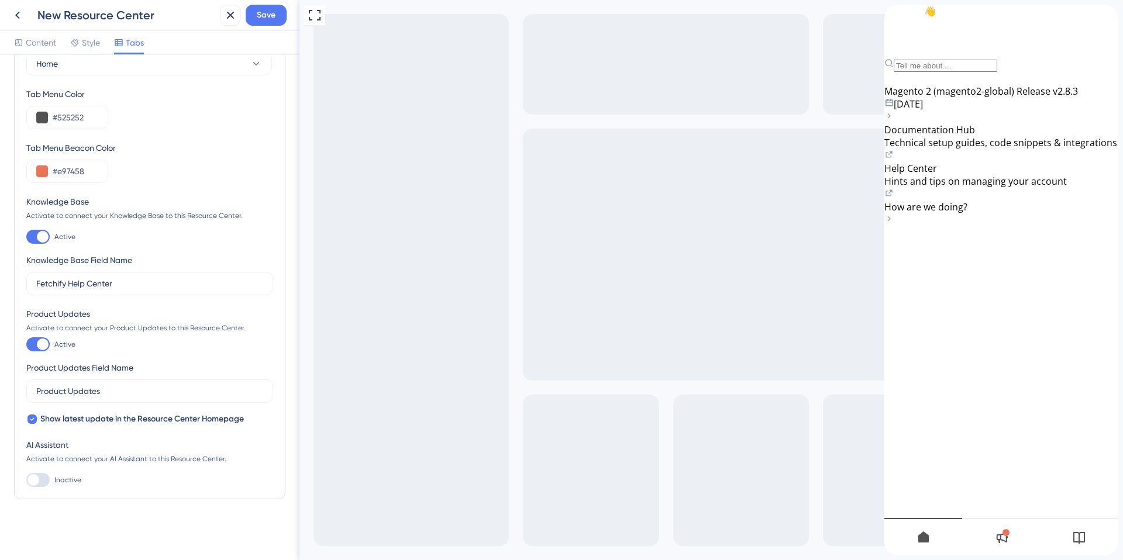
scroll to position [0, 0]
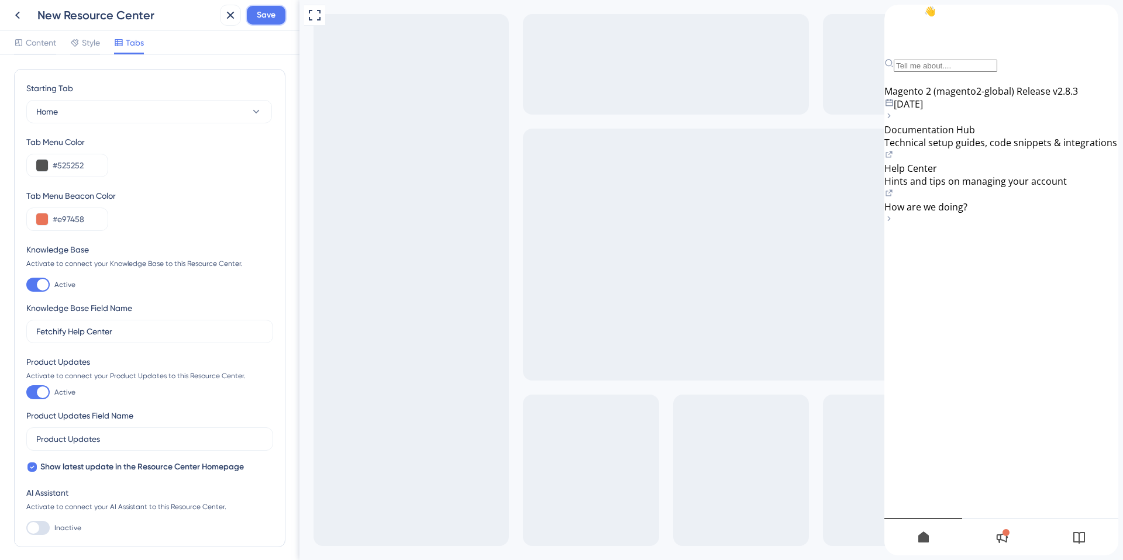
click at [271, 15] on span "Save" at bounding box center [266, 15] width 19 height 14
click at [151, 465] on span "Show latest update in the Resource Center Homepage" at bounding box center [142, 467] width 204 height 14
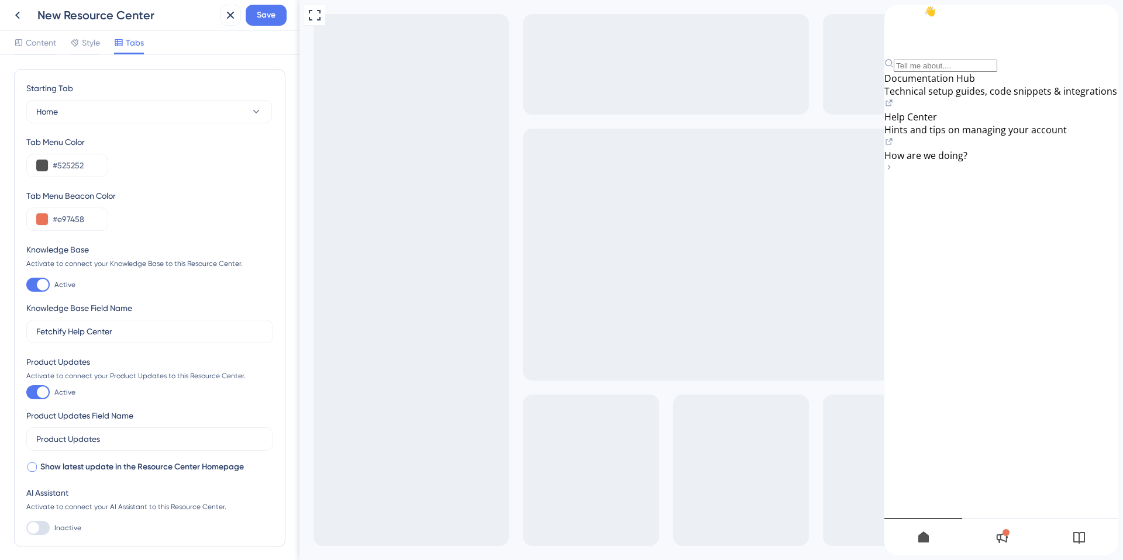
click at [151, 465] on span "Show latest update in the Resource Center Homepage" at bounding box center [142, 467] width 204 height 14
checkbox input "true"
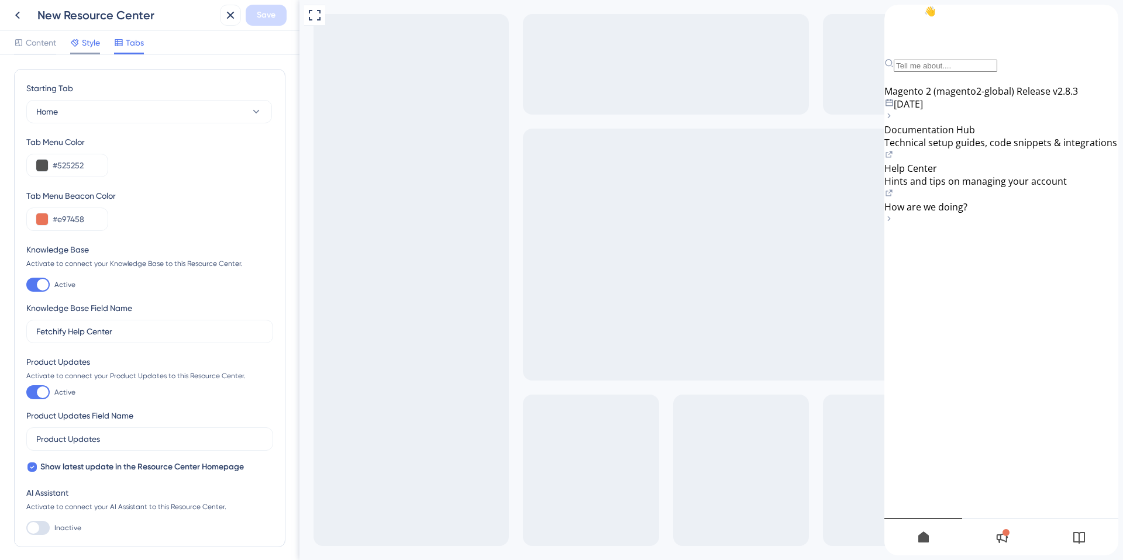
click at [89, 39] on span "Style" at bounding box center [91, 43] width 18 height 14
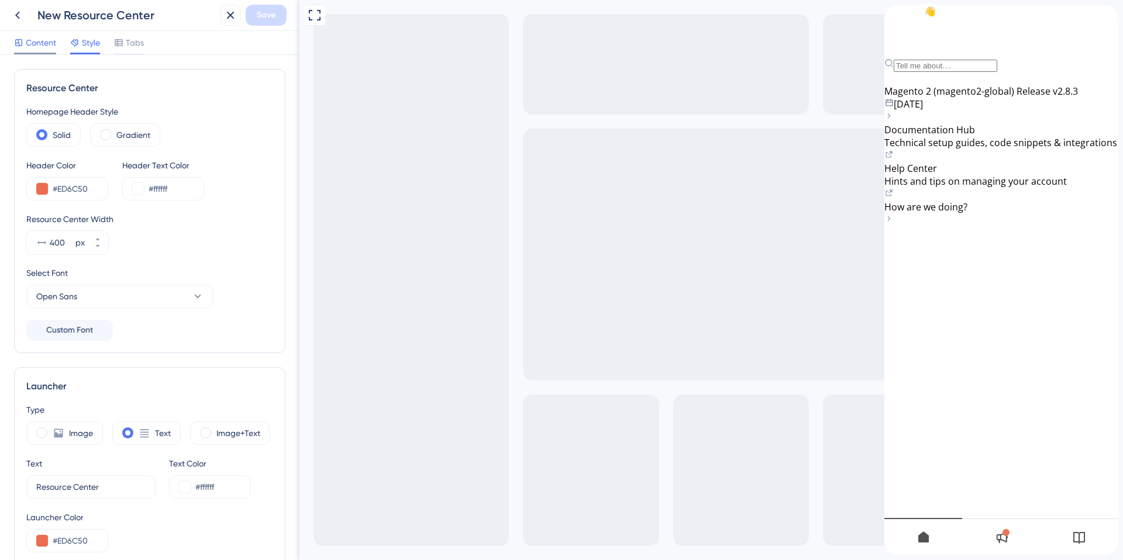
click at [37, 42] on span "Content" at bounding box center [41, 43] width 30 height 14
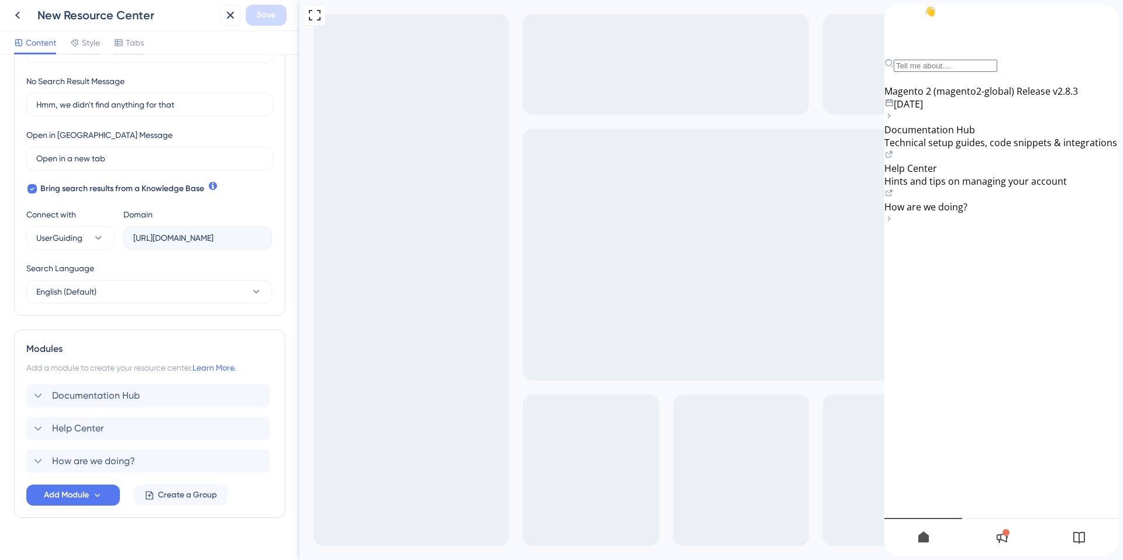
scroll to position [287, 0]
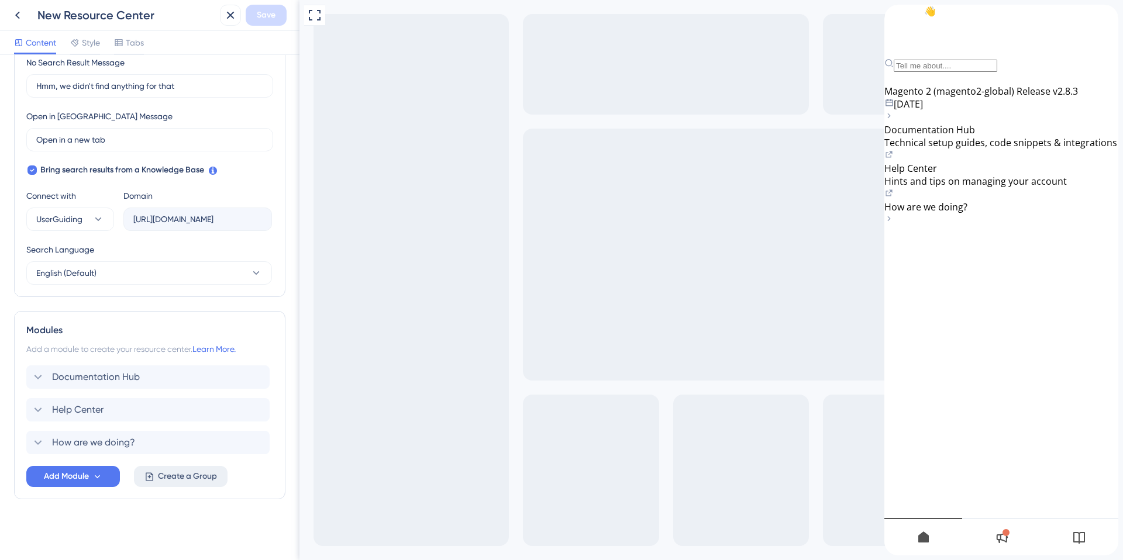
click at [195, 477] on span "Create a Group" at bounding box center [187, 477] width 59 height 14
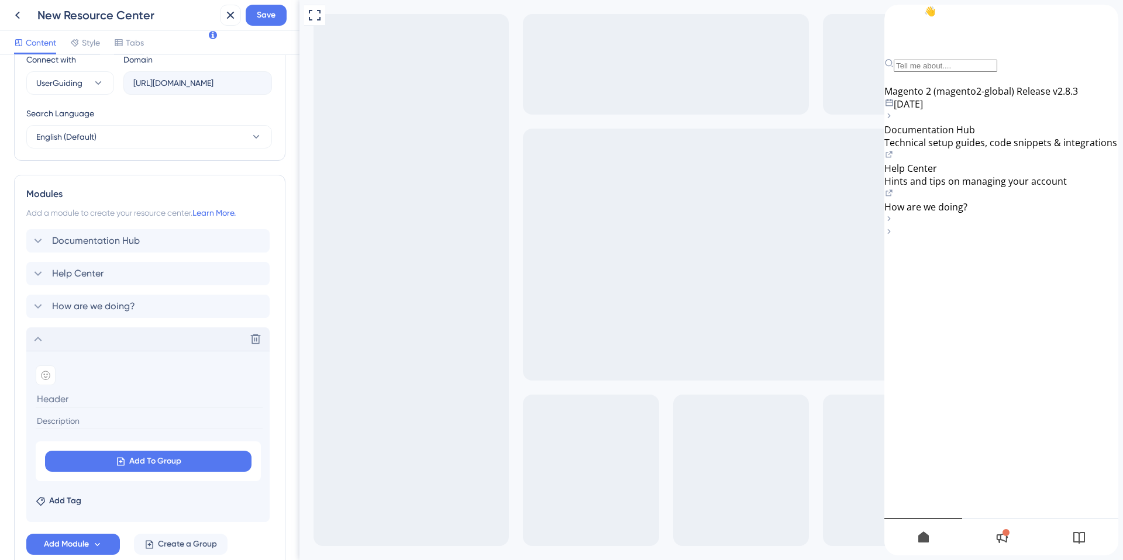
scroll to position [422, 0]
click at [255, 340] on icon at bounding box center [256, 340] width 12 height 12
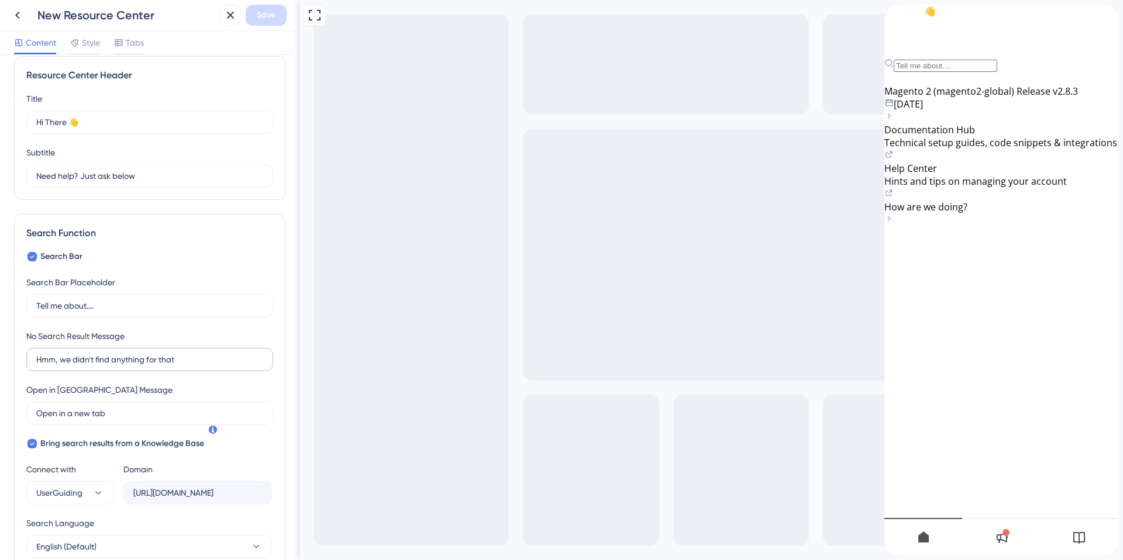
scroll to position [0, 0]
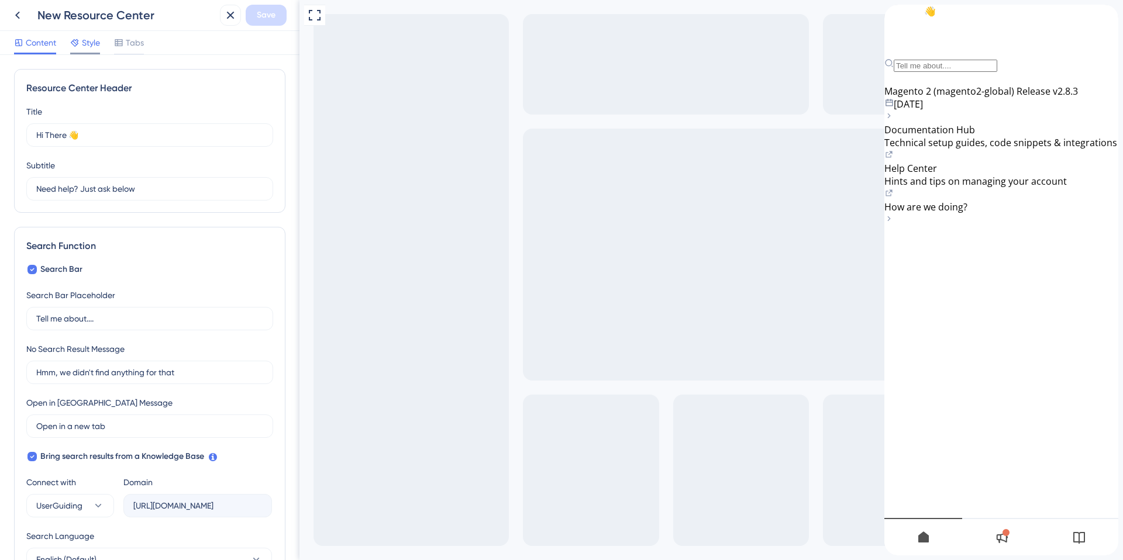
click at [91, 43] on span "Style" at bounding box center [91, 43] width 18 height 14
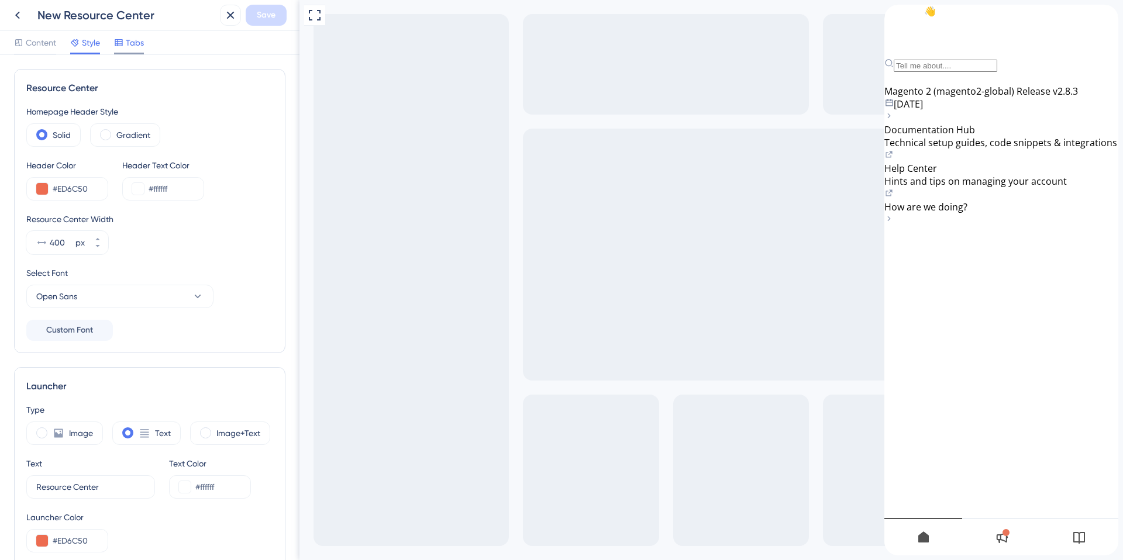
click at [131, 44] on span "Tabs" at bounding box center [135, 43] width 18 height 14
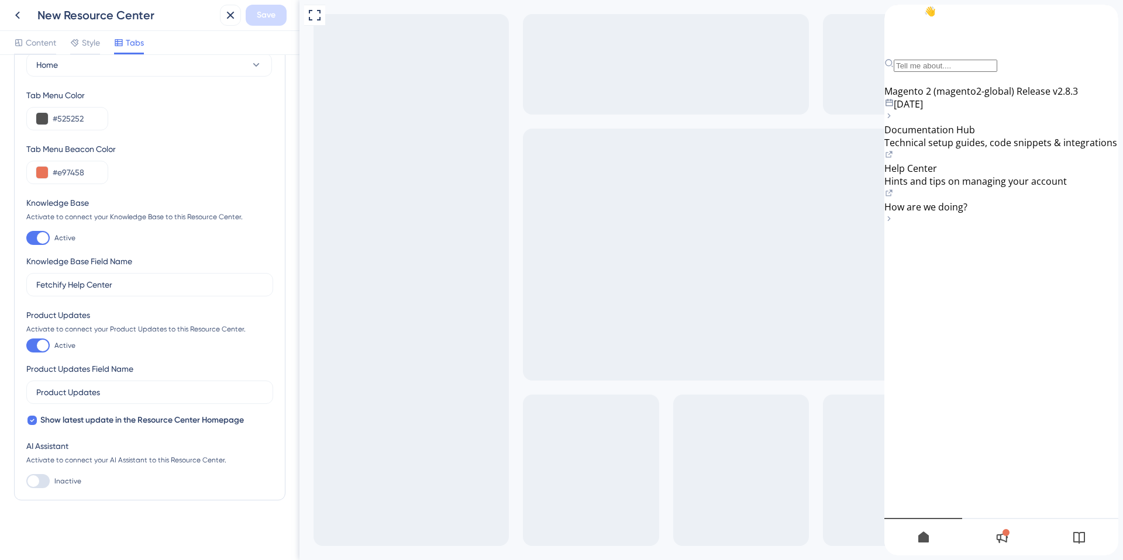
scroll to position [48, 0]
click at [77, 422] on span "Show latest update in the Resource Center Homepage" at bounding box center [142, 419] width 204 height 14
checkbox input "false"
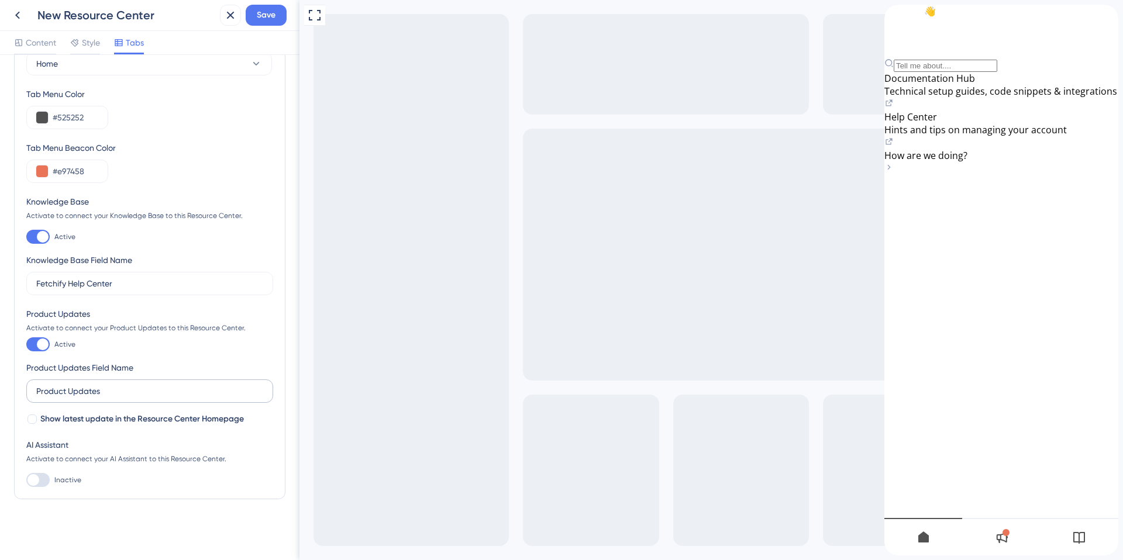
scroll to position [0, 0]
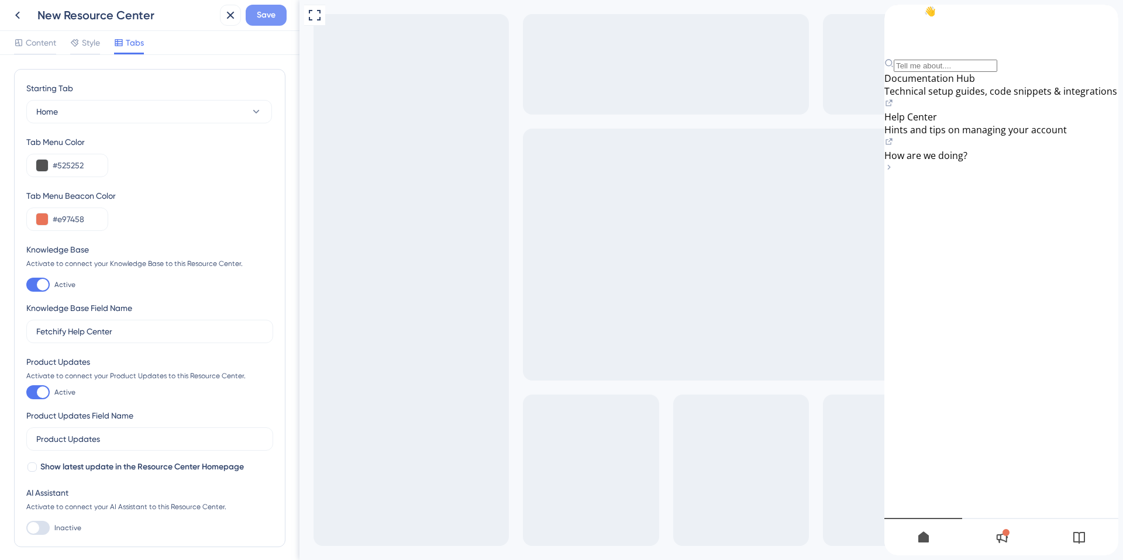
click at [267, 16] on span "Save" at bounding box center [266, 15] width 19 height 14
